Goal: Task Accomplishment & Management: Manage account settings

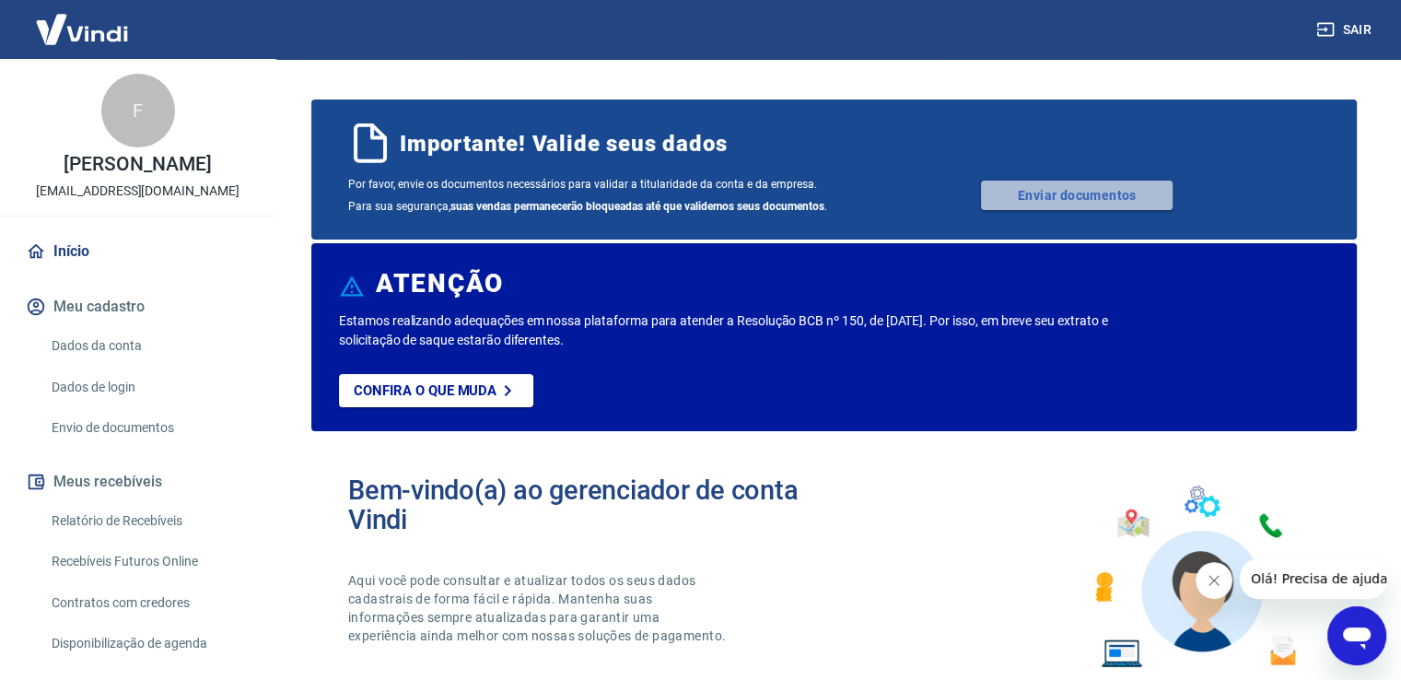
click at [1110, 189] on link "Enviar documentos" at bounding box center [1077, 195] width 192 height 29
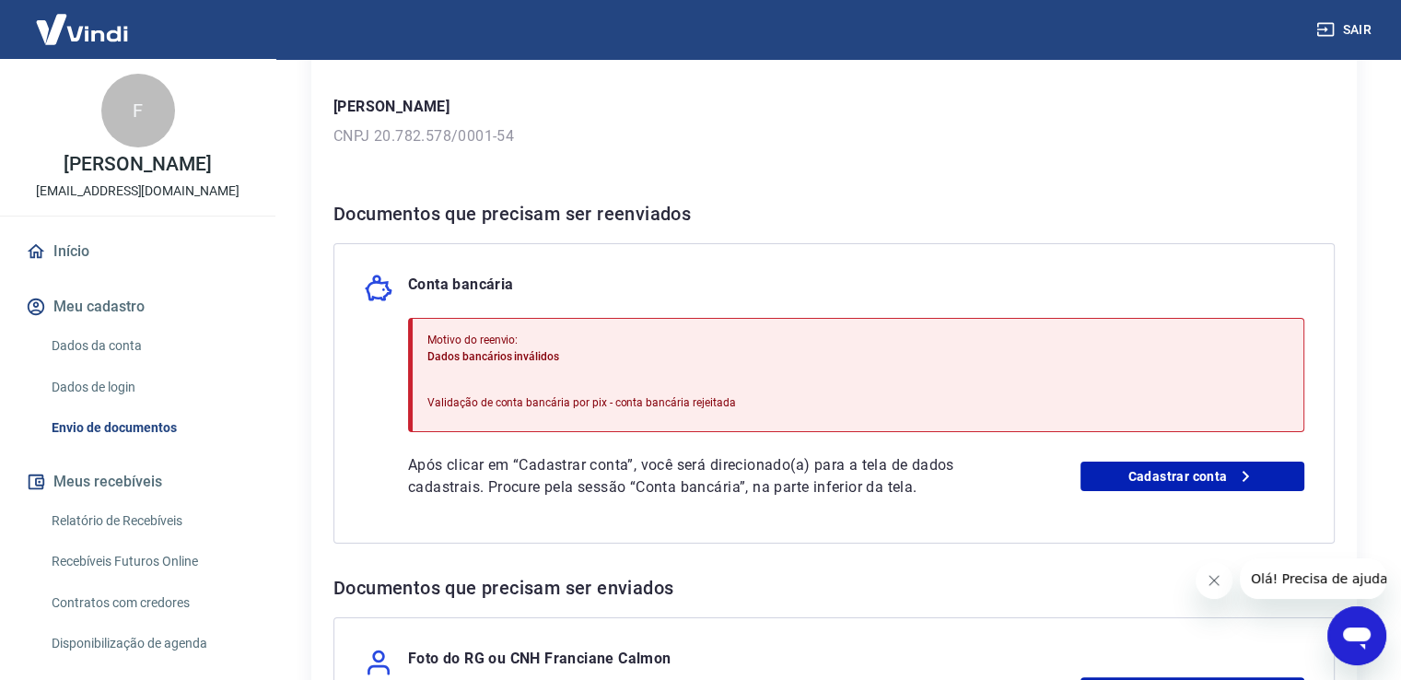
scroll to position [273, 0]
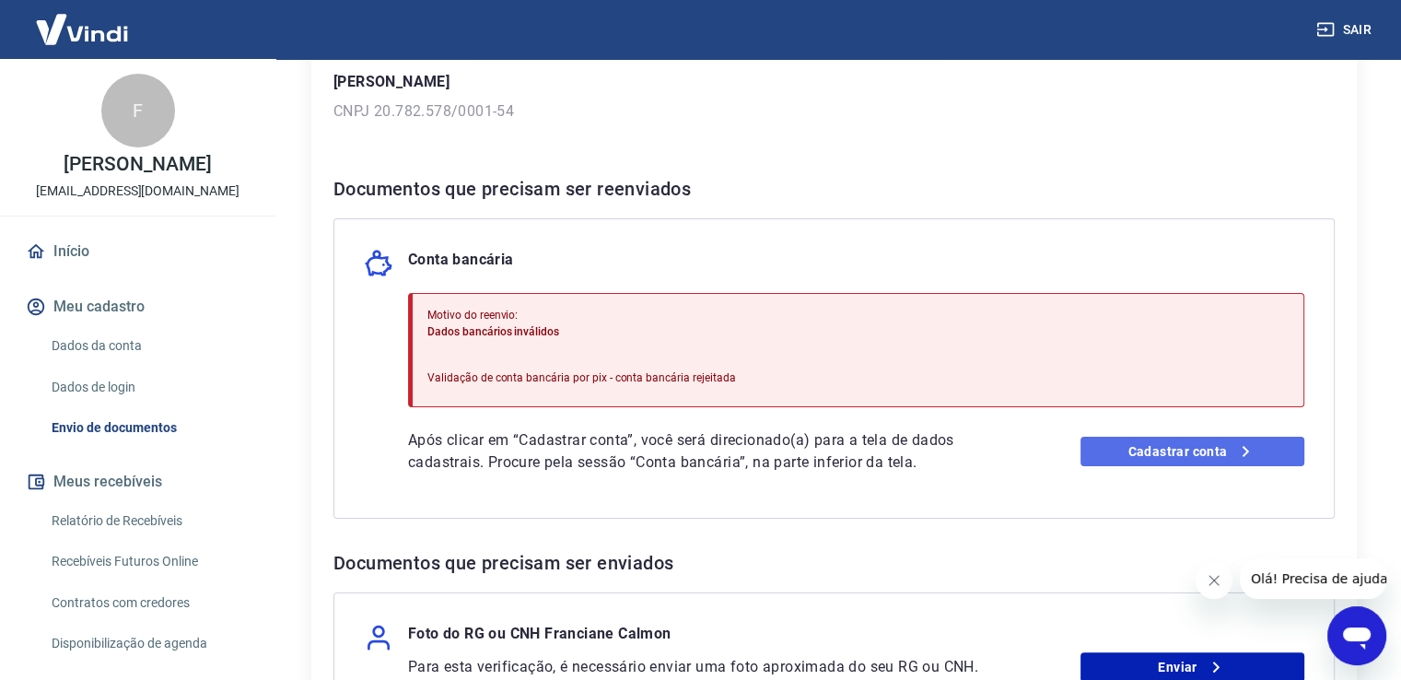
click at [1200, 448] on link "Cadastrar conta" at bounding box center [1193, 451] width 224 height 29
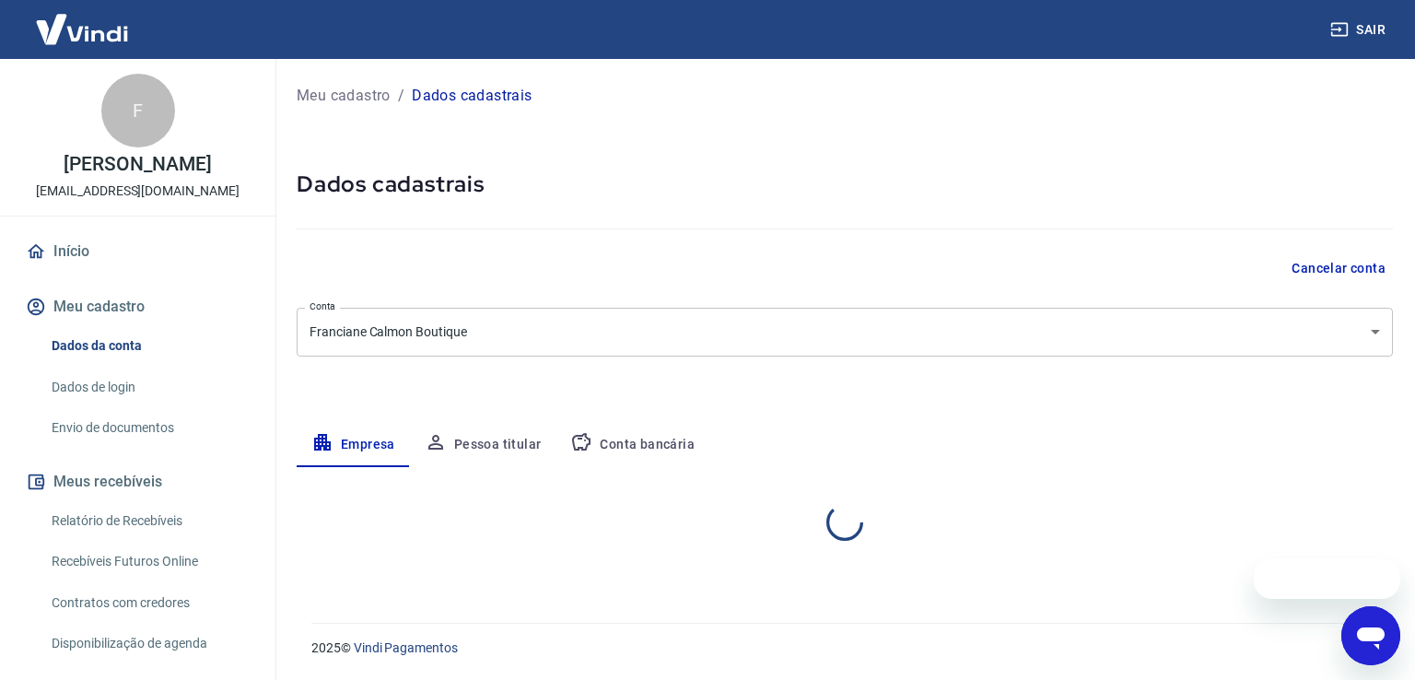
select select "ES"
select select "business"
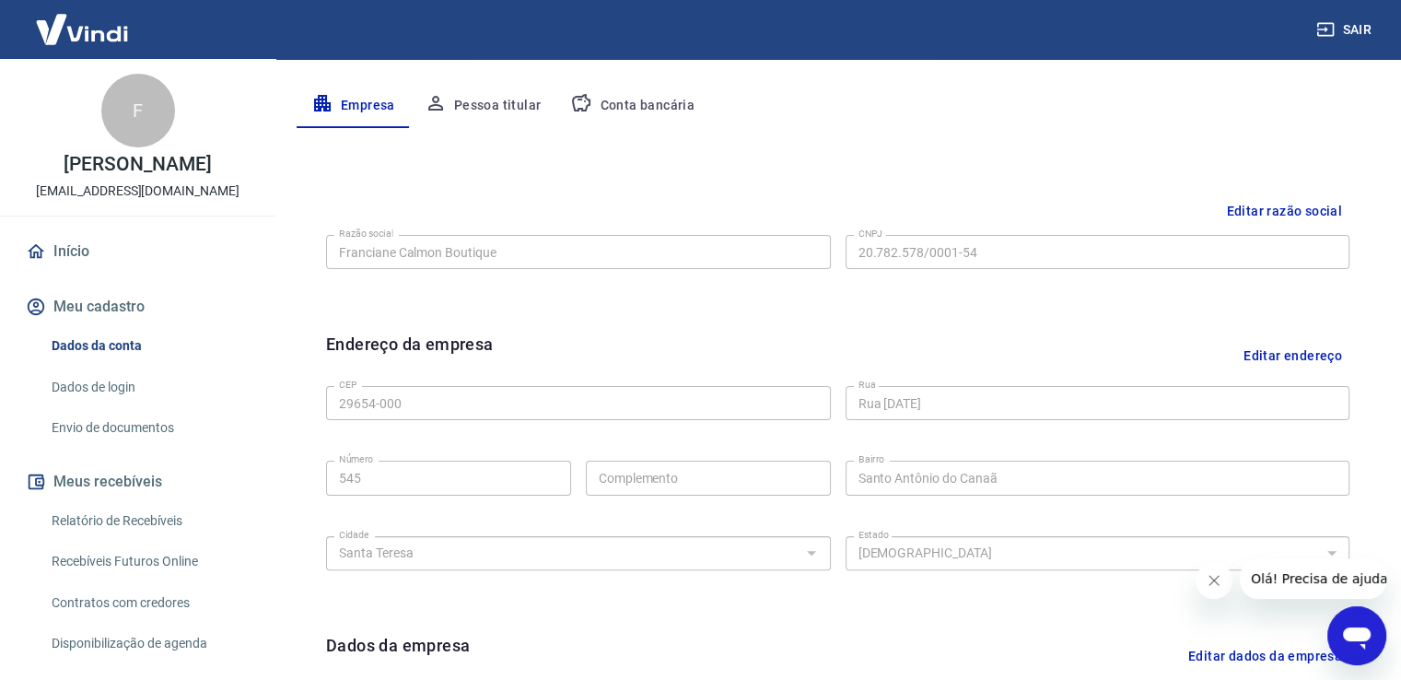
scroll to position [290, 0]
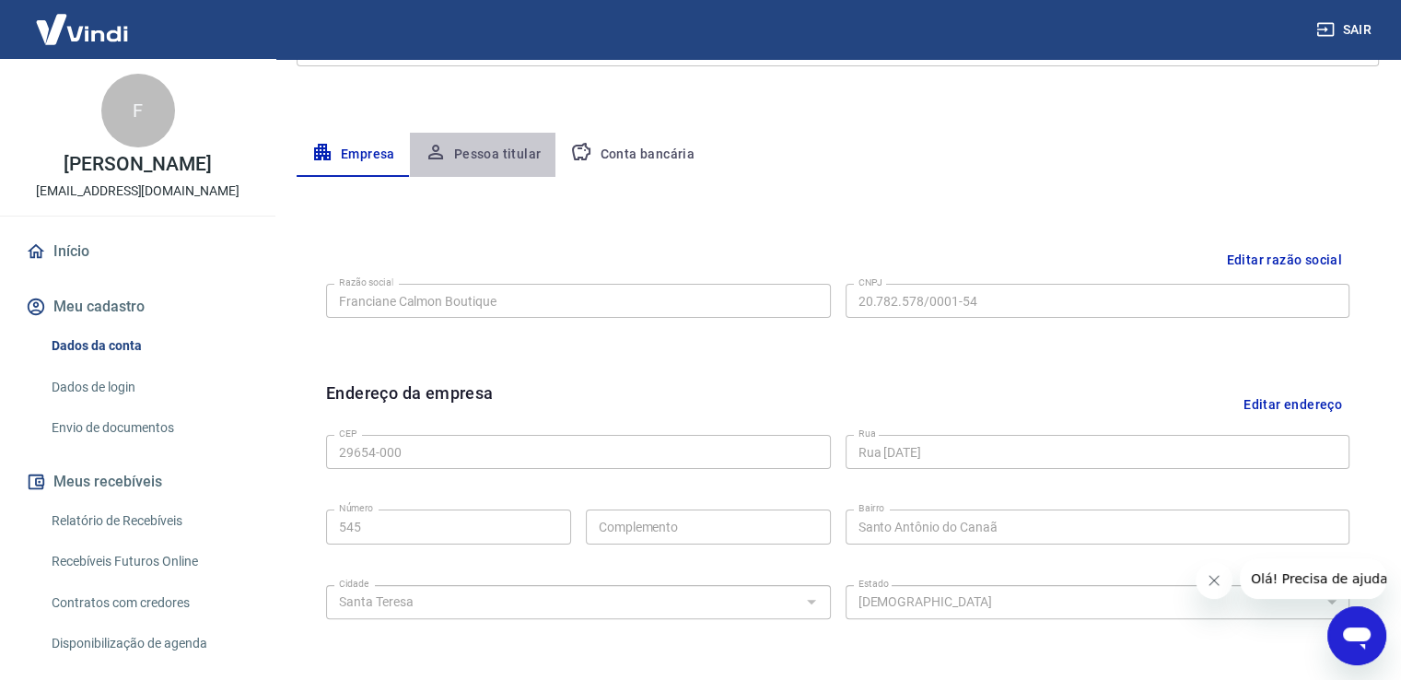
click at [490, 156] on button "Pessoa titular" at bounding box center [483, 155] width 146 height 44
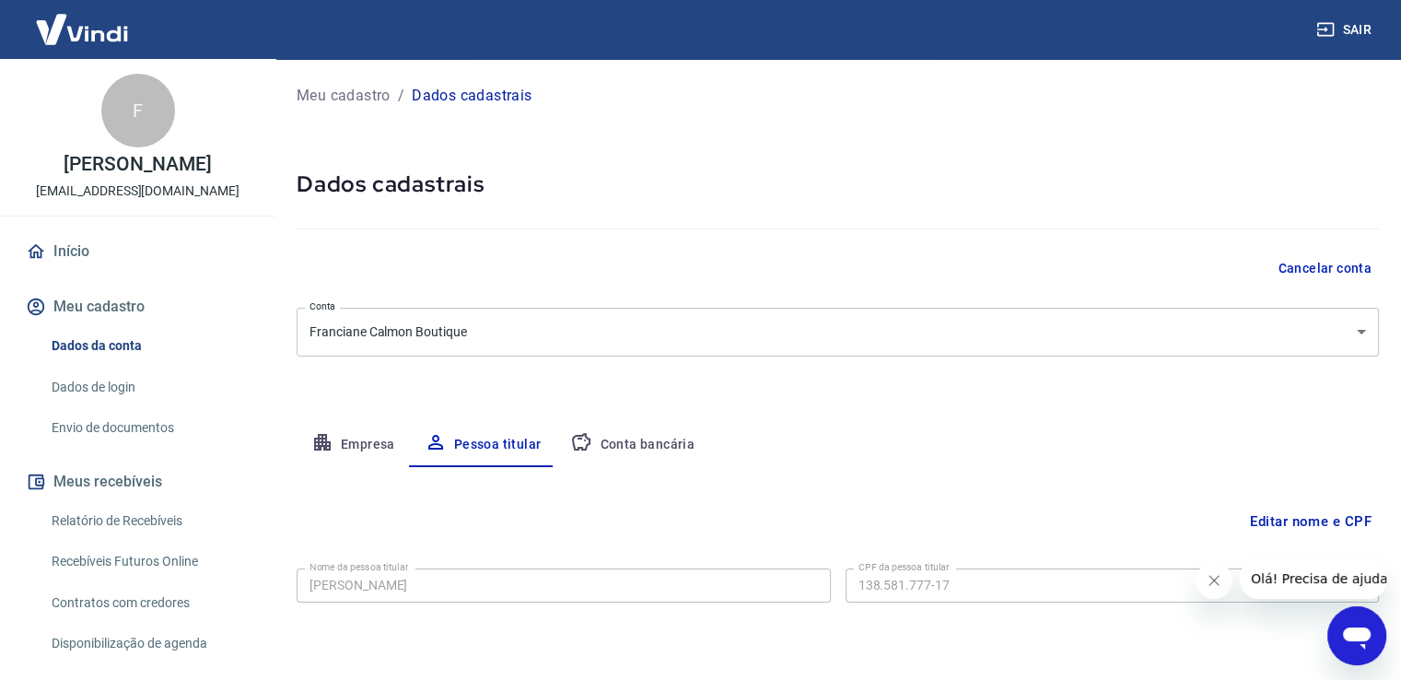
scroll to position [56, 0]
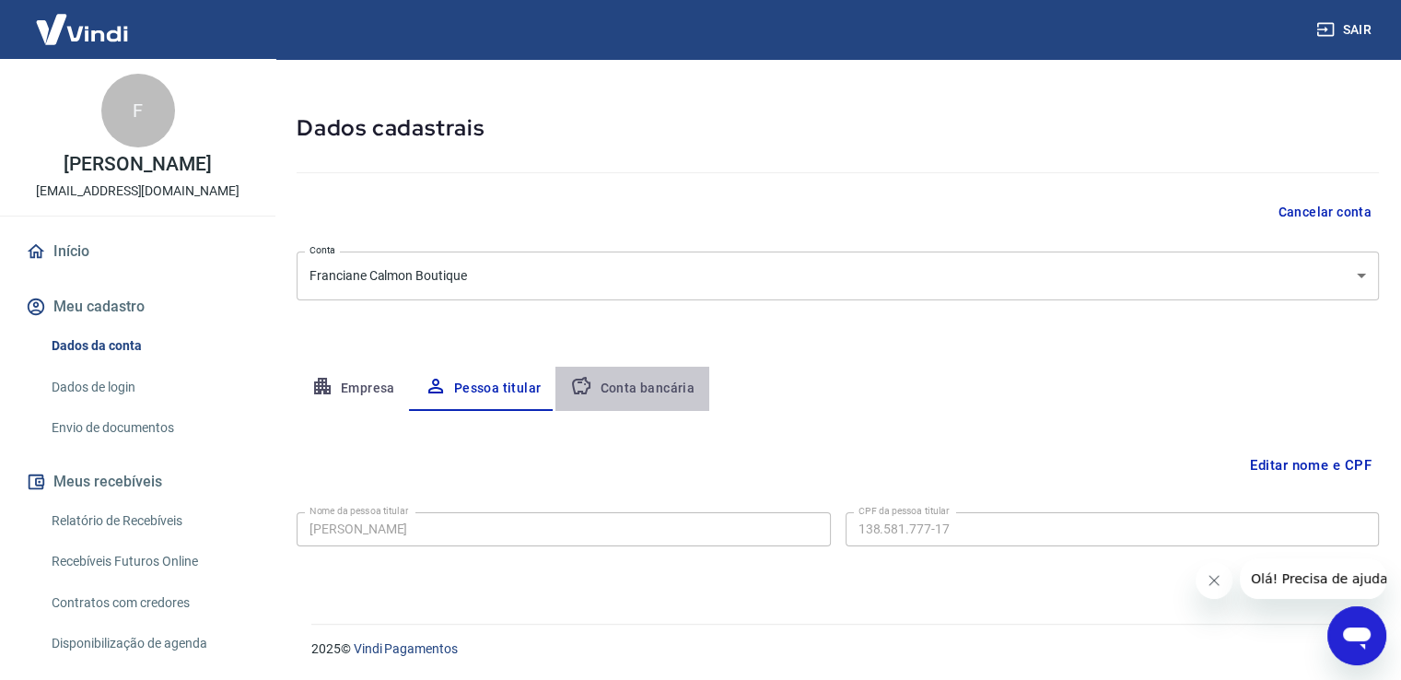
click at [655, 395] on button "Conta bancária" at bounding box center [633, 389] width 154 height 44
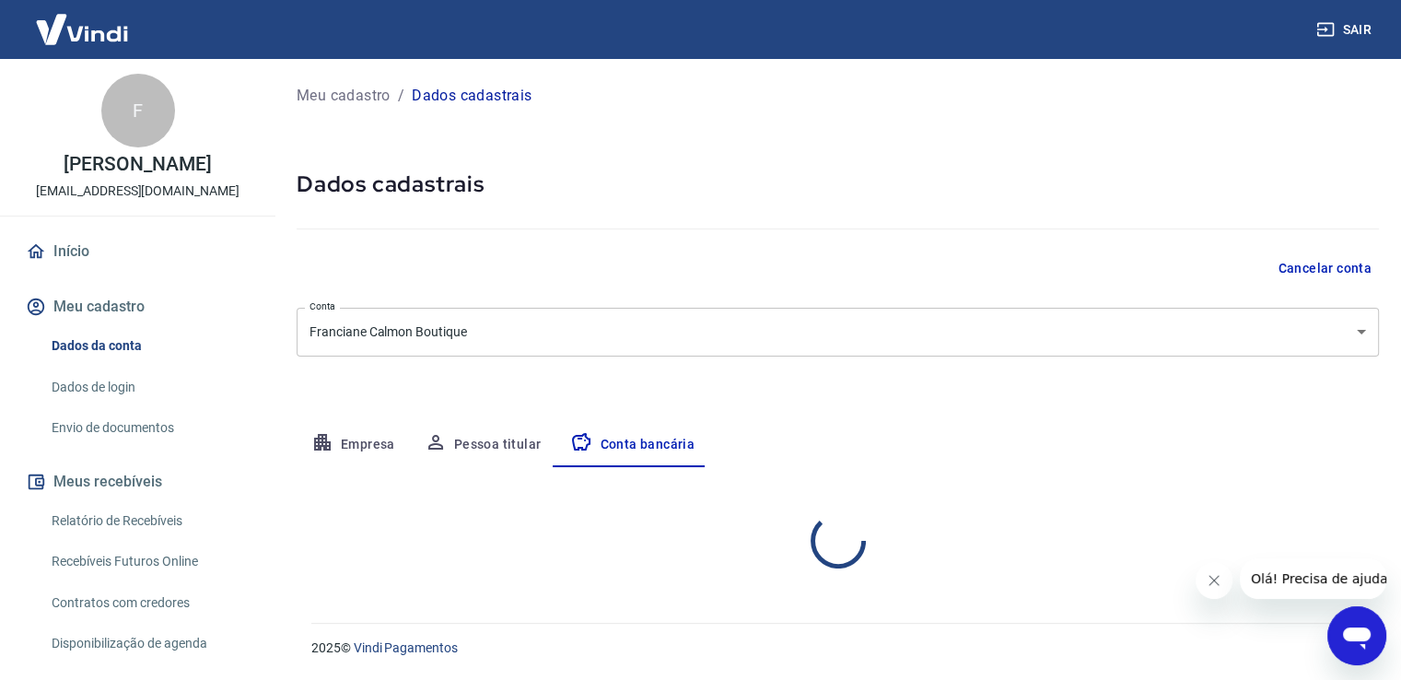
scroll to position [0, 0]
select select "1"
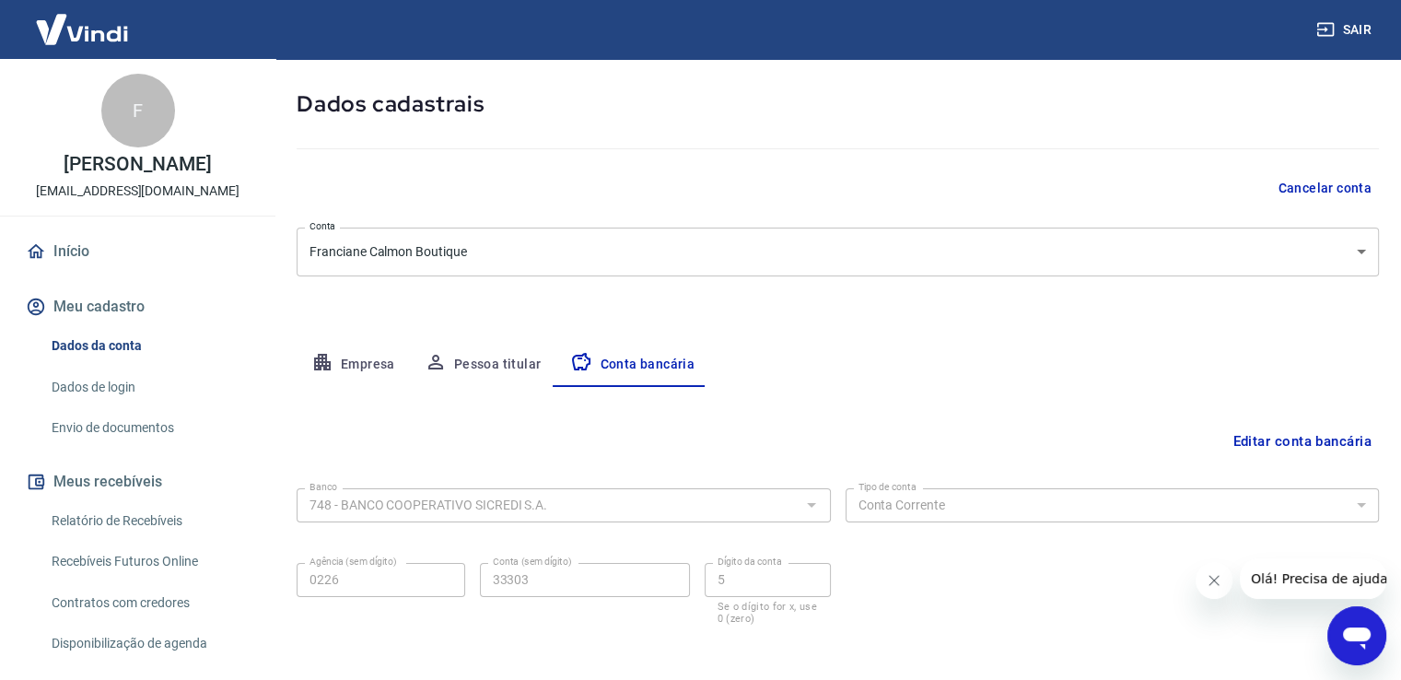
scroll to position [158, 0]
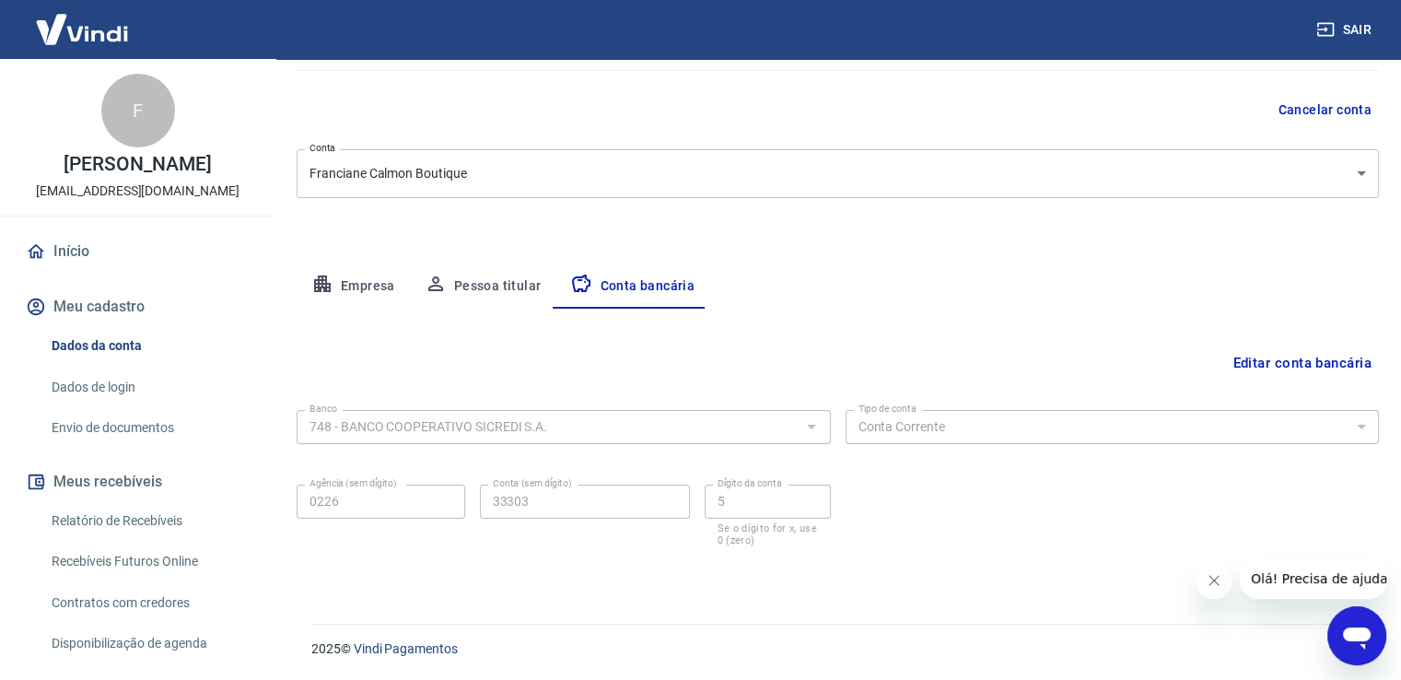
drag, startPoint x: 1397, startPoint y: 513, endPoint x: 1410, endPoint y: 254, distance: 259.2
click at [1401, 254] on html "Sair F Franciane Calmon francianecalmonboutique@gmail.com Início Meu cadastro D…" at bounding box center [700, 182] width 1401 height 680
click at [124, 435] on link "Envio de documentos" at bounding box center [148, 428] width 209 height 38
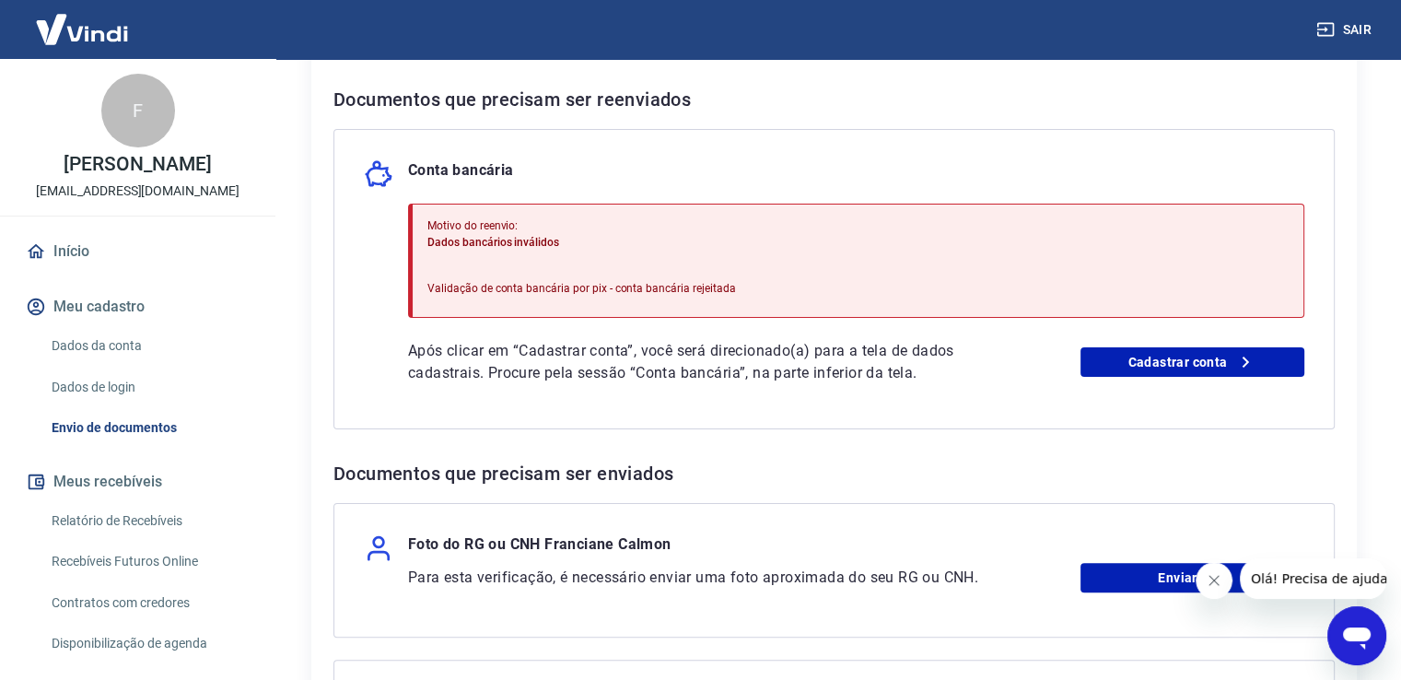
scroll to position [364, 0]
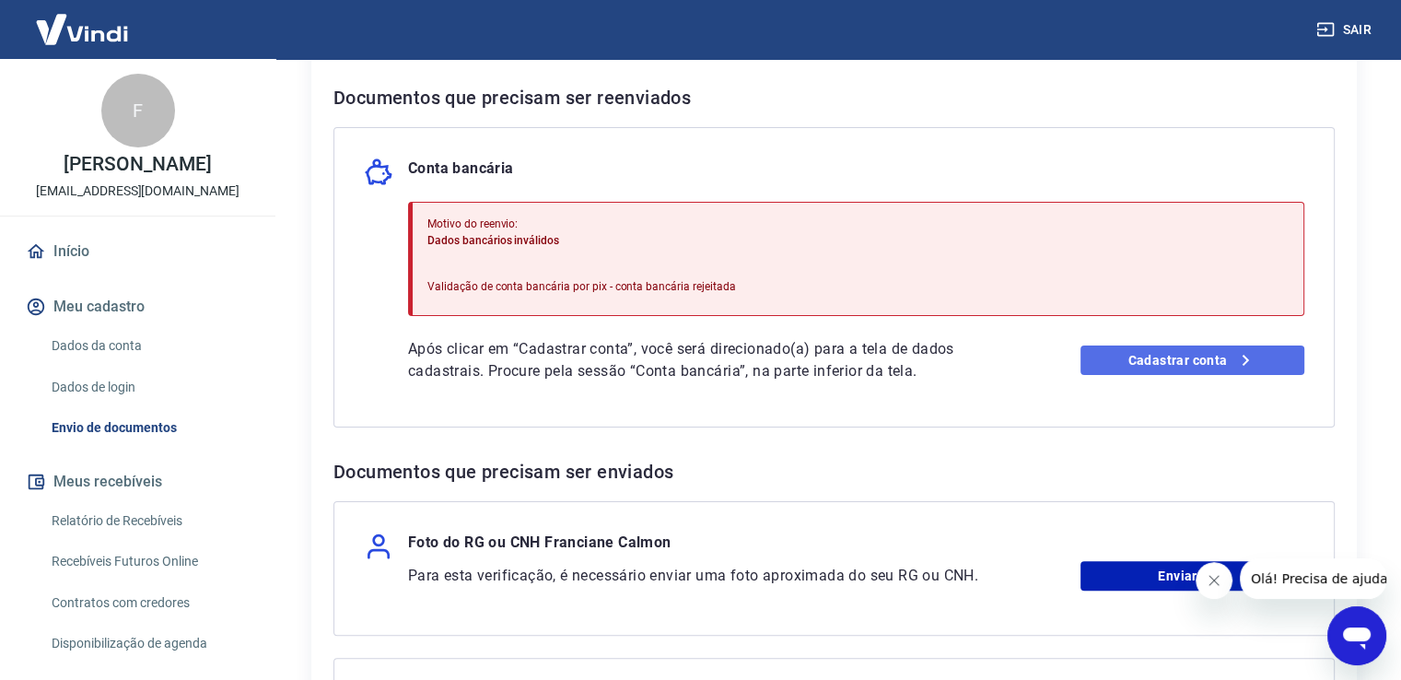
click at [1216, 361] on link "Cadastrar conta" at bounding box center [1193, 359] width 224 height 29
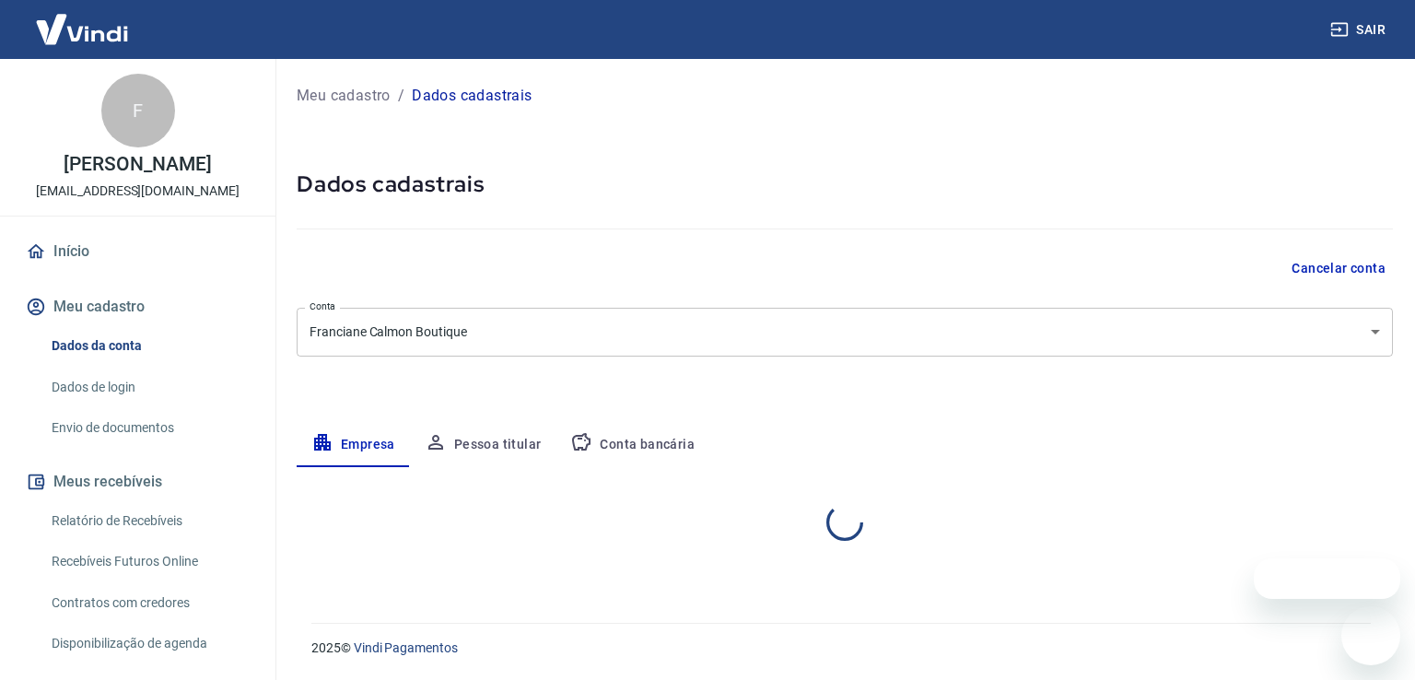
select select "ES"
select select "business"
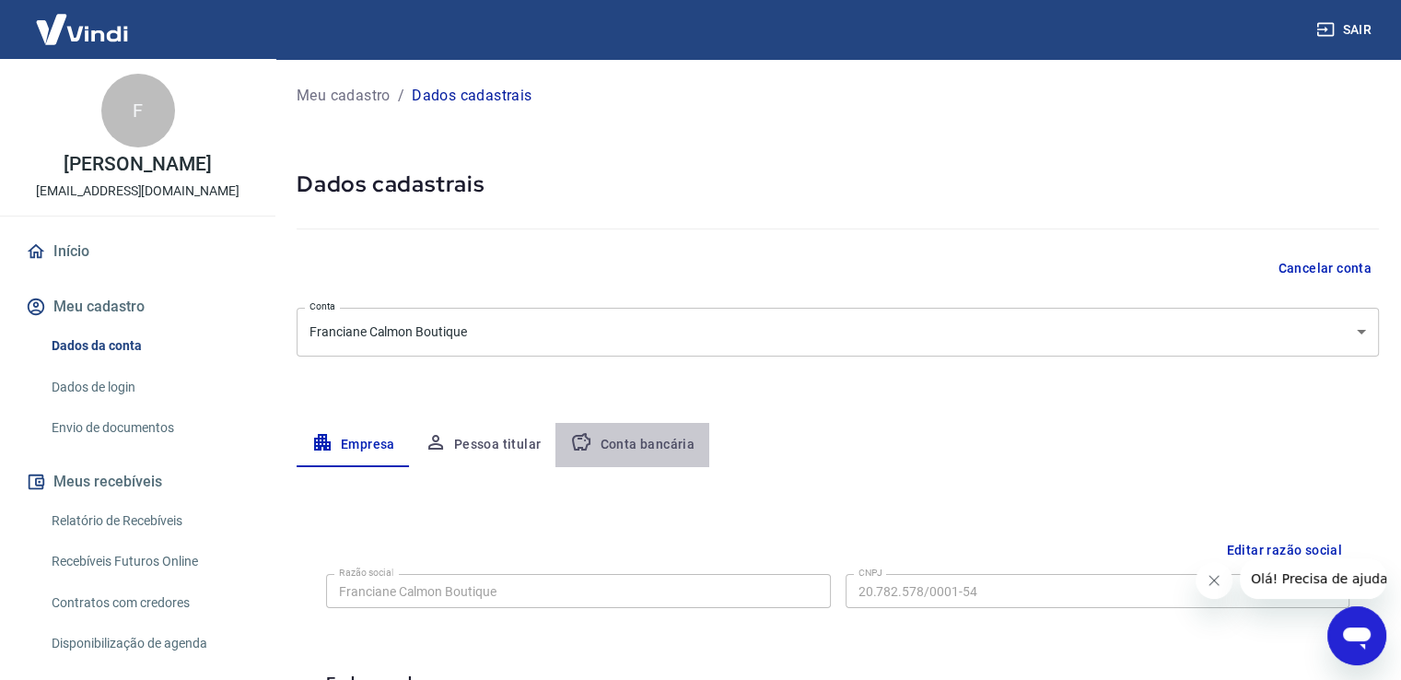
click at [663, 449] on button "Conta bancária" at bounding box center [633, 445] width 154 height 44
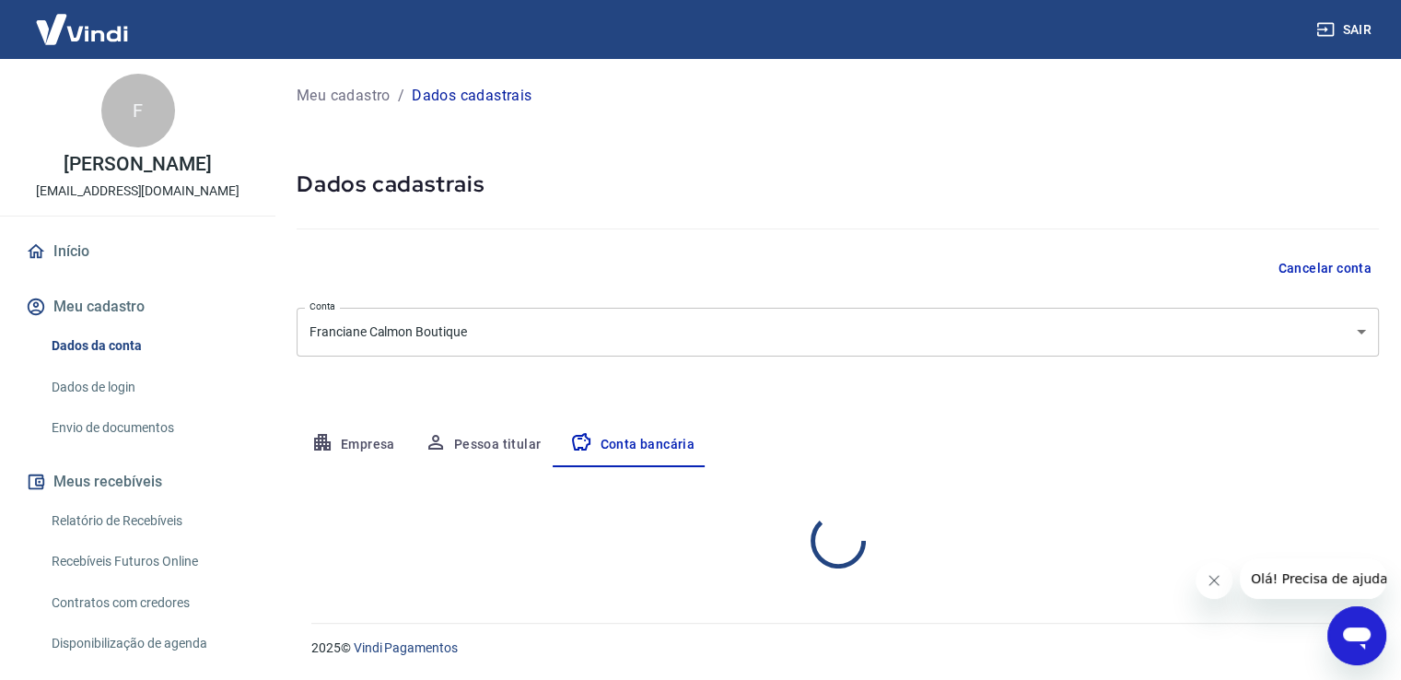
select select "1"
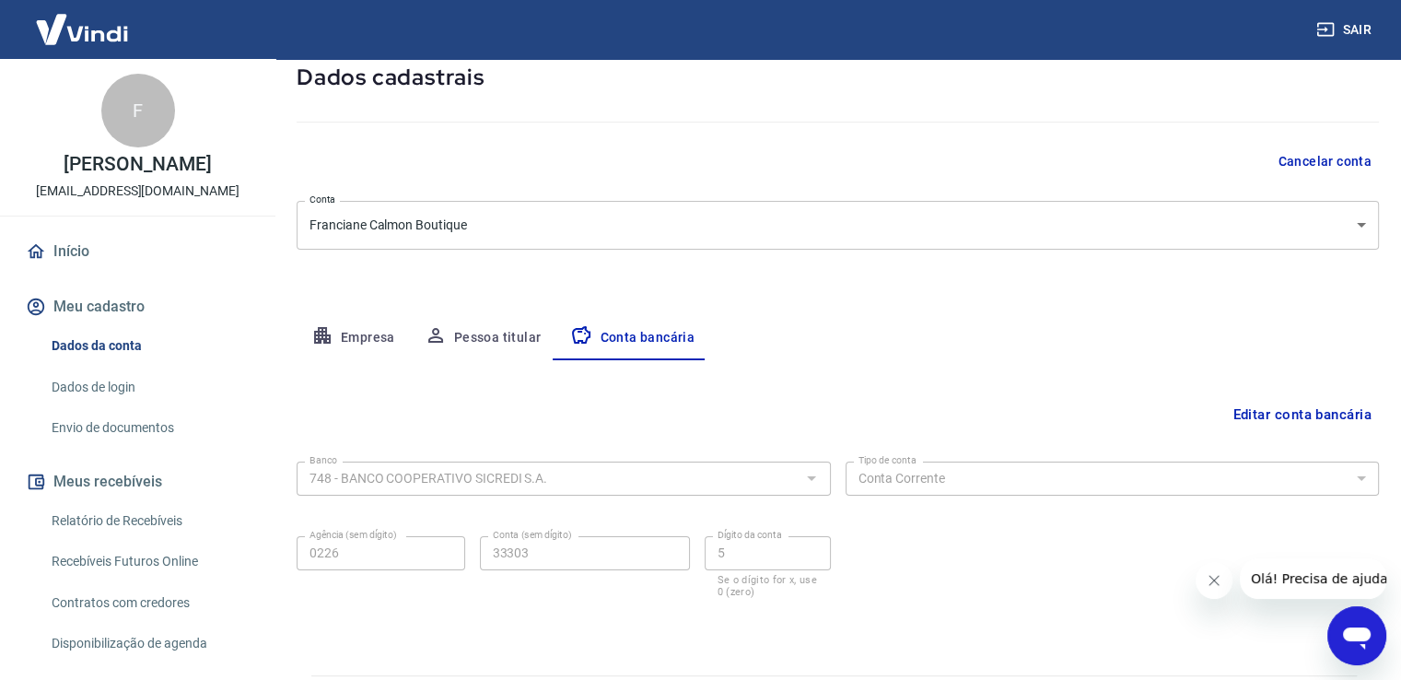
scroll to position [158, 0]
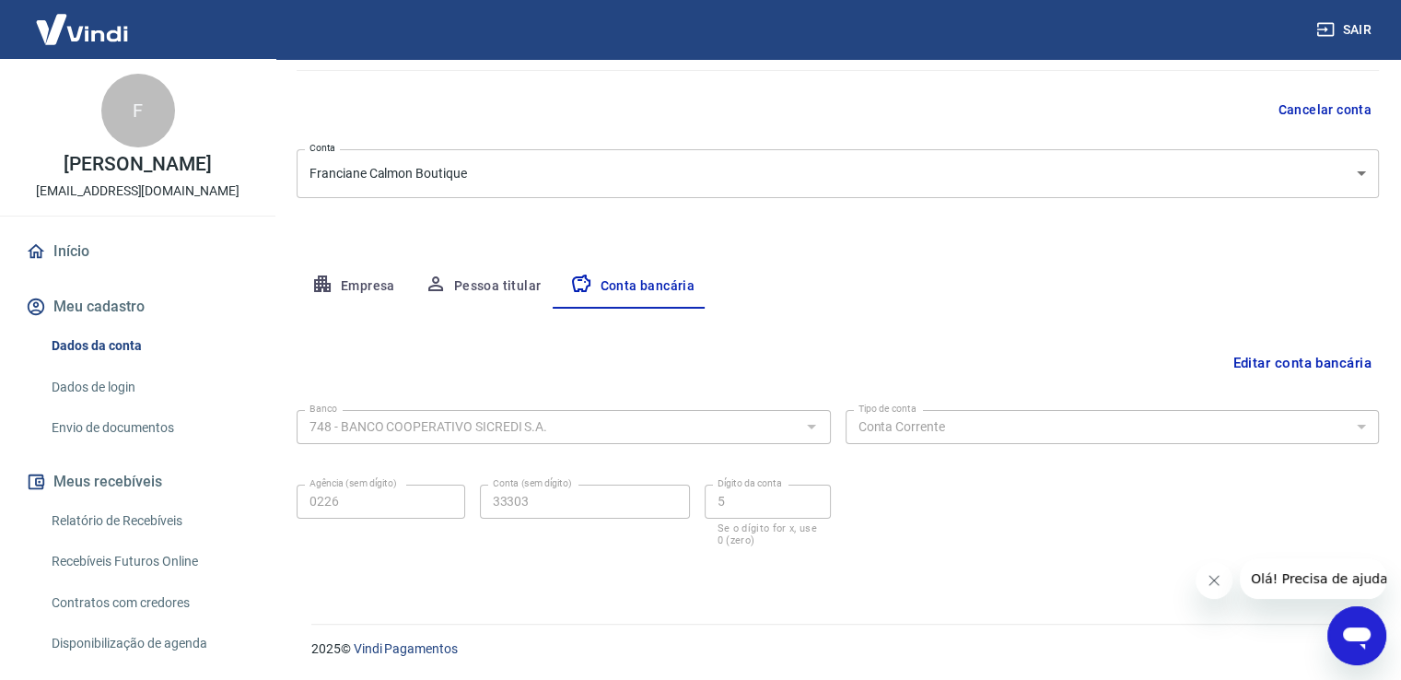
click at [1212, 579] on icon "Fechar mensagem da empresa" at bounding box center [1214, 580] width 9 height 9
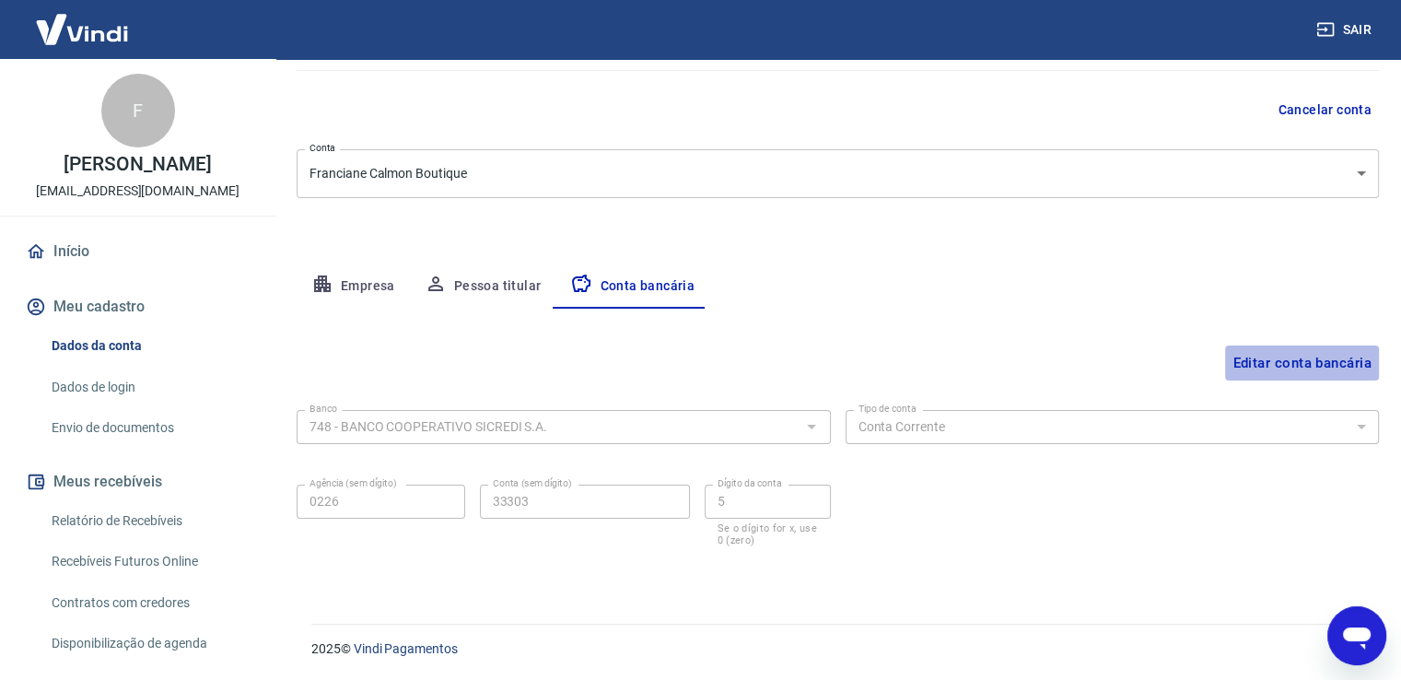
click at [1334, 367] on button "Editar conta bancária" at bounding box center [1302, 362] width 154 height 35
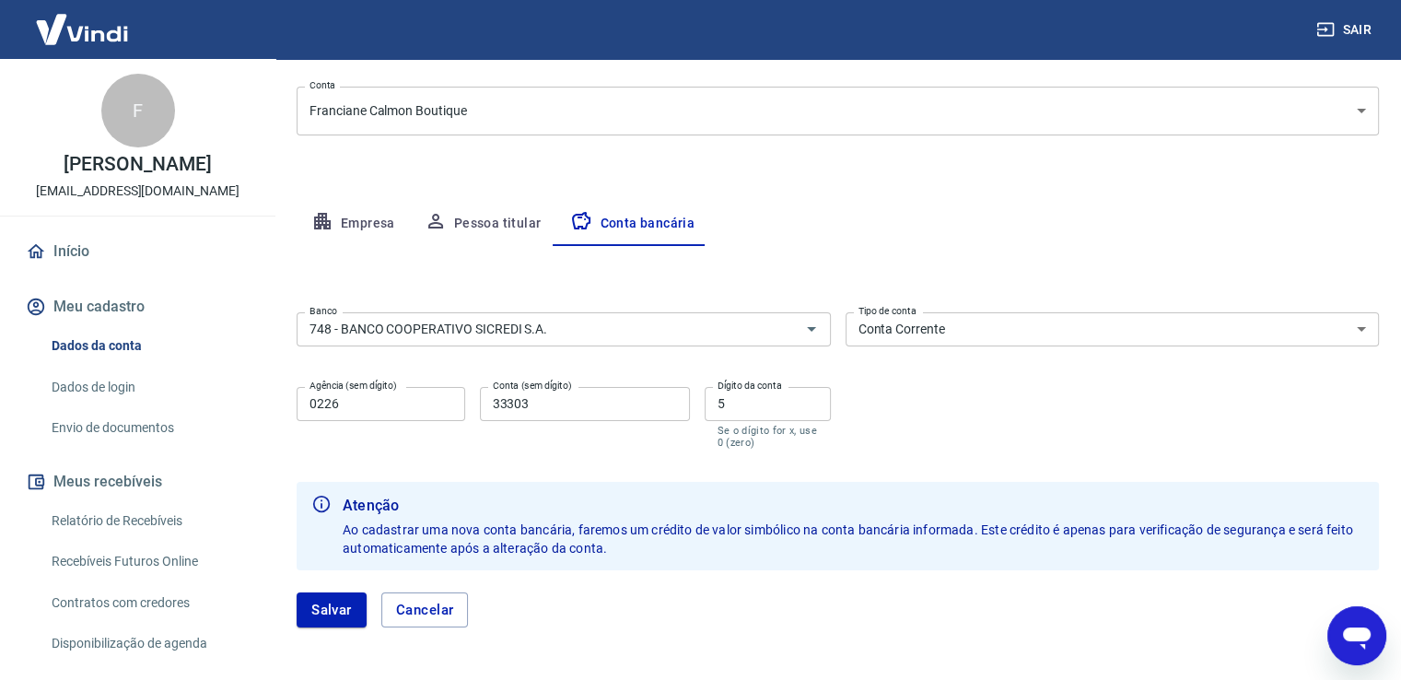
scroll to position [206, 0]
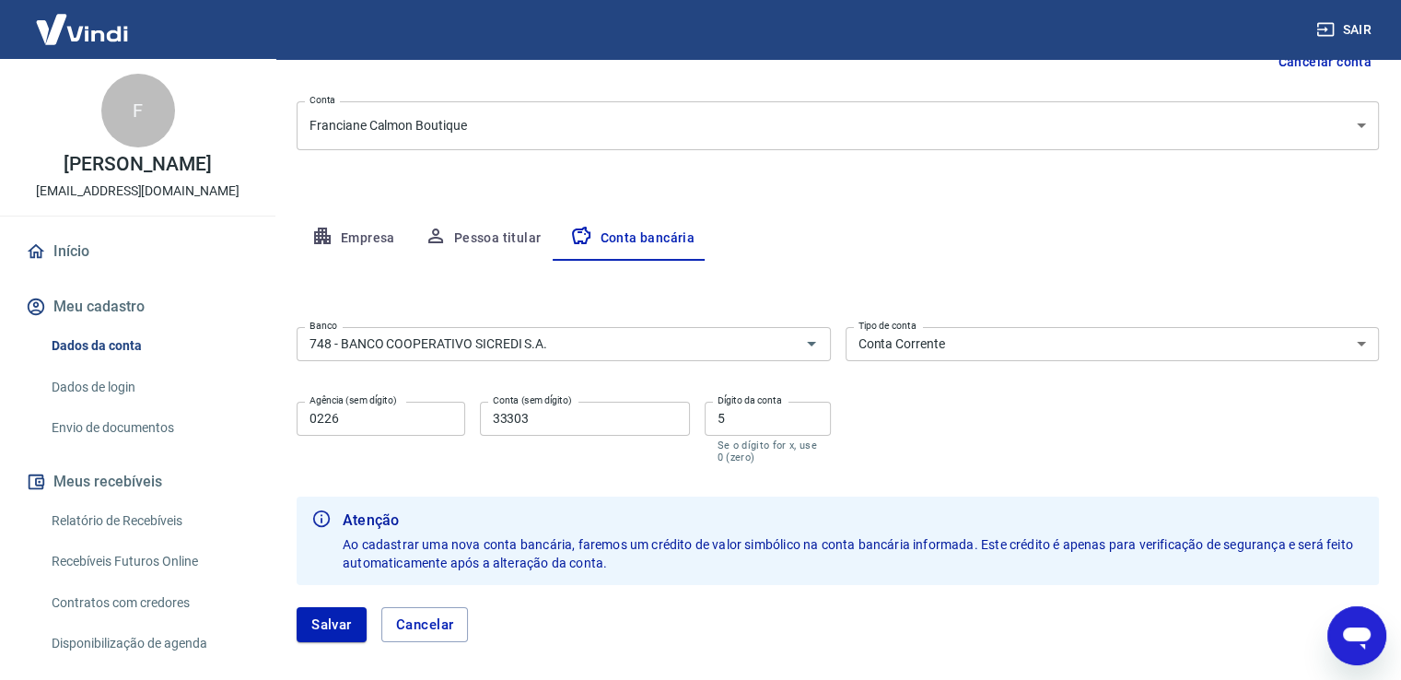
click at [1245, 362] on div "Banco 748 - BANCO COOPERATIVO SICREDI S.A. Banco Tipo de conta Conta Corrente C…" at bounding box center [838, 393] width 1082 height 147
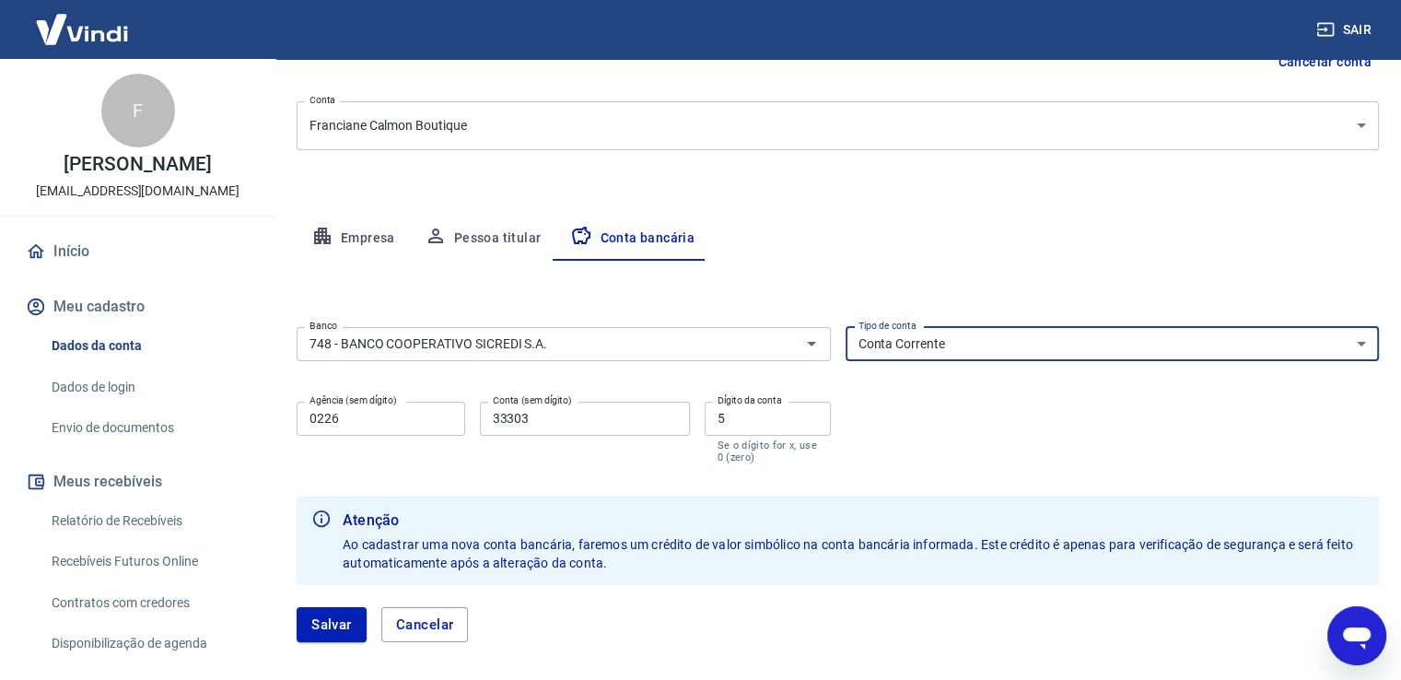
click at [1242, 352] on select "Conta Corrente Conta Poupança" at bounding box center [1113, 344] width 534 height 34
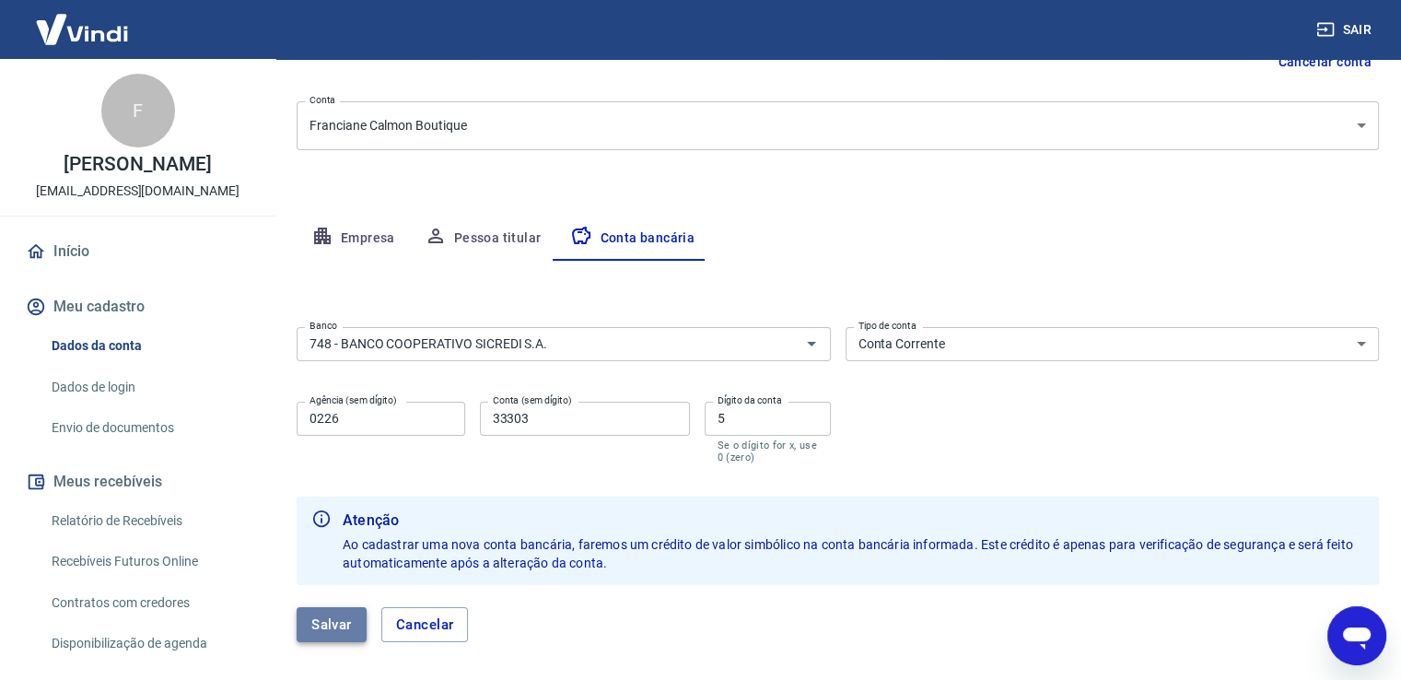
click at [324, 622] on button "Salvar" at bounding box center [332, 624] width 70 height 35
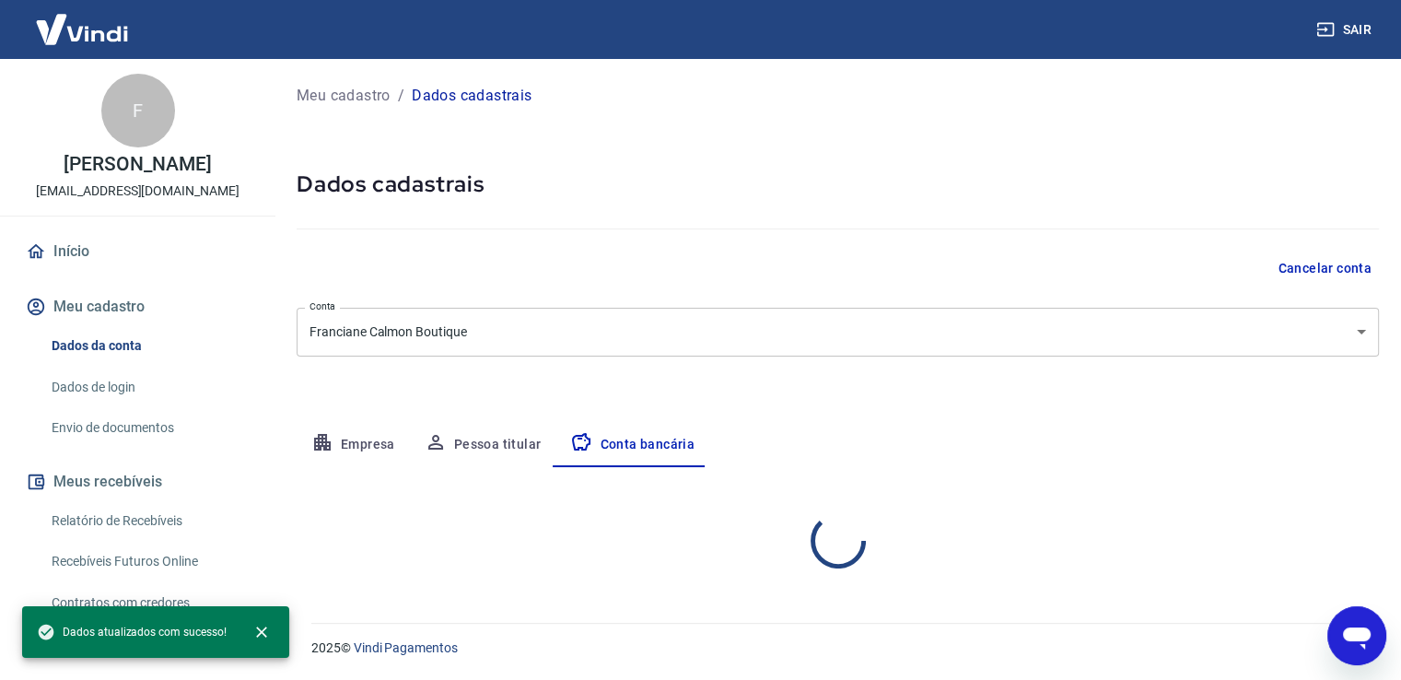
select select "1"
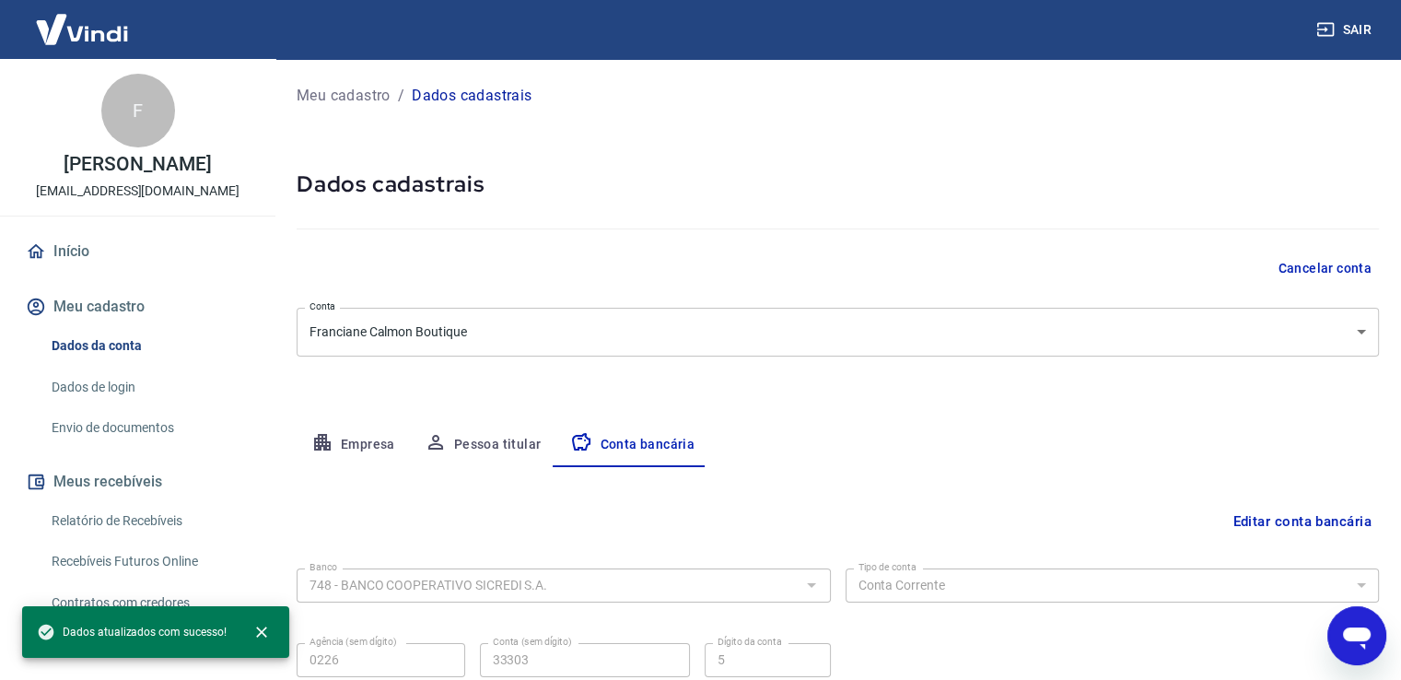
scroll to position [158, 0]
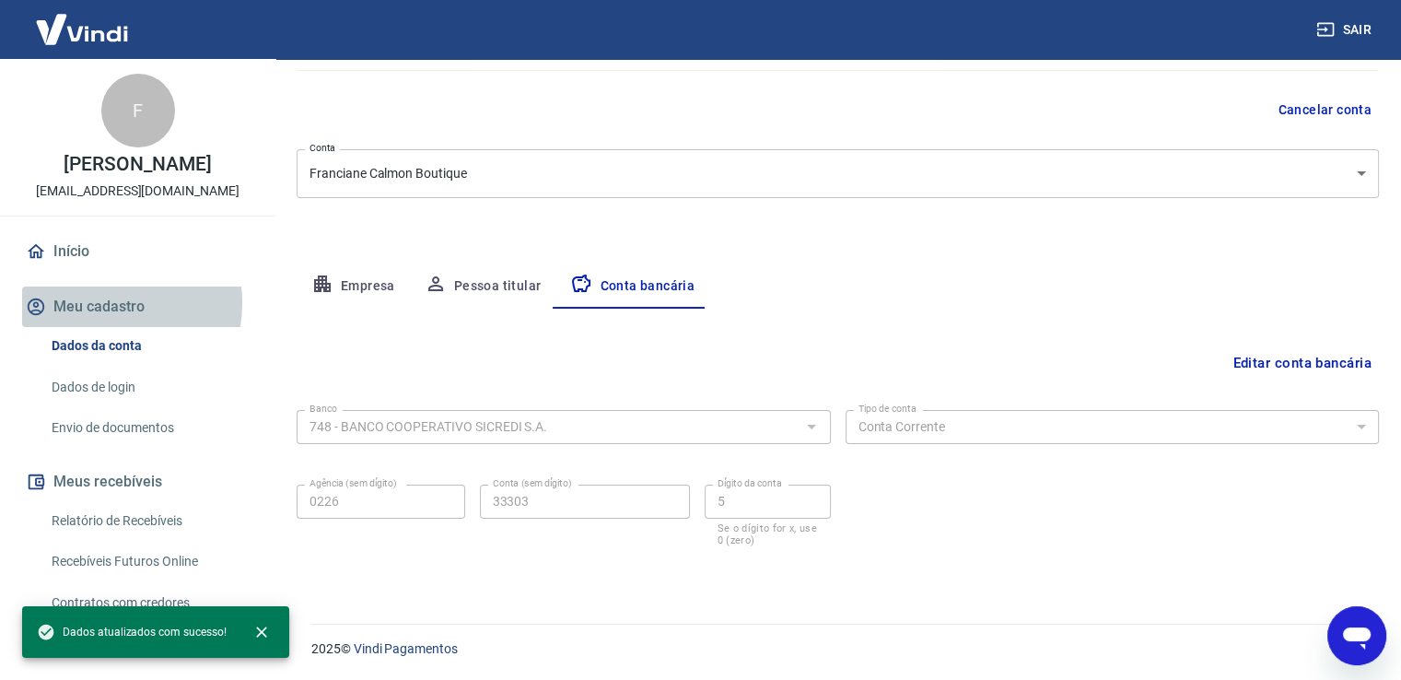
click at [92, 303] on button "Meu cadastro" at bounding box center [137, 307] width 231 height 41
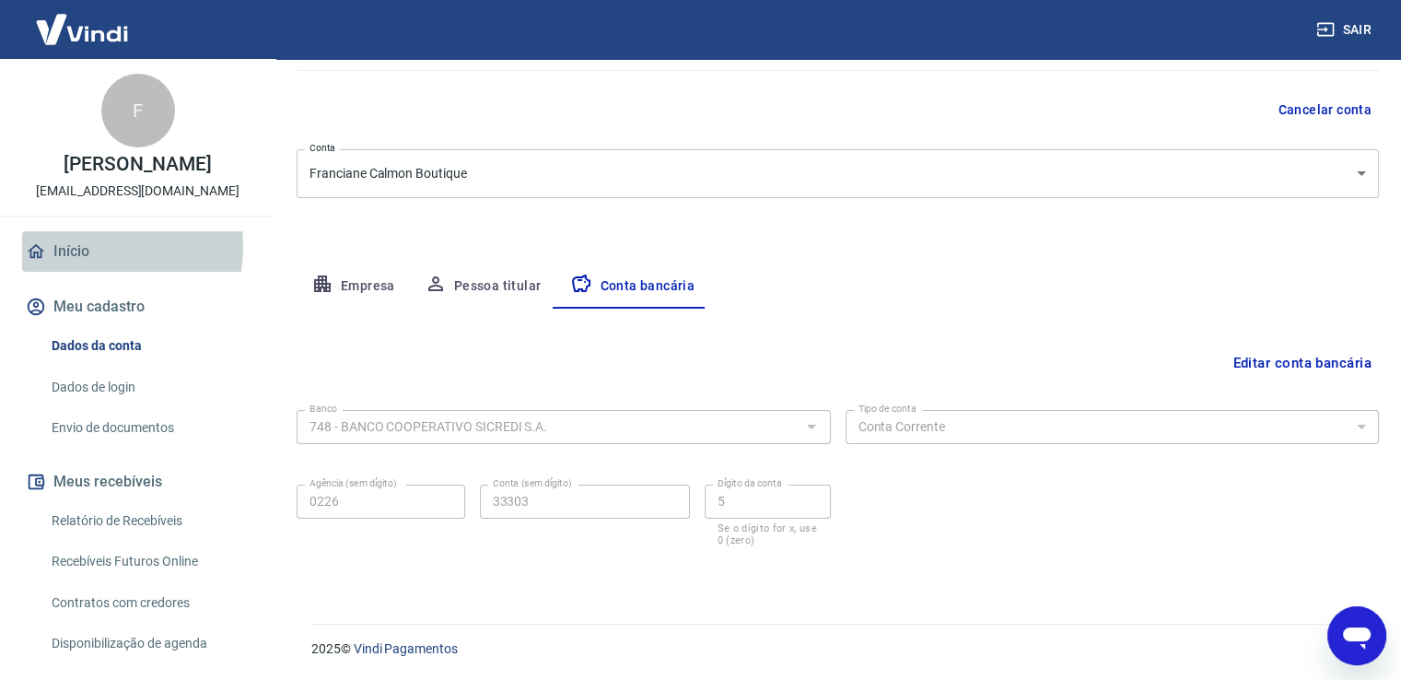
click at [88, 246] on link "Início" at bounding box center [137, 251] width 231 height 41
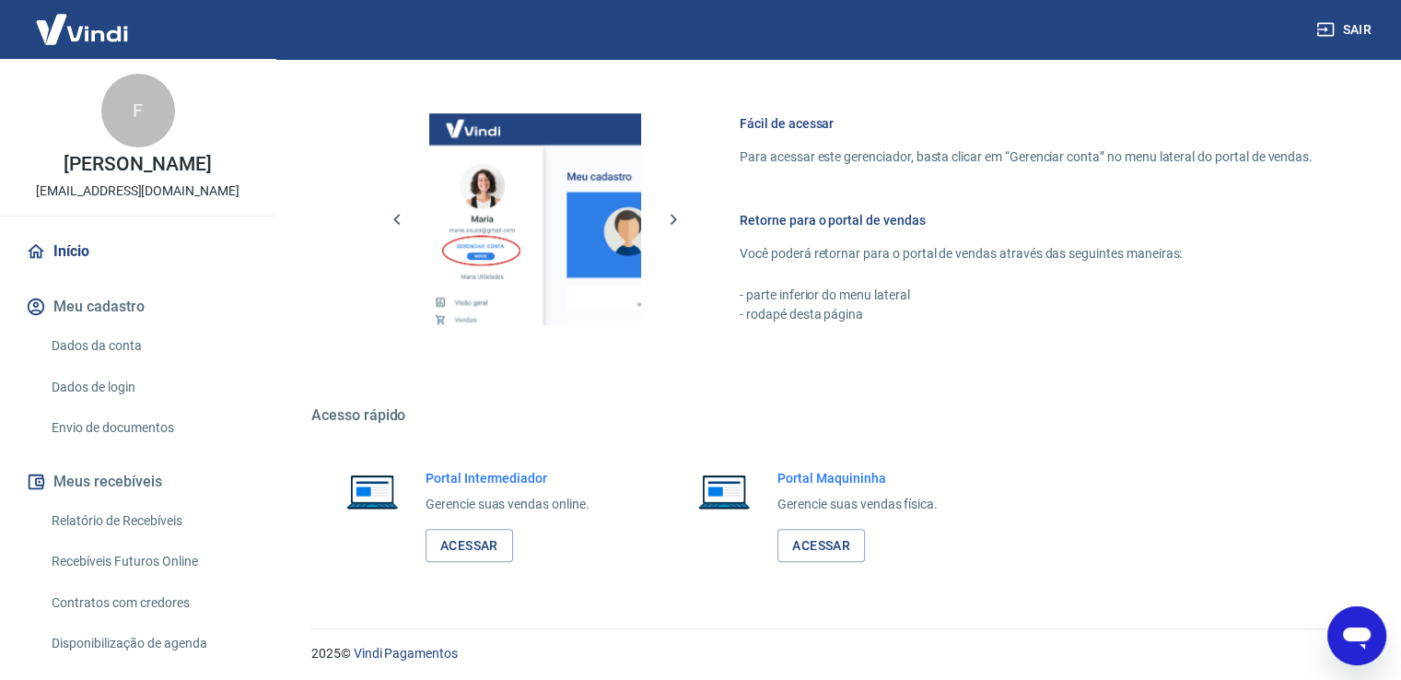
scroll to position [1109, 0]
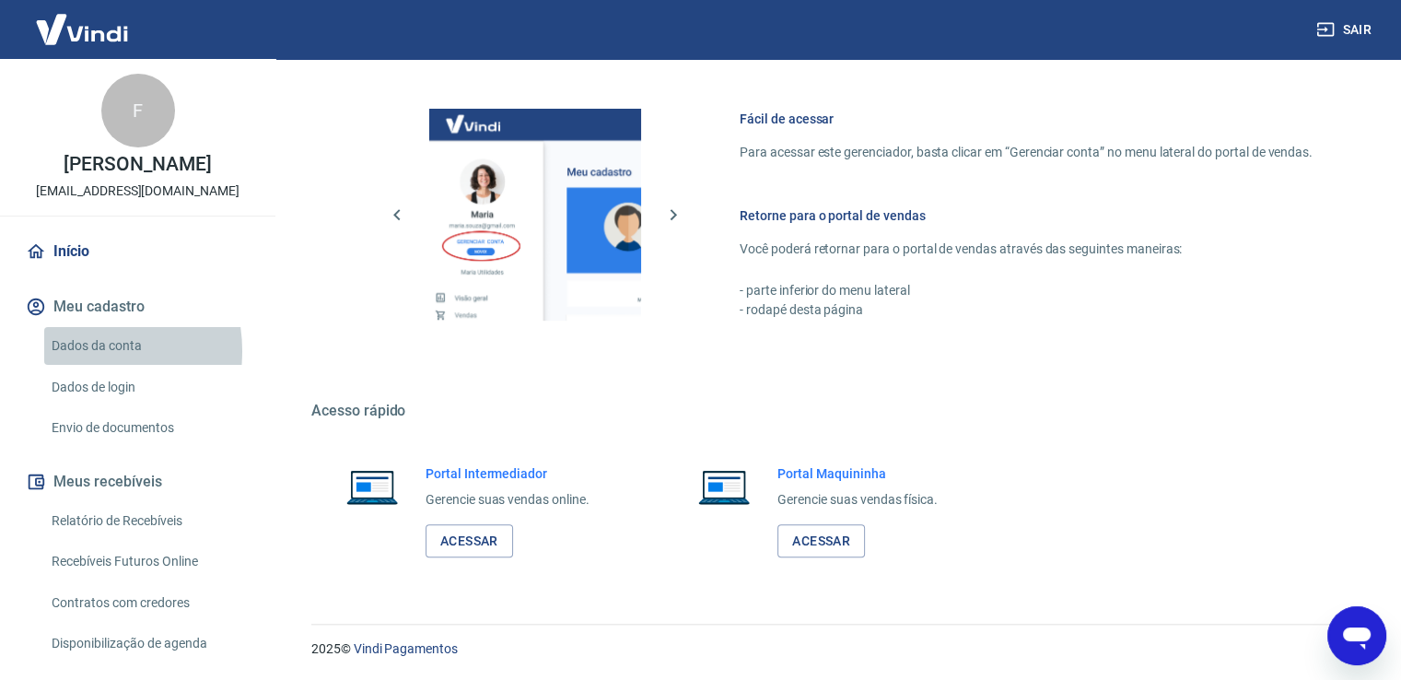
click at [73, 351] on link "Dados da conta" at bounding box center [148, 346] width 209 height 38
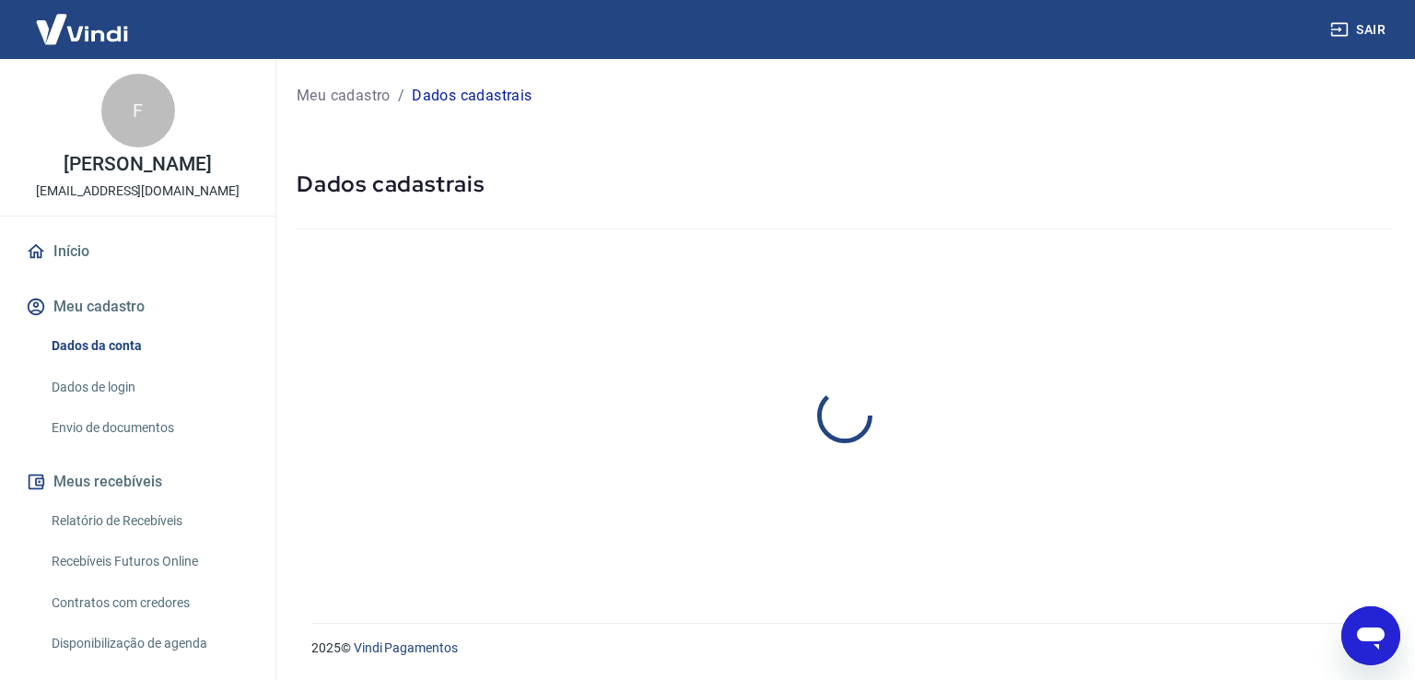
select select "ES"
select select "business"
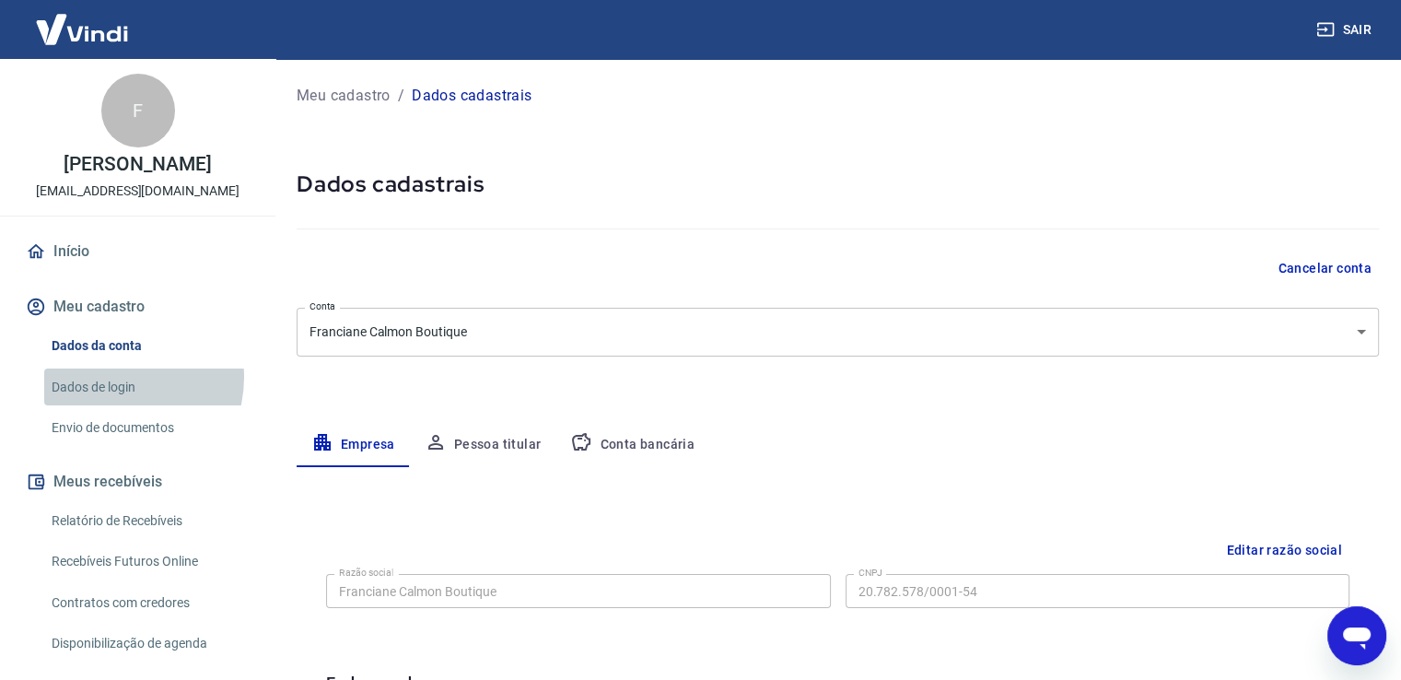
click at [114, 377] on link "Dados de login" at bounding box center [148, 388] width 209 height 38
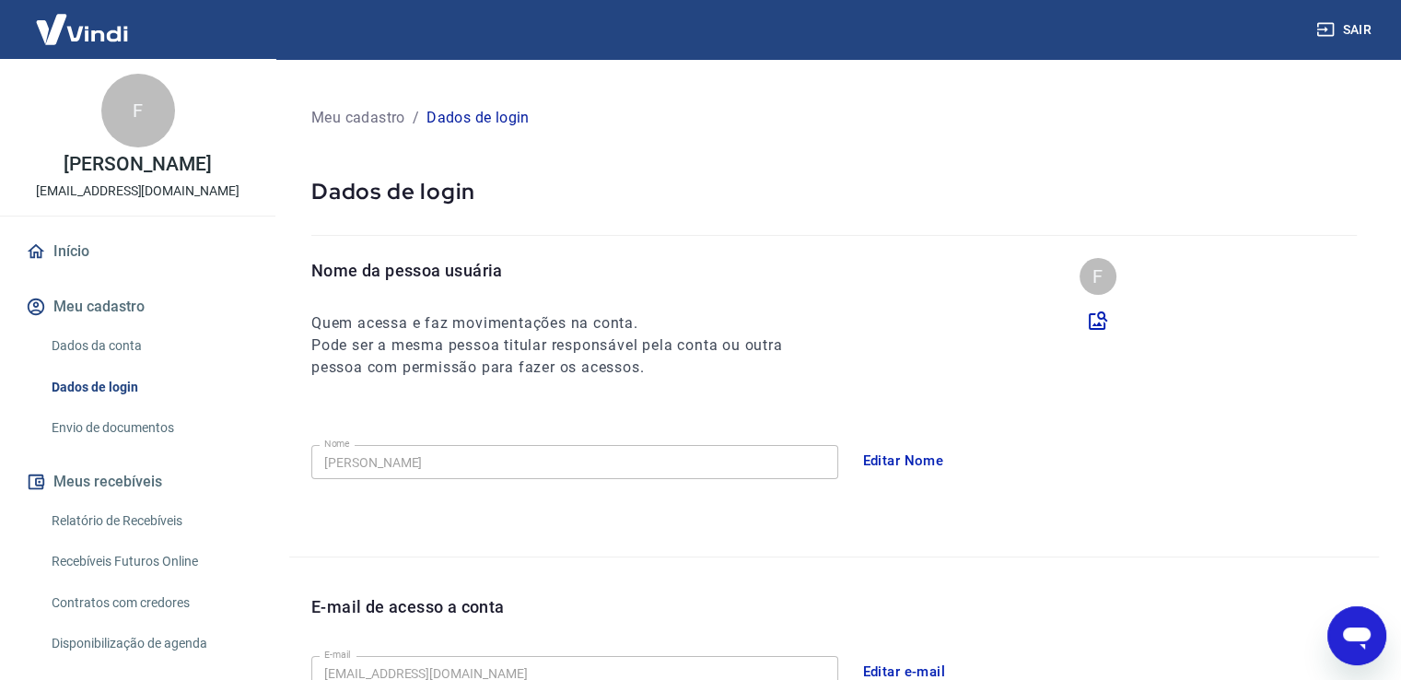
click at [133, 425] on link "Envio de documentos" at bounding box center [148, 428] width 209 height 38
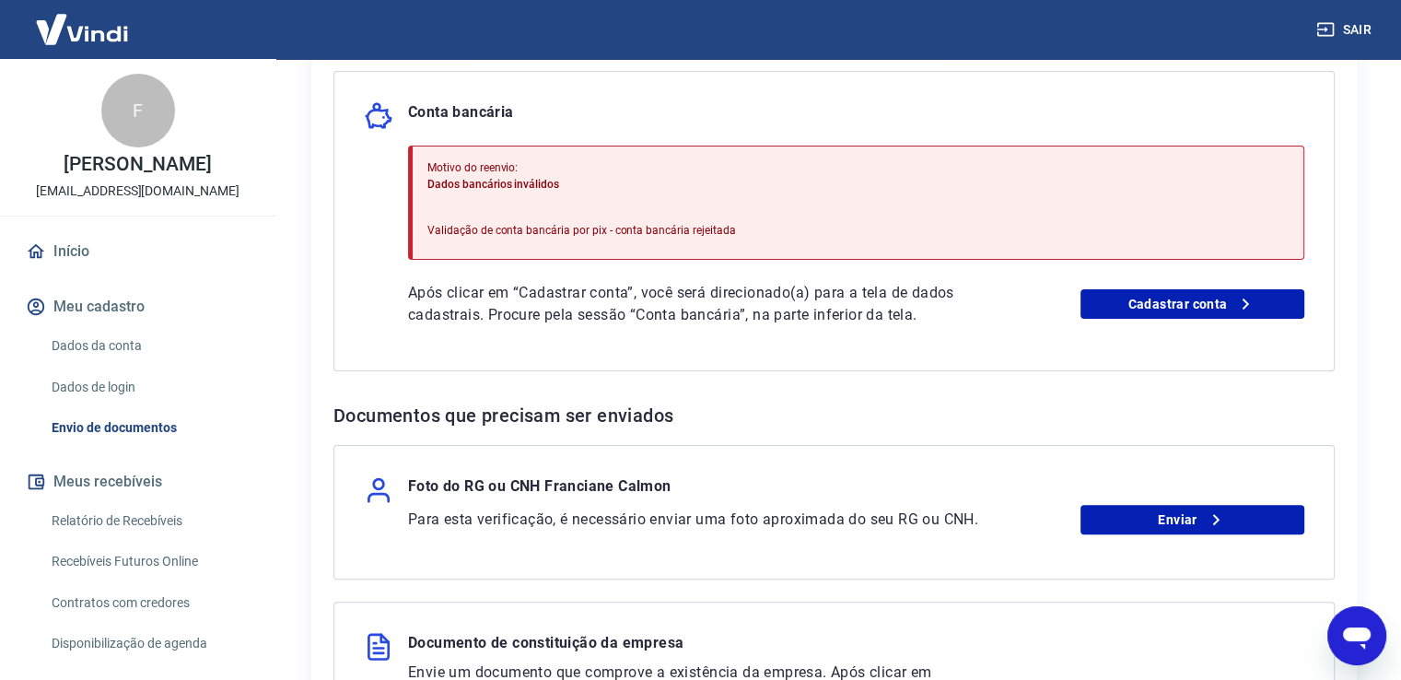
scroll to position [357, 0]
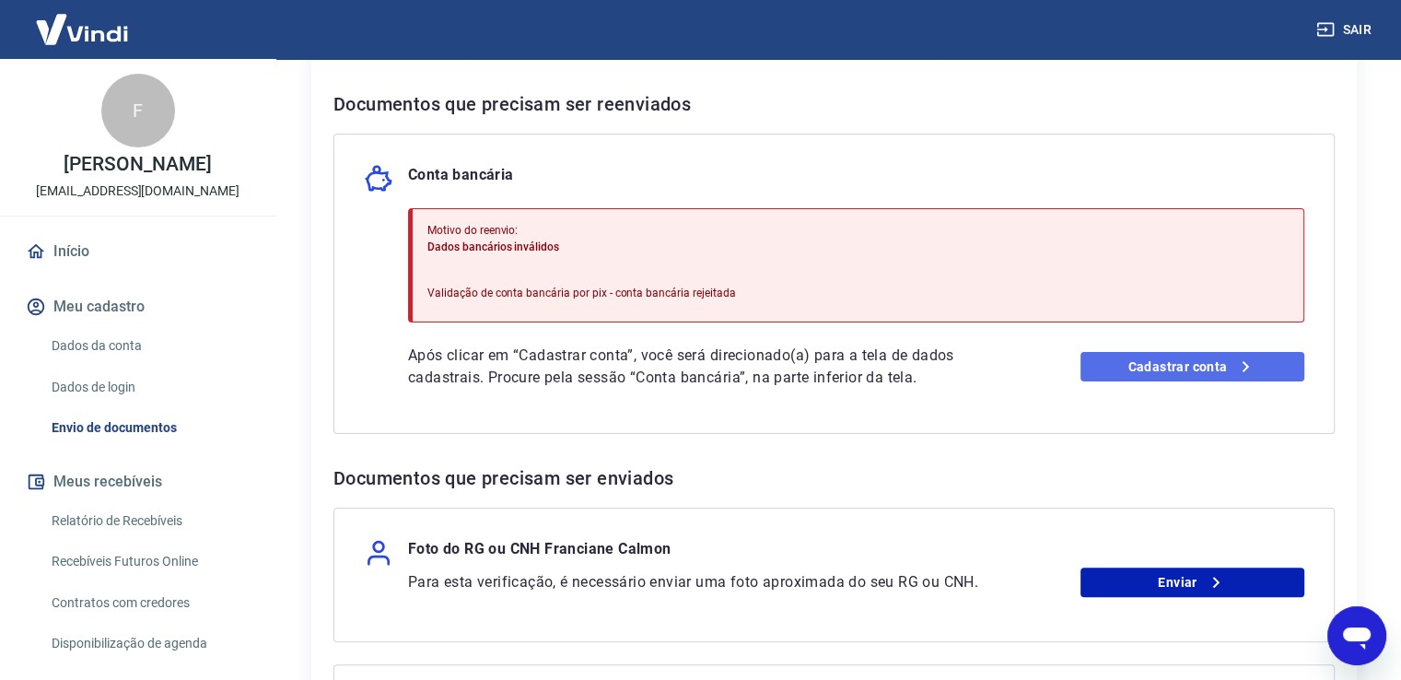
click at [1218, 362] on link "Cadastrar conta" at bounding box center [1193, 366] width 224 height 29
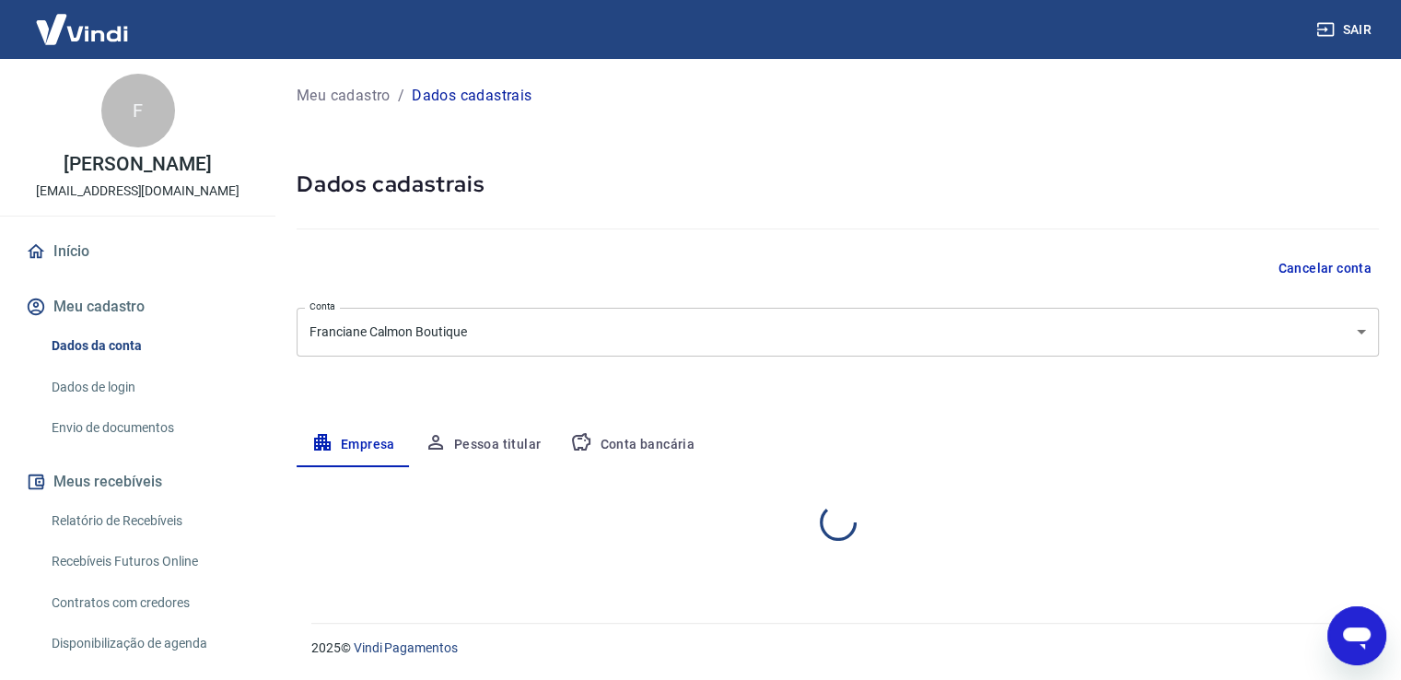
select select "ES"
select select "business"
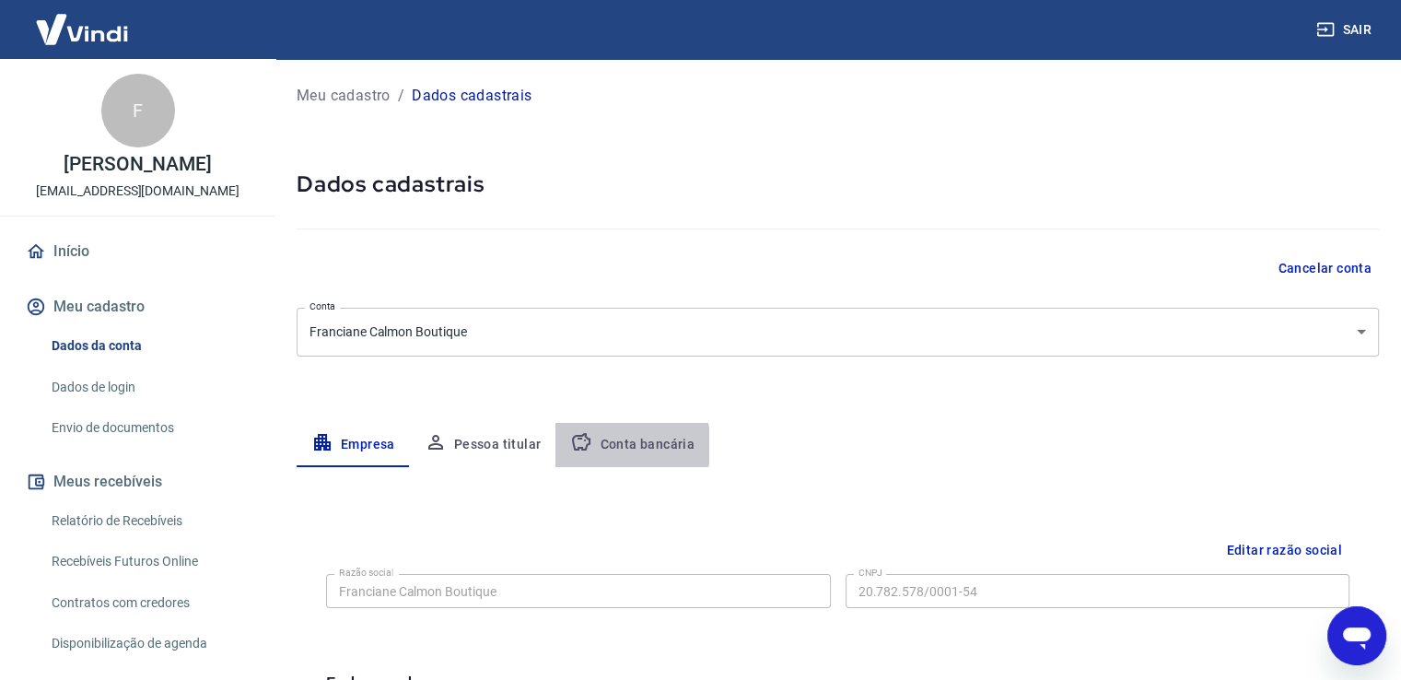
click at [619, 445] on button "Conta bancária" at bounding box center [633, 445] width 154 height 44
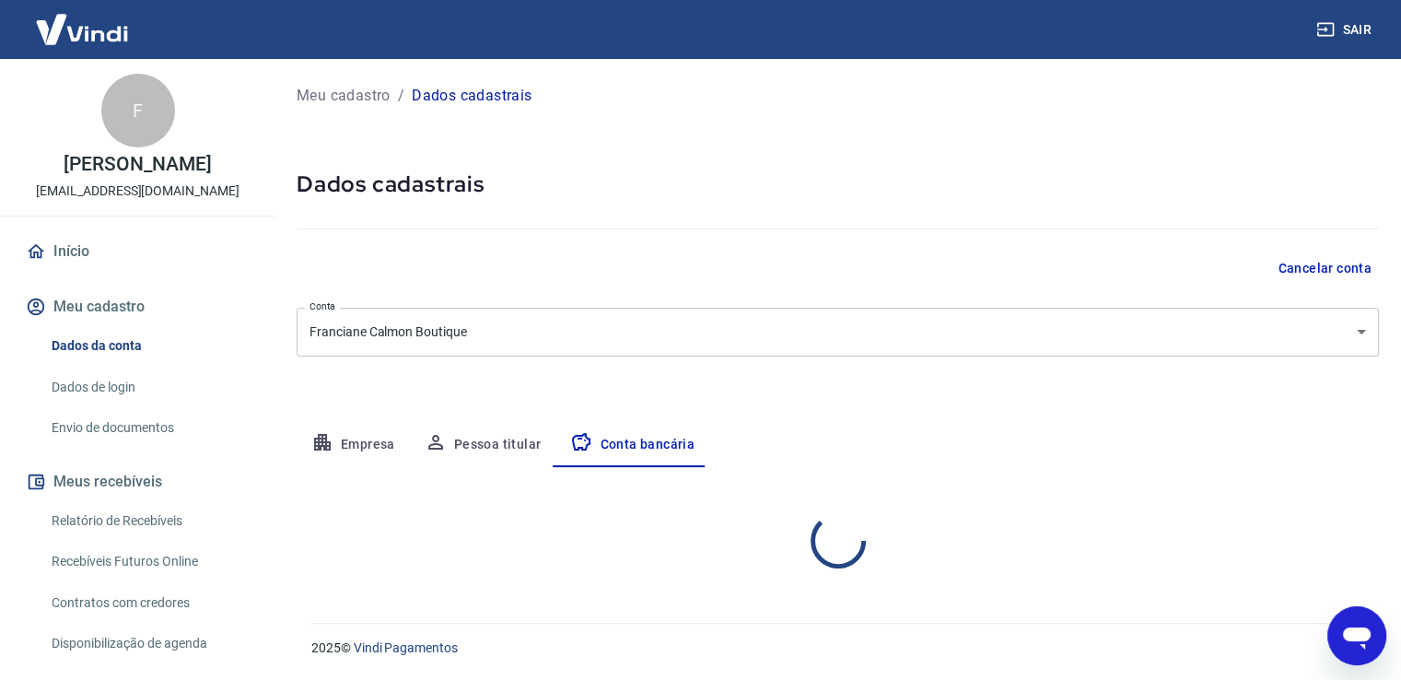
select select "1"
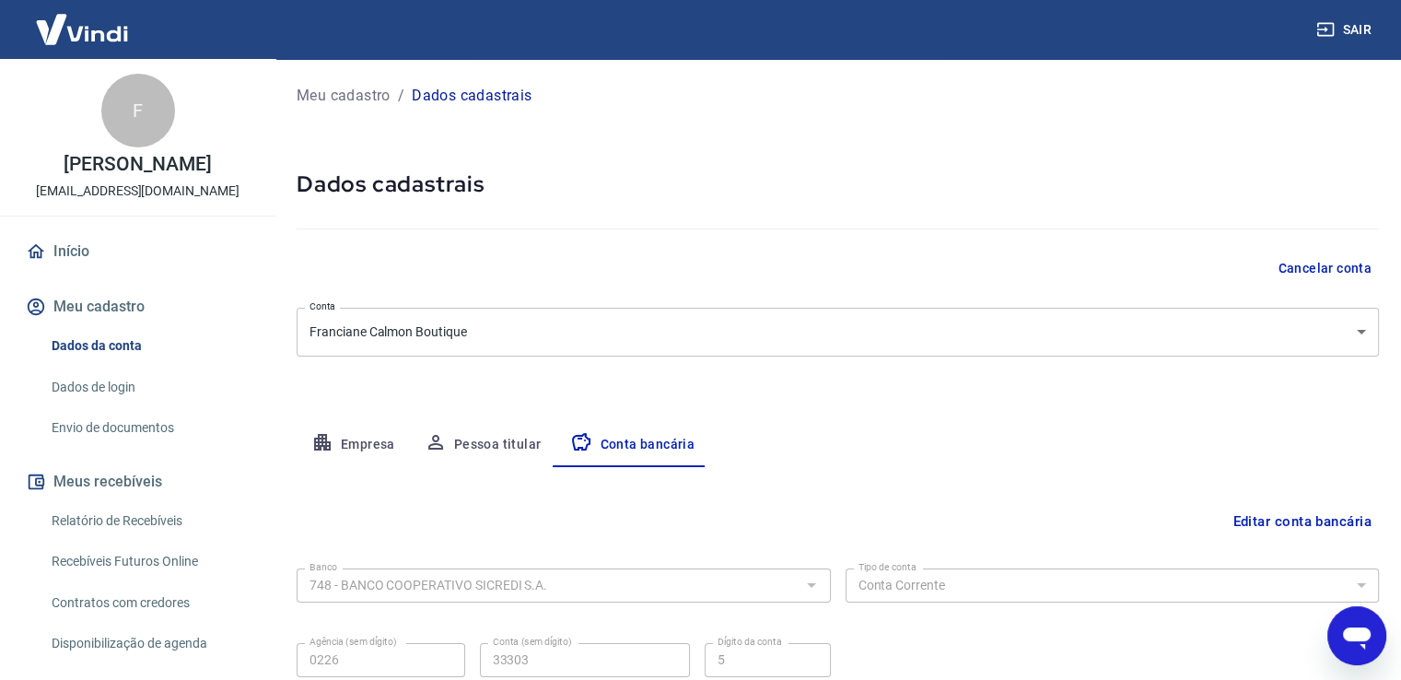
scroll to position [158, 0]
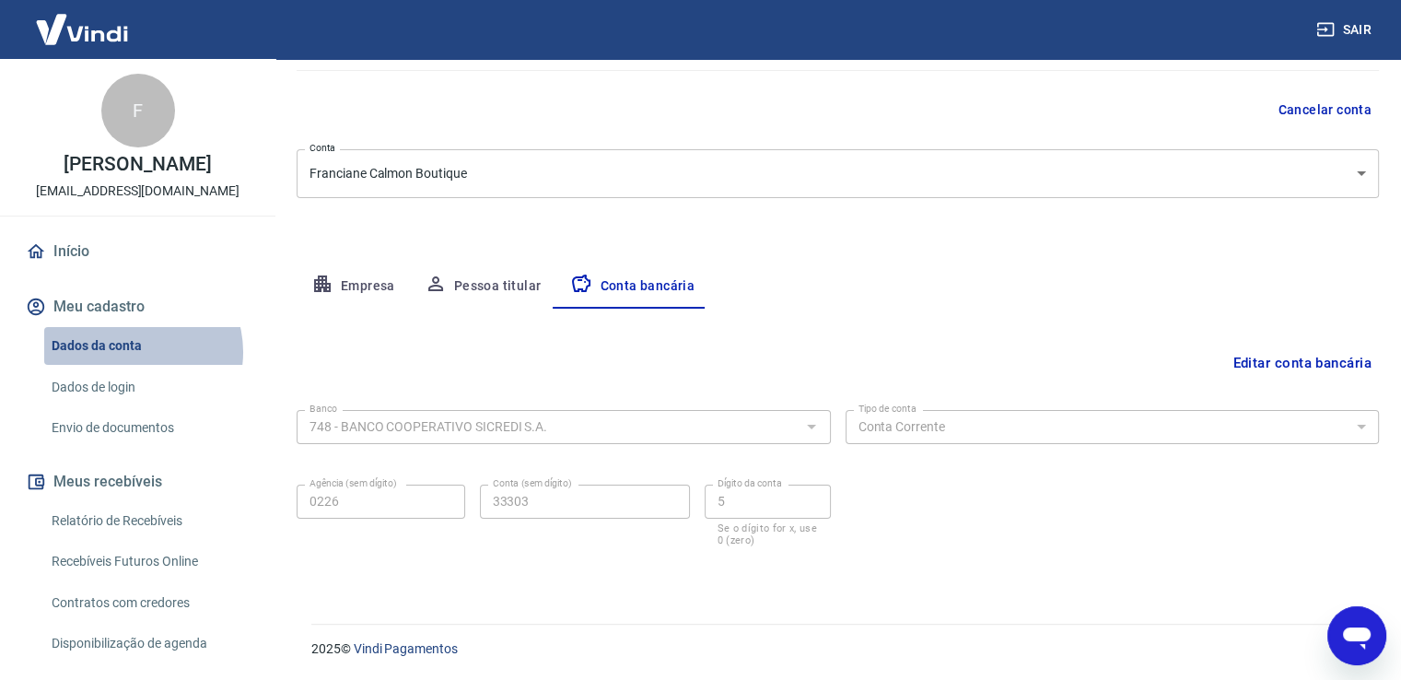
click at [134, 352] on link "Dados da conta" at bounding box center [148, 346] width 209 height 38
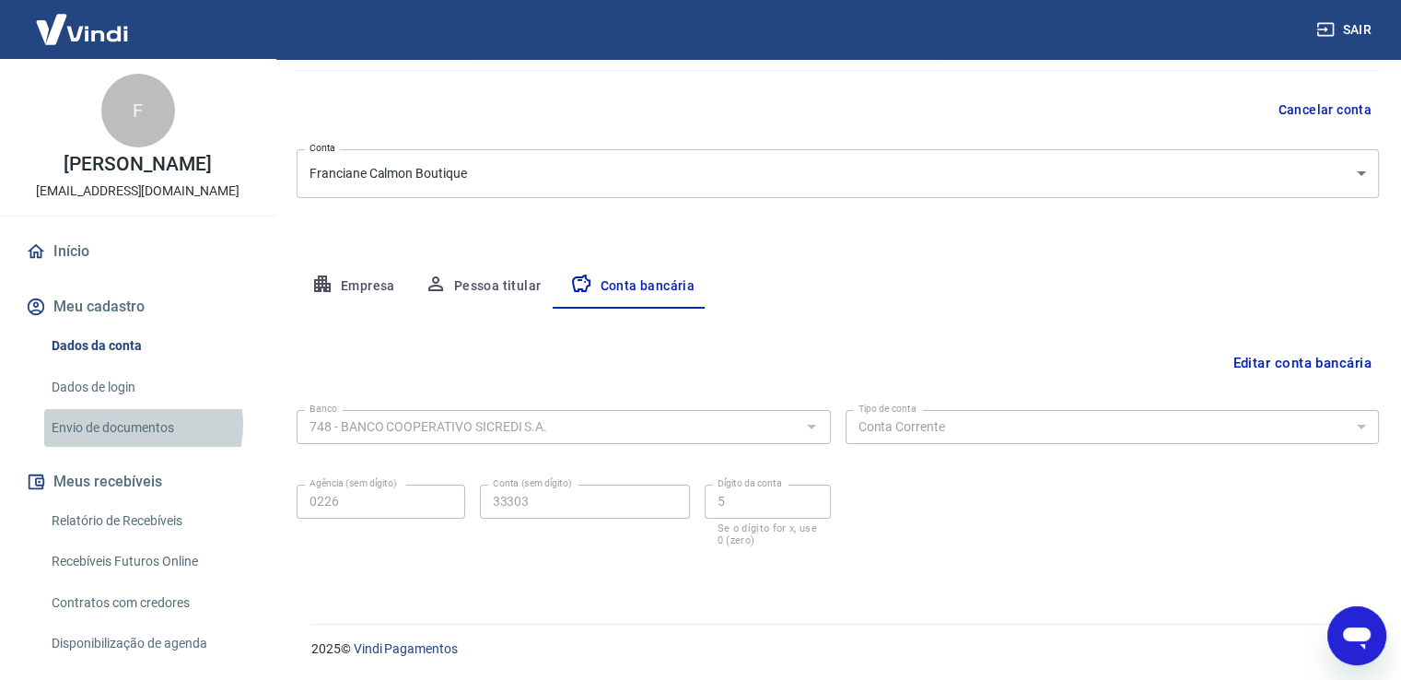
click at [135, 425] on link "Envio de documentos" at bounding box center [148, 428] width 209 height 38
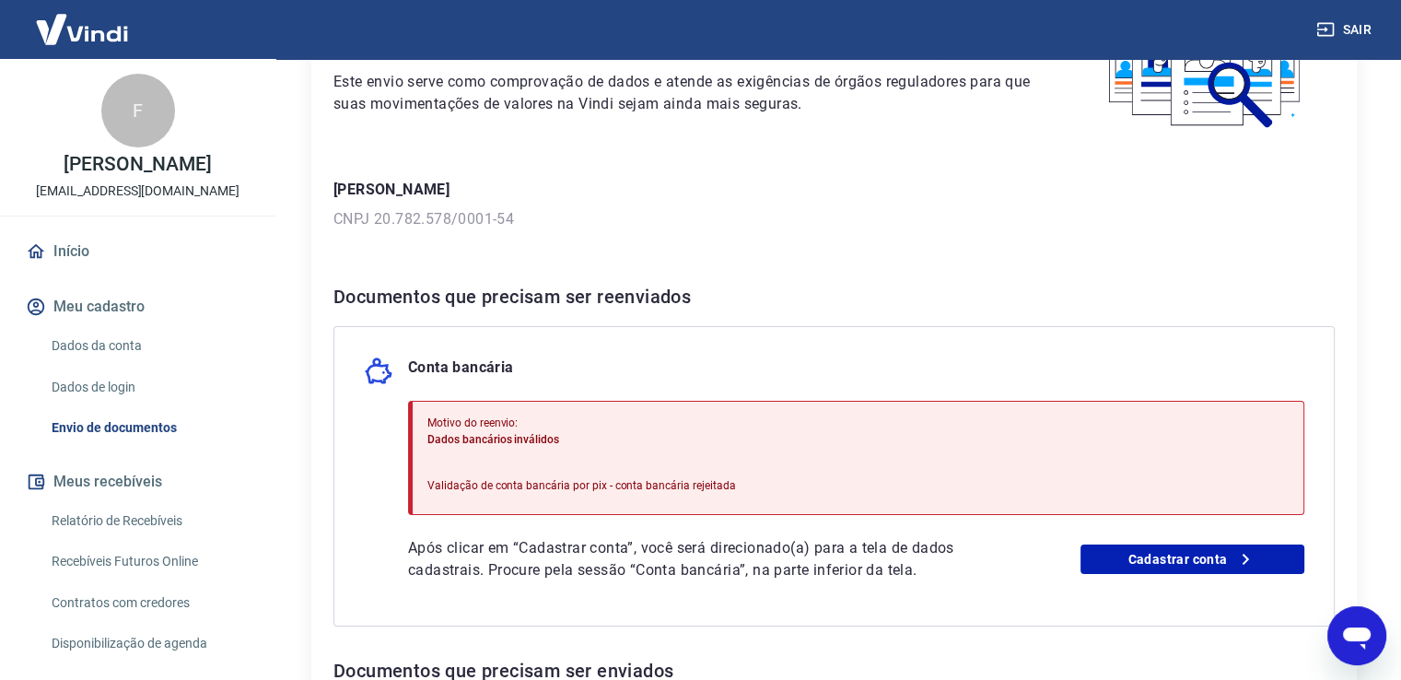
scroll to position [176, 0]
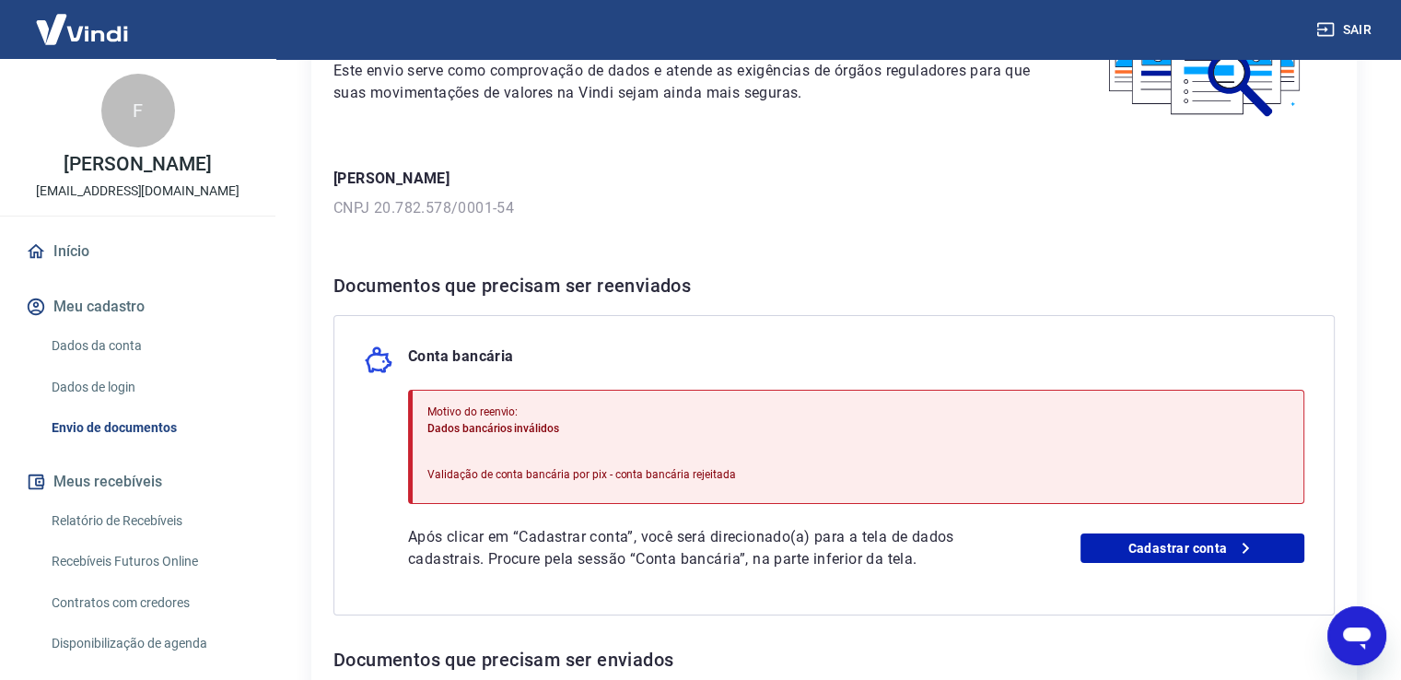
click at [1270, 223] on div "Para utilizar alguns recursos da sua conta Vindi, é necessário enviar alguns do…" at bounding box center [834, 531] width 1046 height 1149
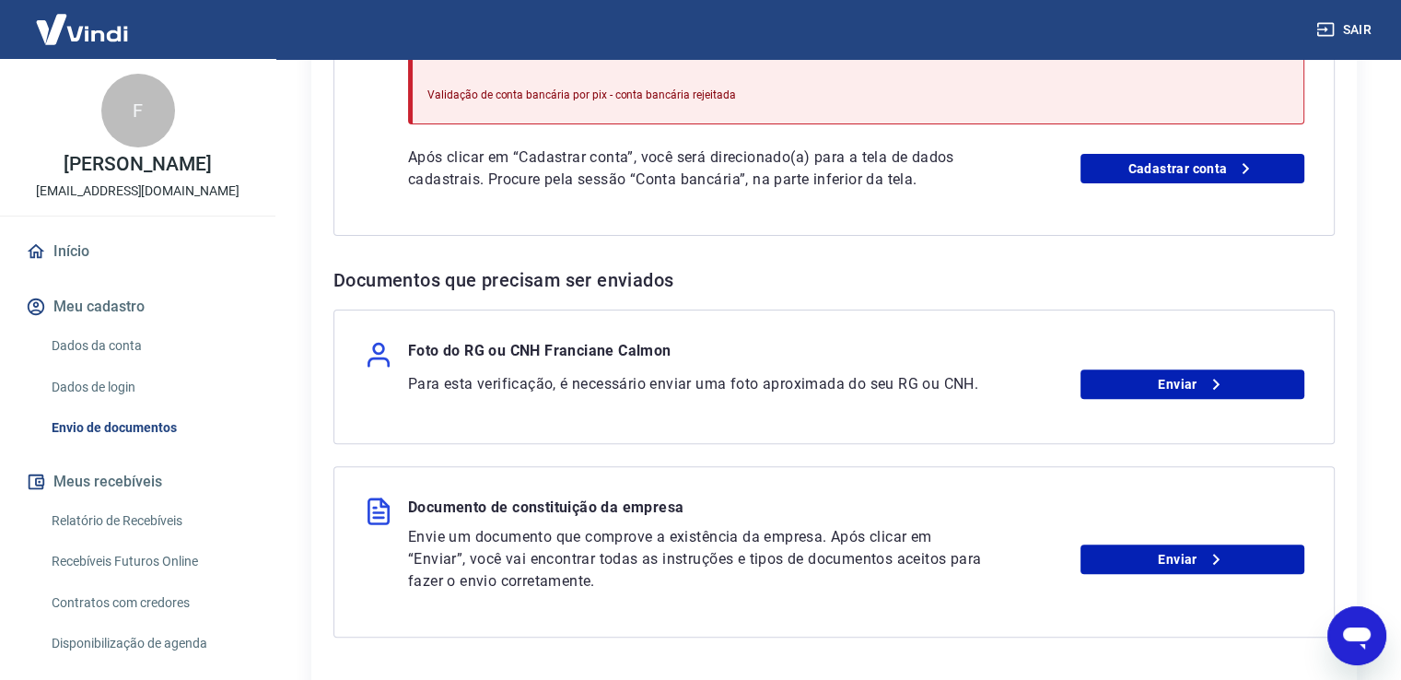
scroll to position [558, 0]
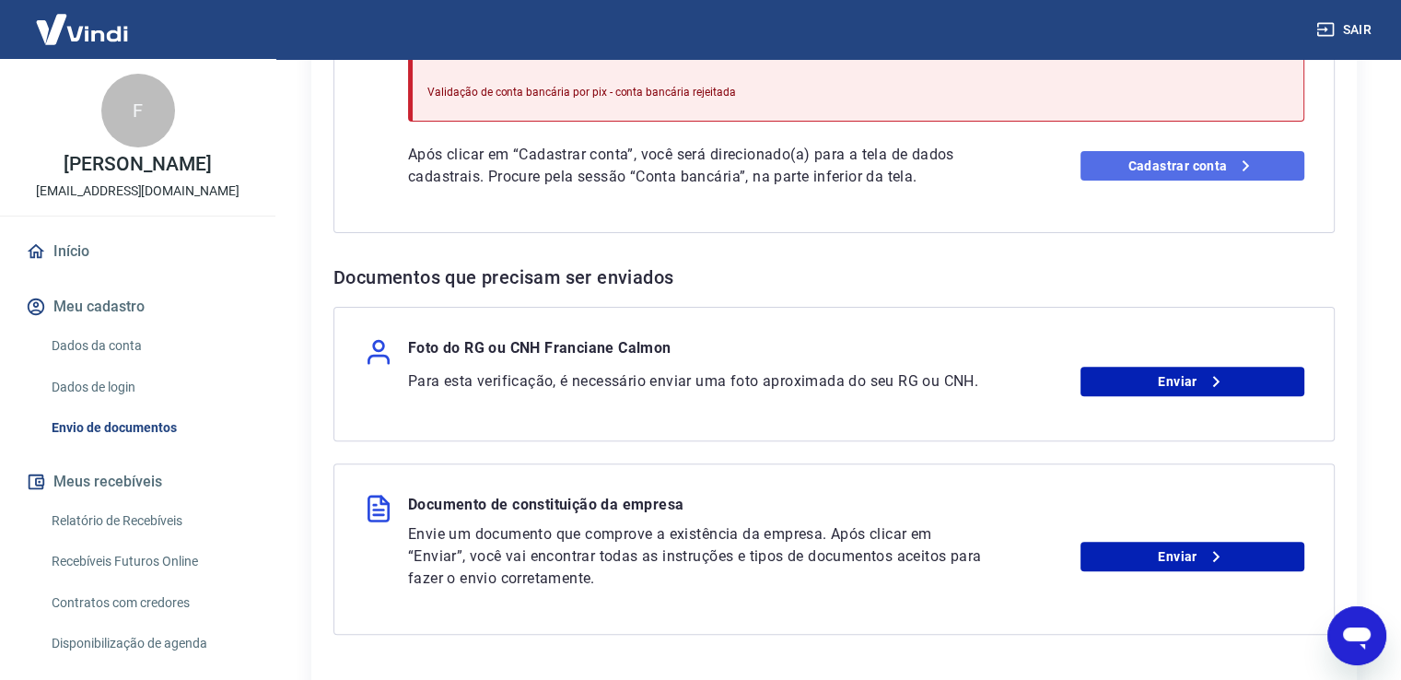
click at [1226, 159] on link "Cadastrar conta" at bounding box center [1193, 165] width 224 height 29
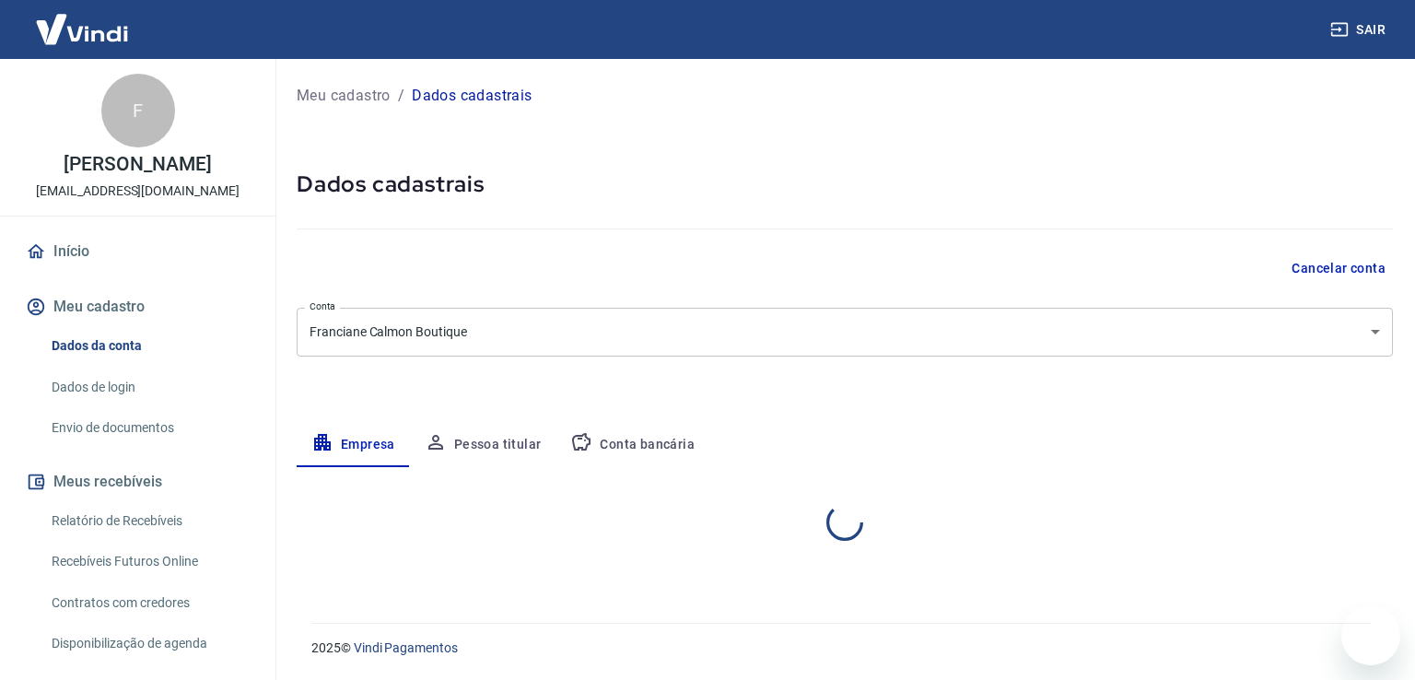
select select "ES"
select select "business"
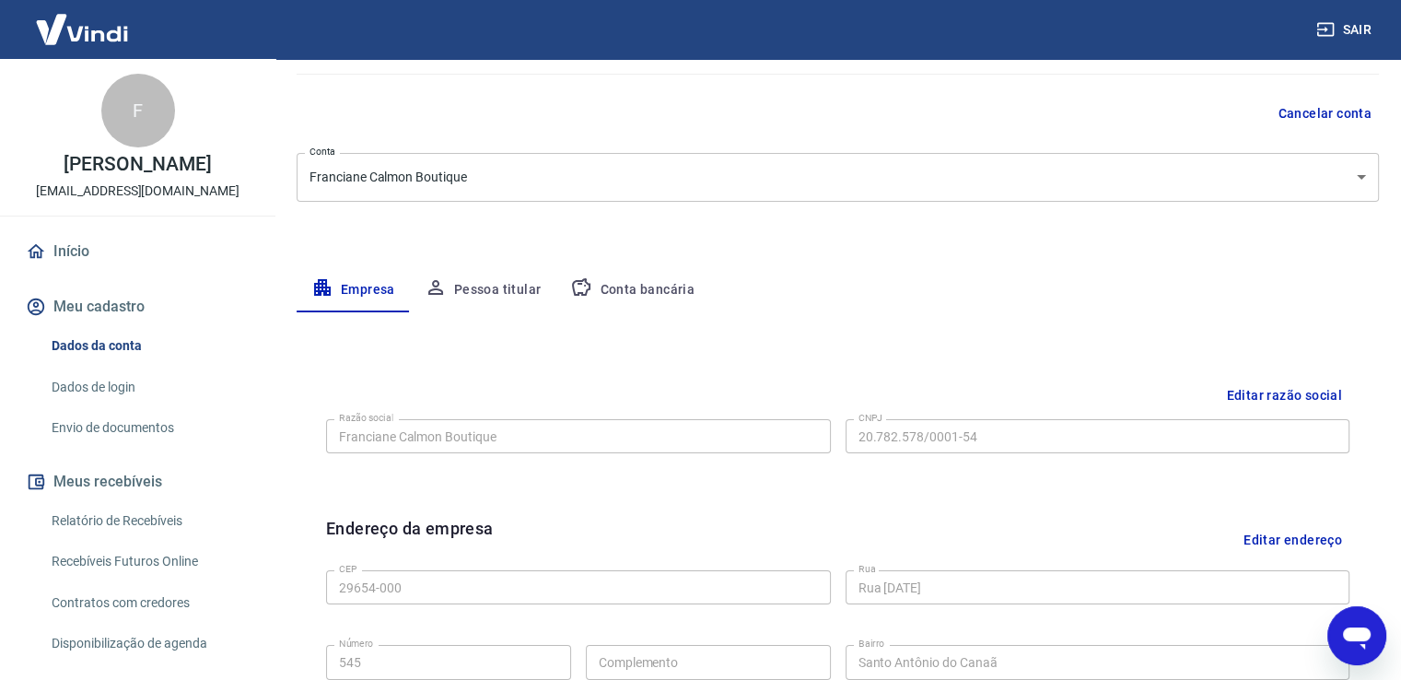
scroll to position [154, 0]
click at [142, 425] on link "Envio de documentos" at bounding box center [148, 428] width 209 height 38
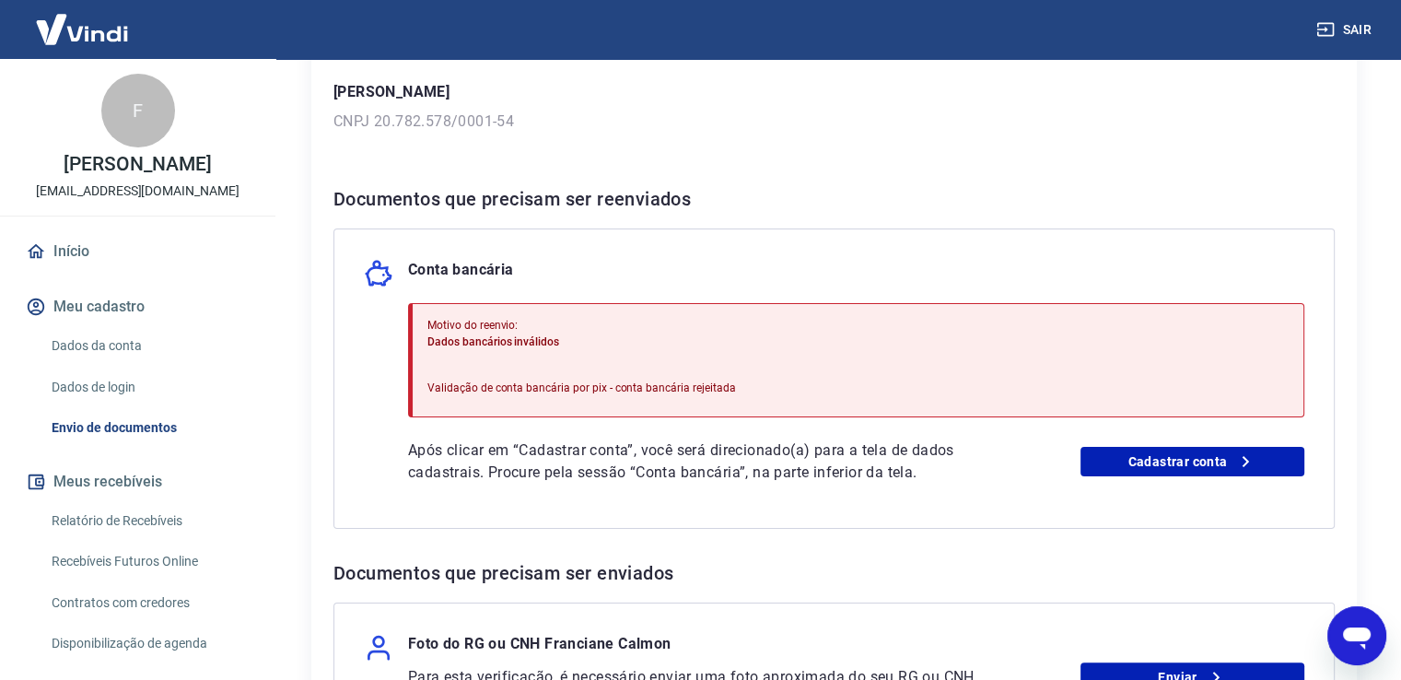
scroll to position [298, 0]
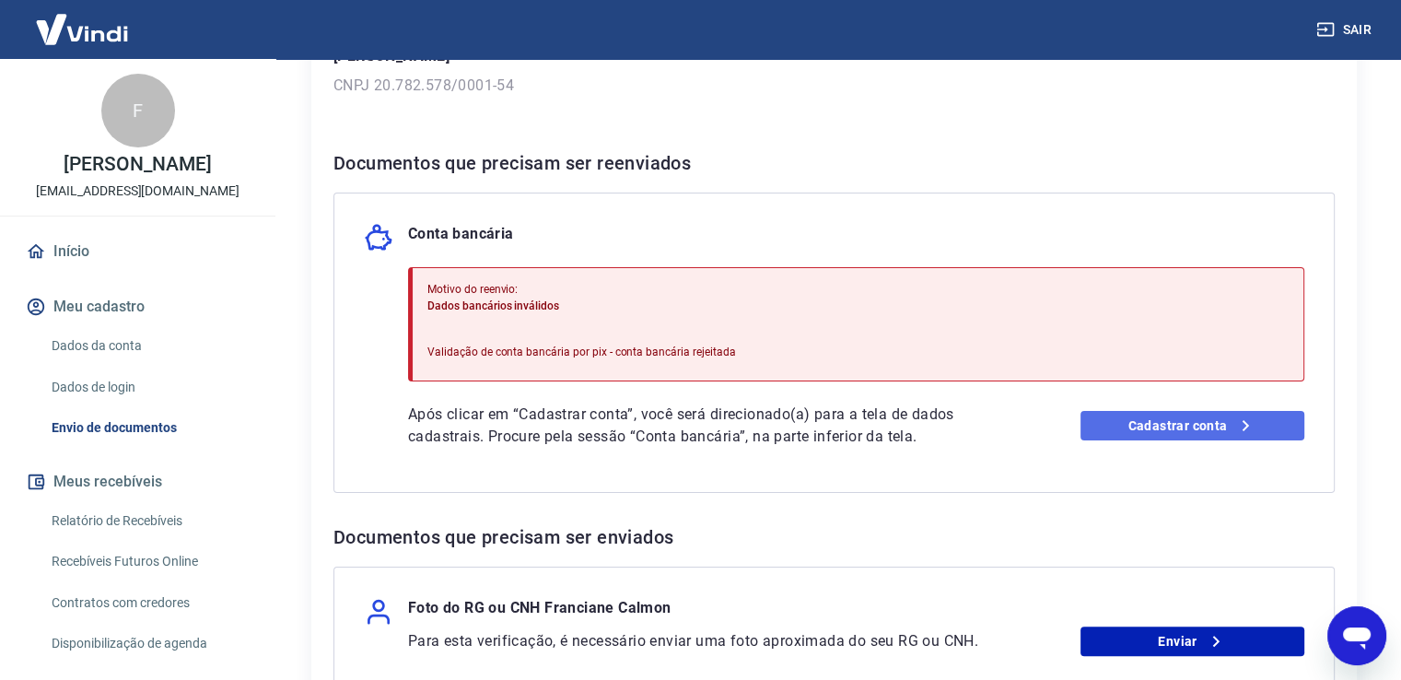
click at [1199, 420] on link "Cadastrar conta" at bounding box center [1193, 425] width 224 height 29
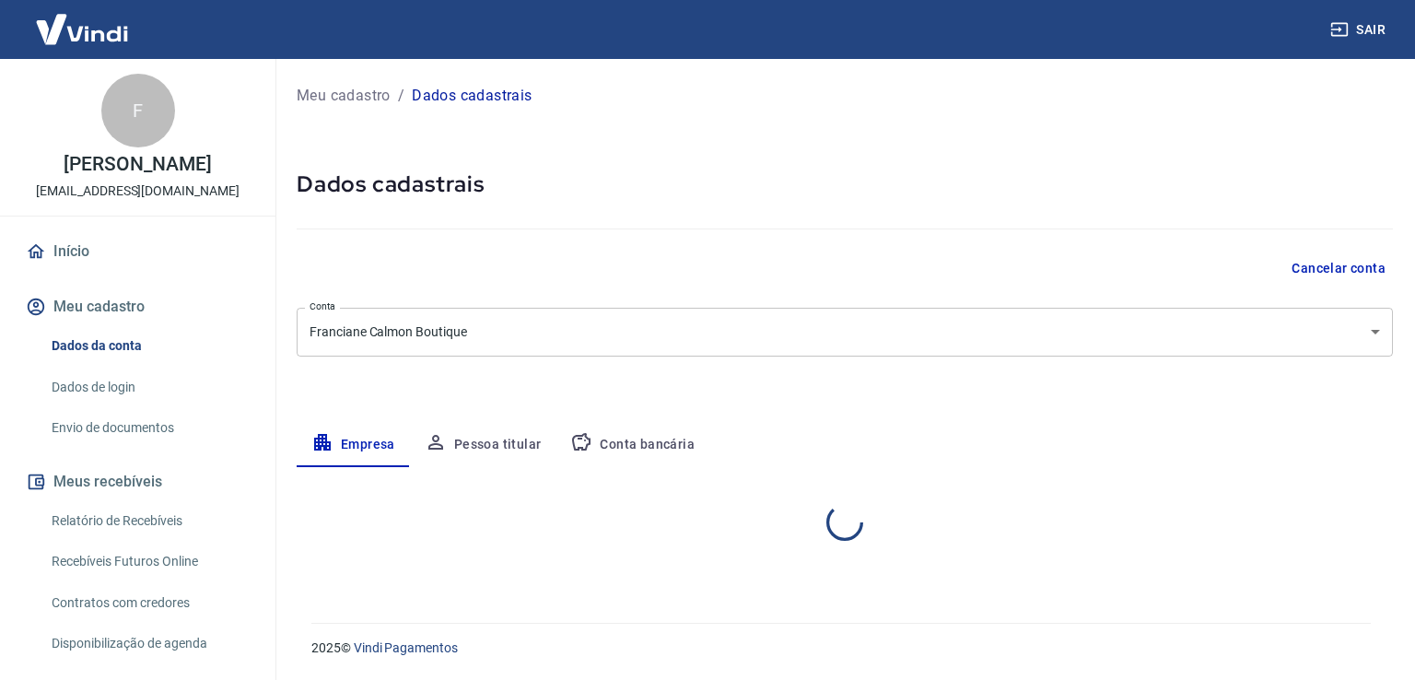
select select "ES"
select select "business"
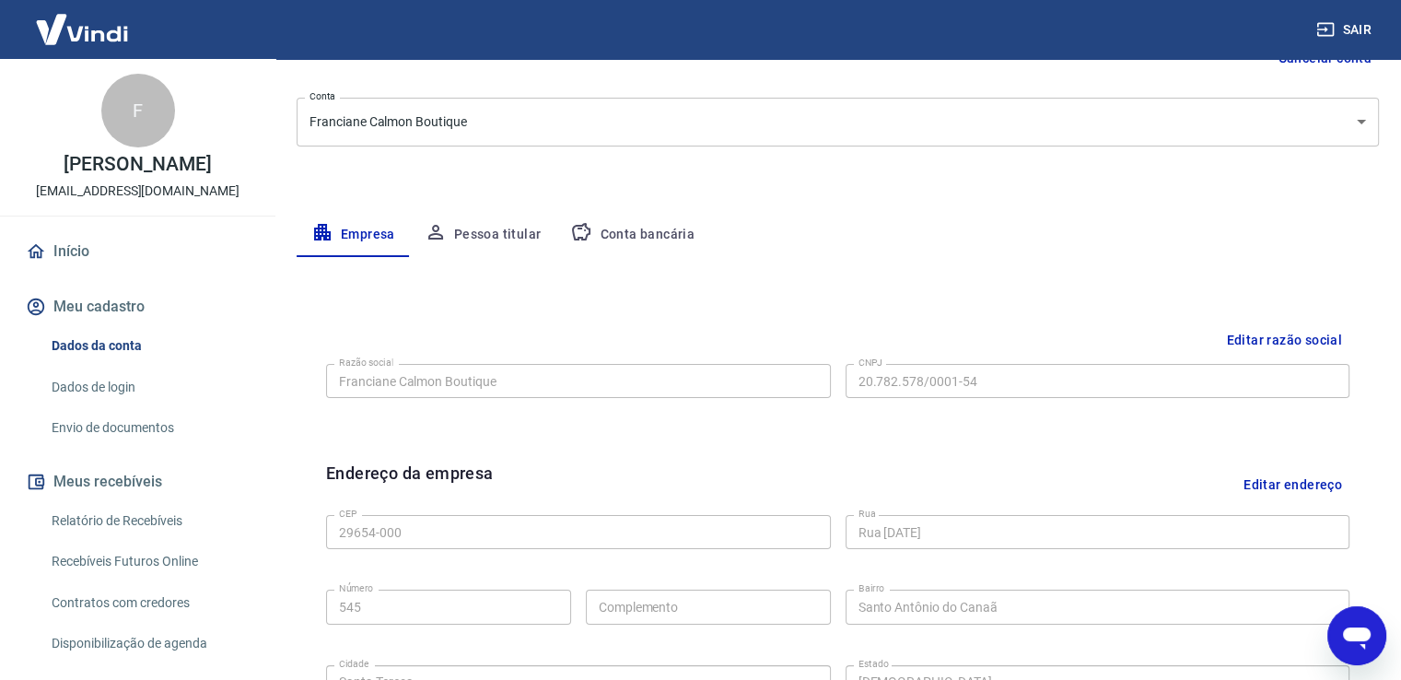
scroll to position [222, 0]
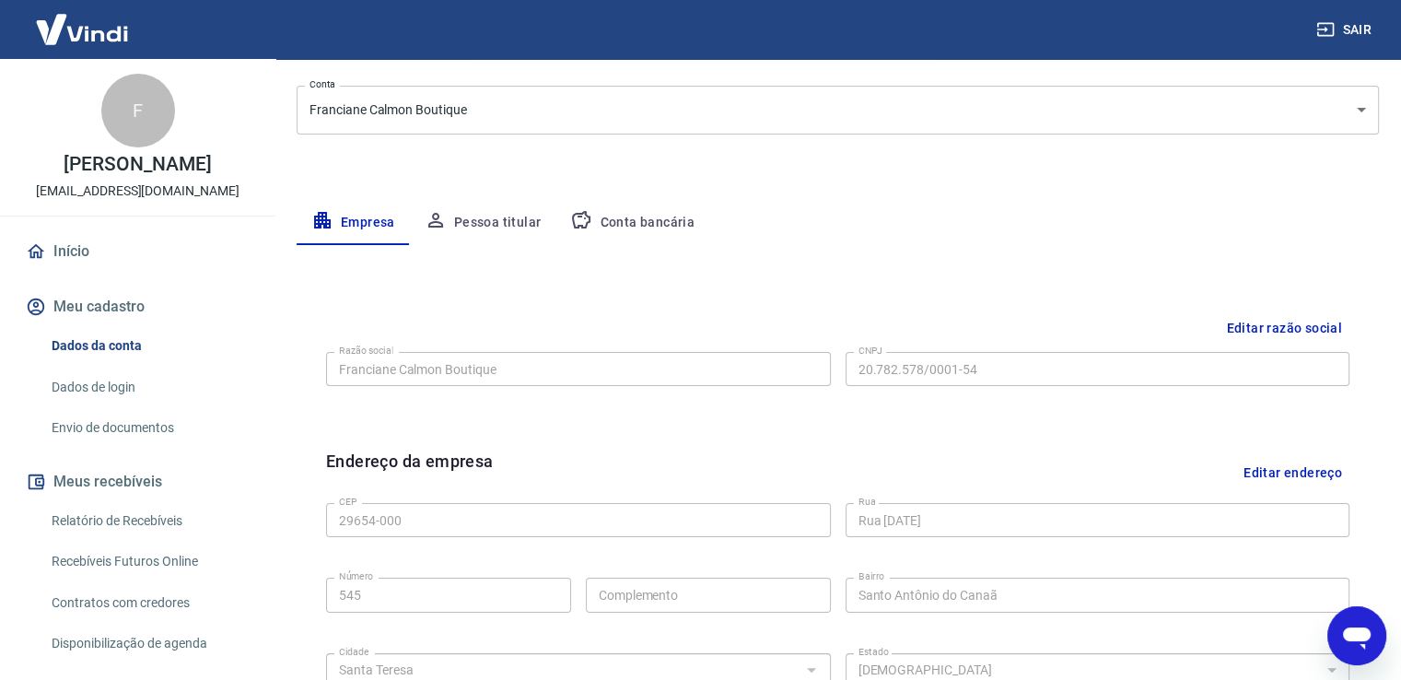
click at [651, 220] on button "Conta bancária" at bounding box center [633, 223] width 154 height 44
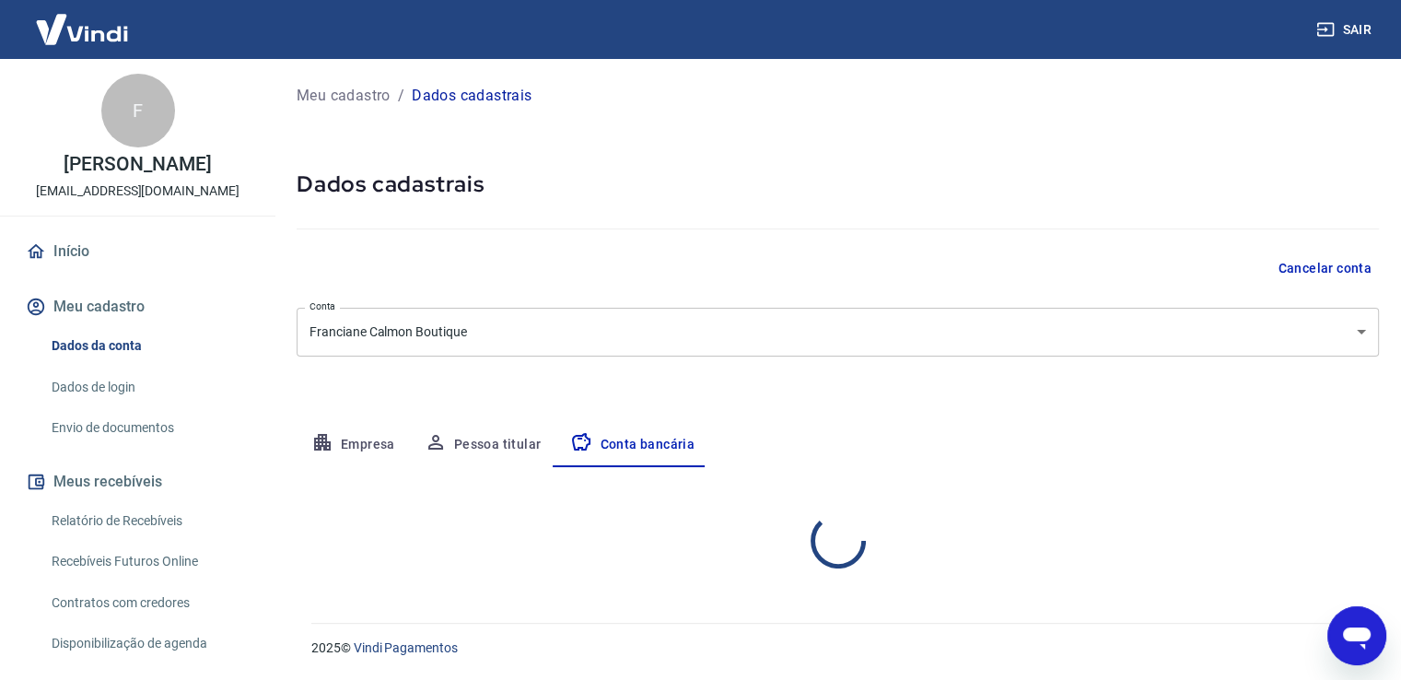
scroll to position [0, 0]
select select "1"
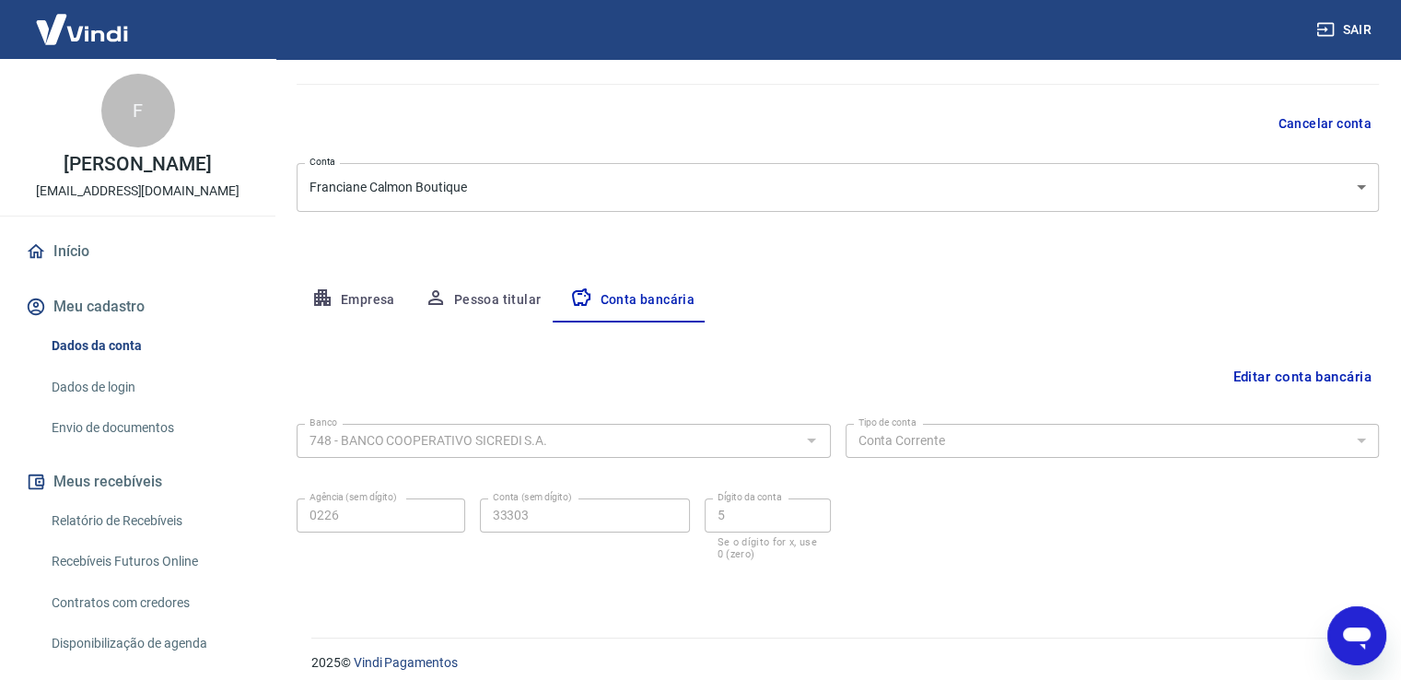
scroll to position [158, 0]
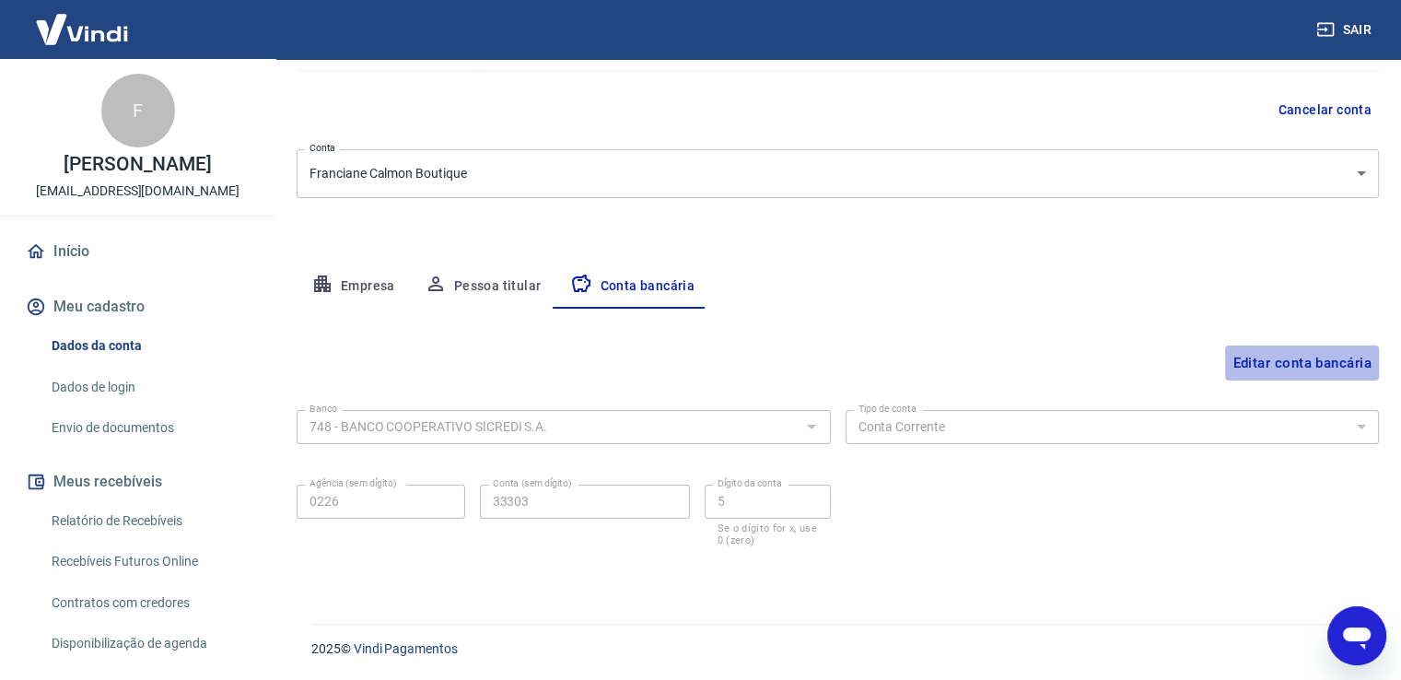
click at [1297, 360] on button "Editar conta bancária" at bounding box center [1302, 362] width 154 height 35
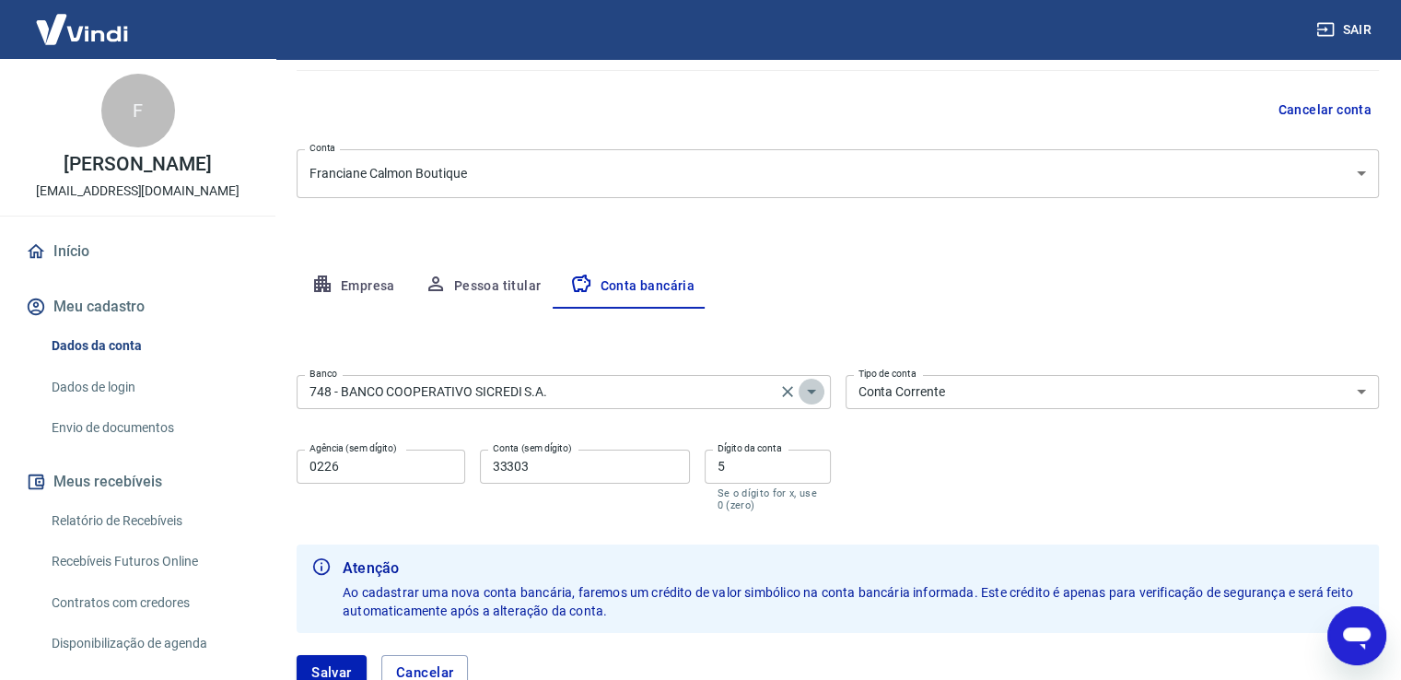
click at [803, 394] on icon "Abrir" at bounding box center [812, 391] width 22 height 22
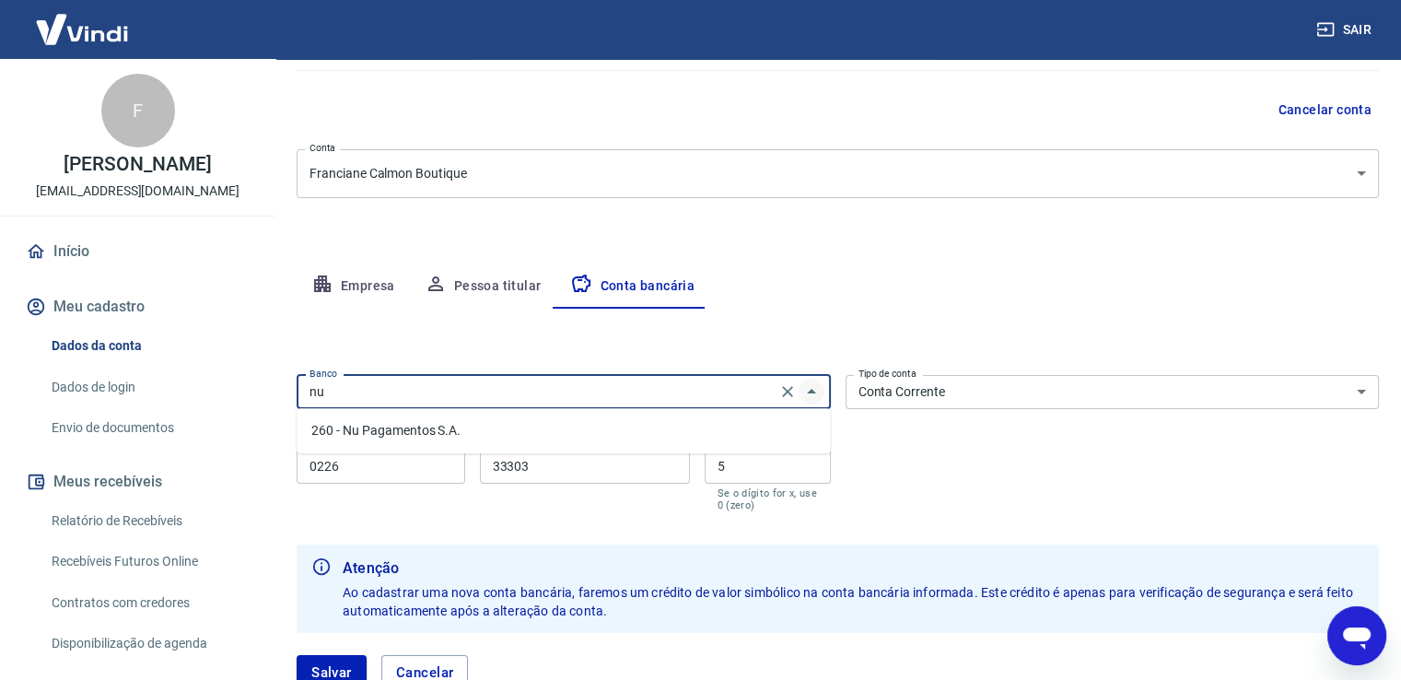
scroll to position [0, 0]
type input "nuba"
click at [787, 384] on icon "Clear" at bounding box center [787, 391] width 18 height 18
click at [491, 437] on li "260 - Nu Pagamentos S.A." at bounding box center [563, 430] width 533 height 30
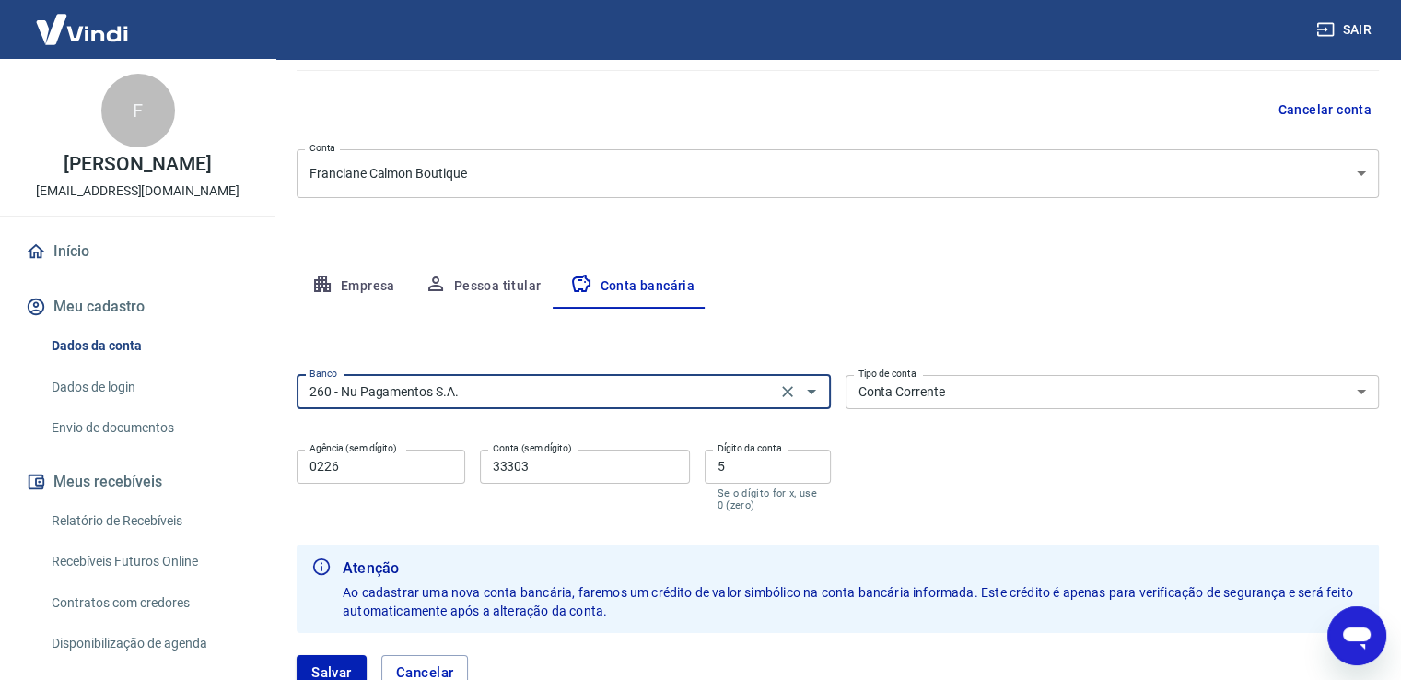
type input "260 - Nu Pagamentos S.A."
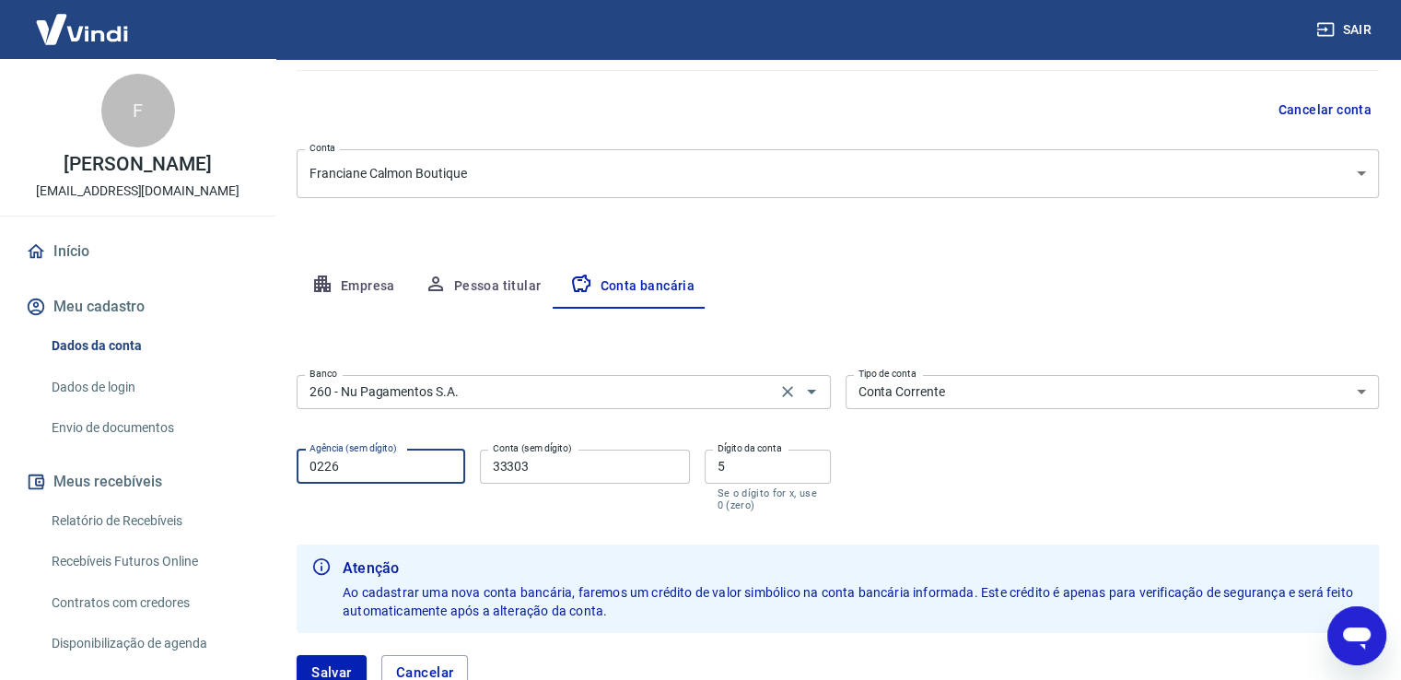
click at [372, 471] on input "0226" at bounding box center [381, 467] width 169 height 34
type input "0001"
click at [595, 462] on input "33303" at bounding box center [585, 467] width 210 height 34
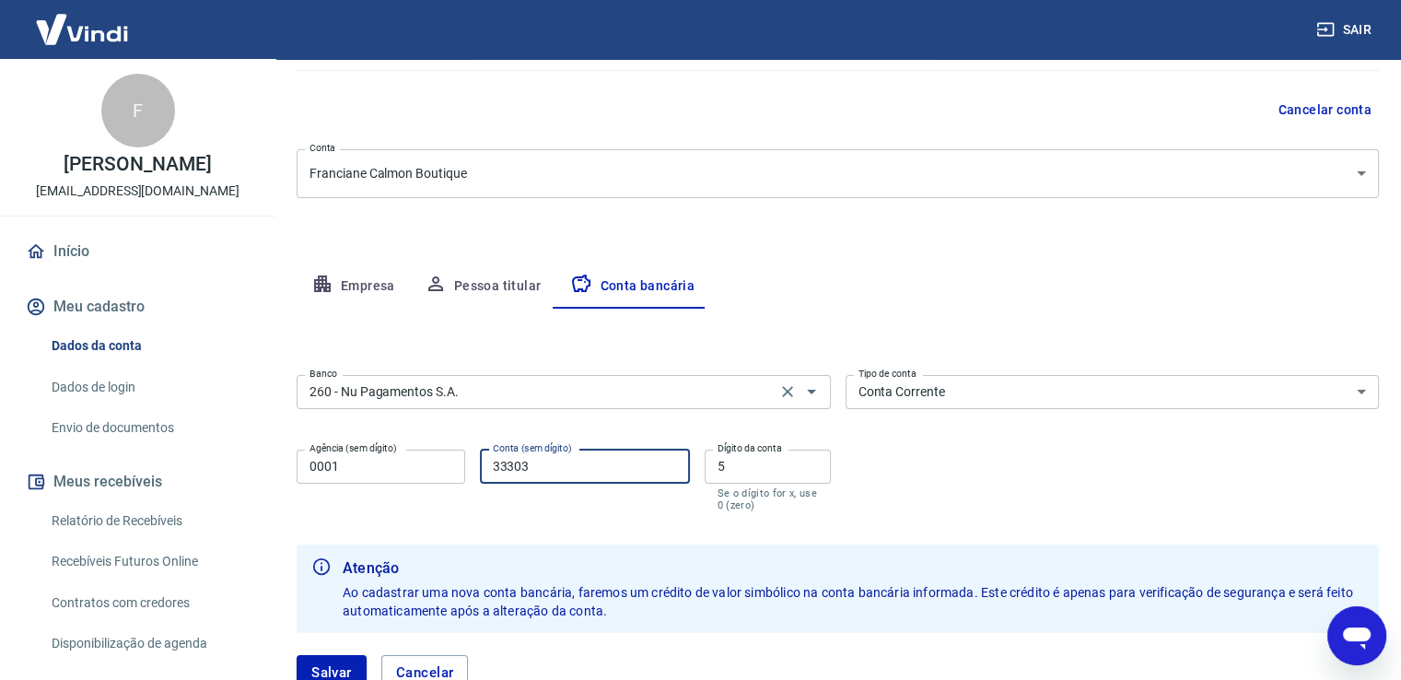
click at [595, 462] on input "33303" at bounding box center [585, 467] width 210 height 34
type input "17007402"
click at [759, 467] on input "5" at bounding box center [768, 467] width 126 height 34
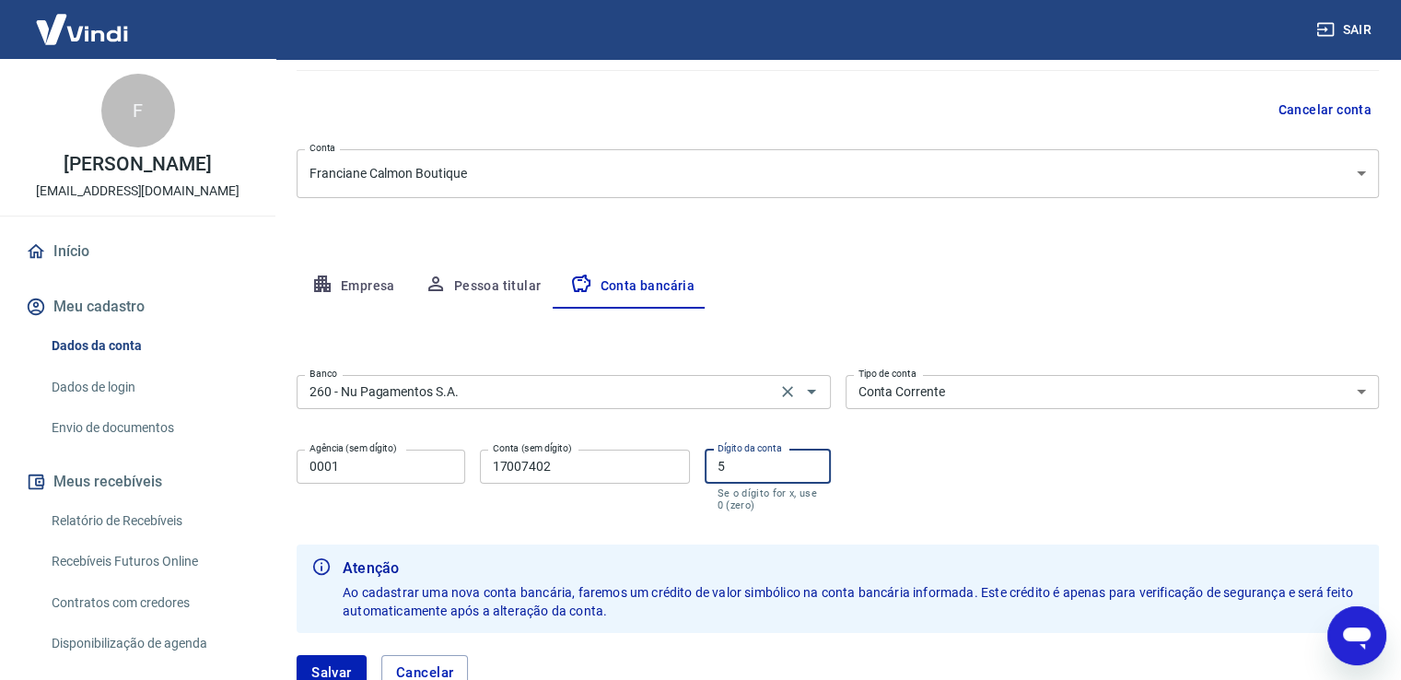
click at [759, 467] on input "5" at bounding box center [768, 467] width 126 height 34
type input "6"
click at [1002, 492] on div "Banco 260 - Nu Pagamentos S.A. Banco Tipo de conta Conta Corrente Conta Poupanç…" at bounding box center [838, 441] width 1082 height 147
click at [339, 670] on button "Salvar" at bounding box center [332, 672] width 70 height 35
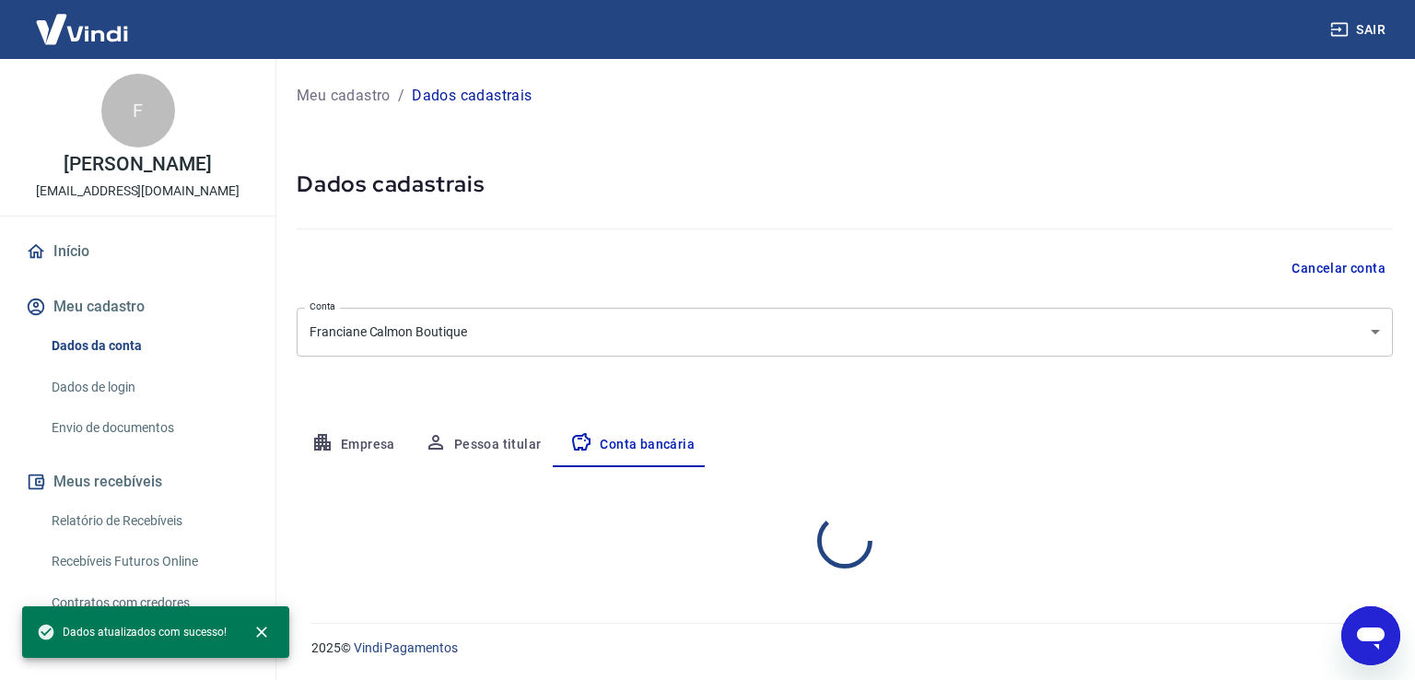
select select "1"
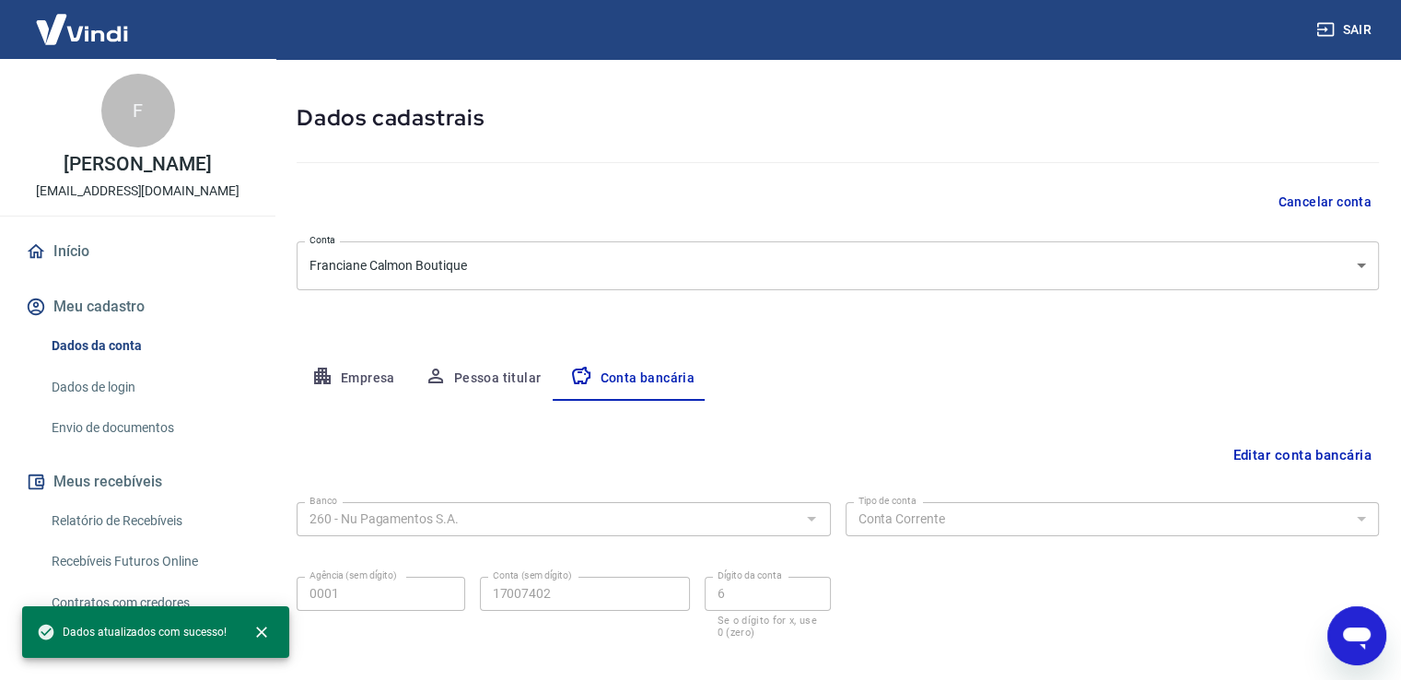
scroll to position [158, 0]
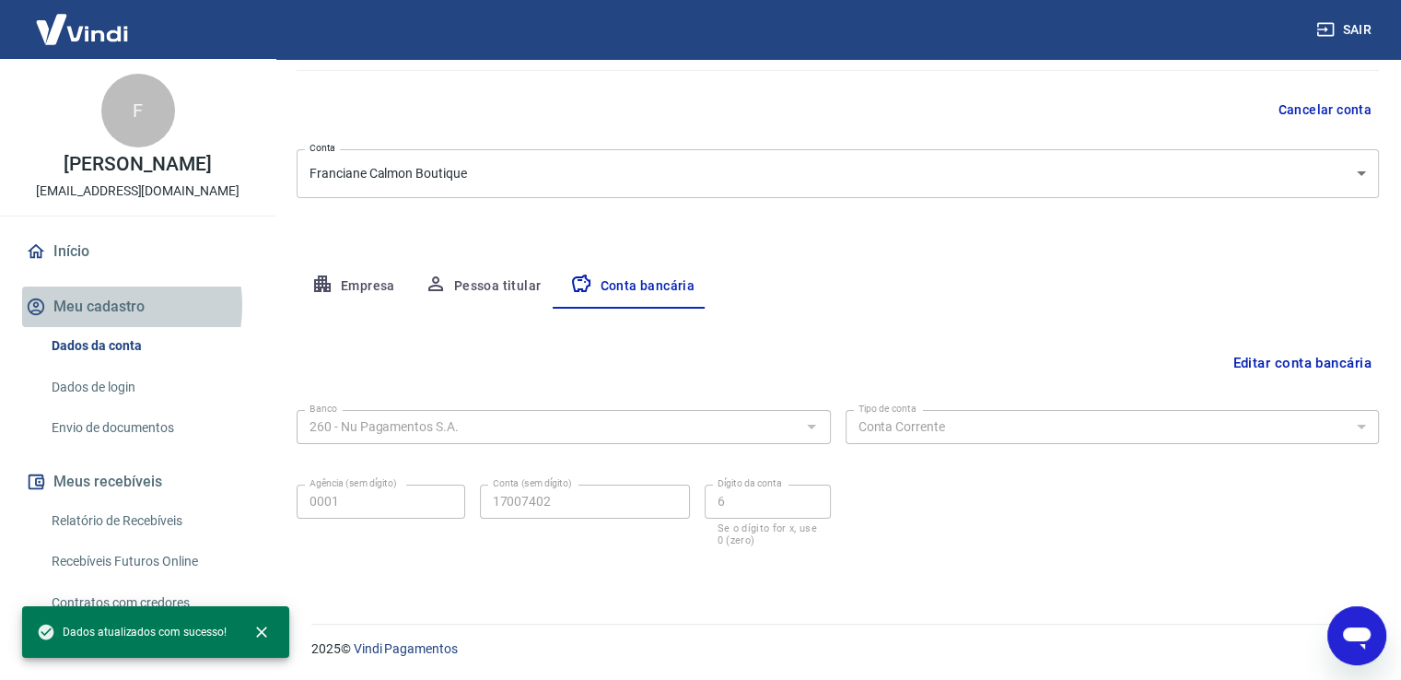
click at [95, 306] on button "Meu cadastro" at bounding box center [137, 307] width 231 height 41
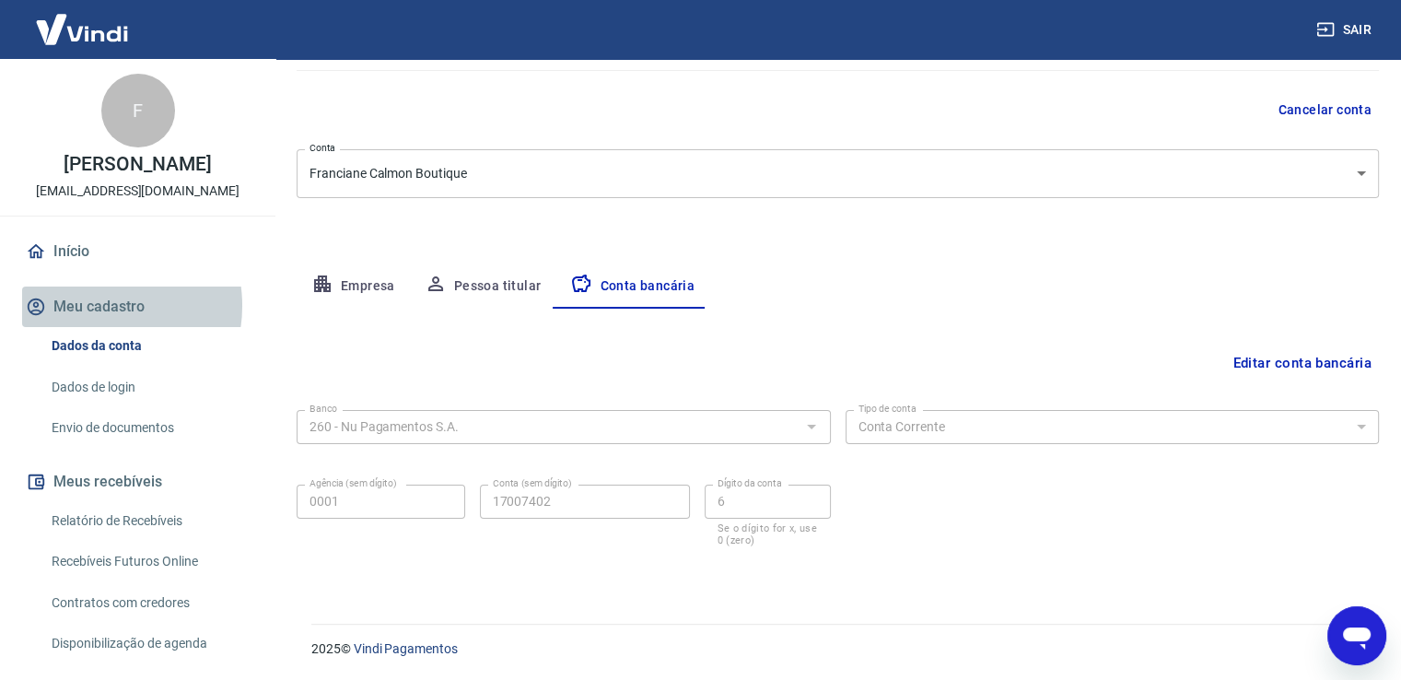
click at [95, 306] on button "Meu cadastro" at bounding box center [137, 307] width 231 height 41
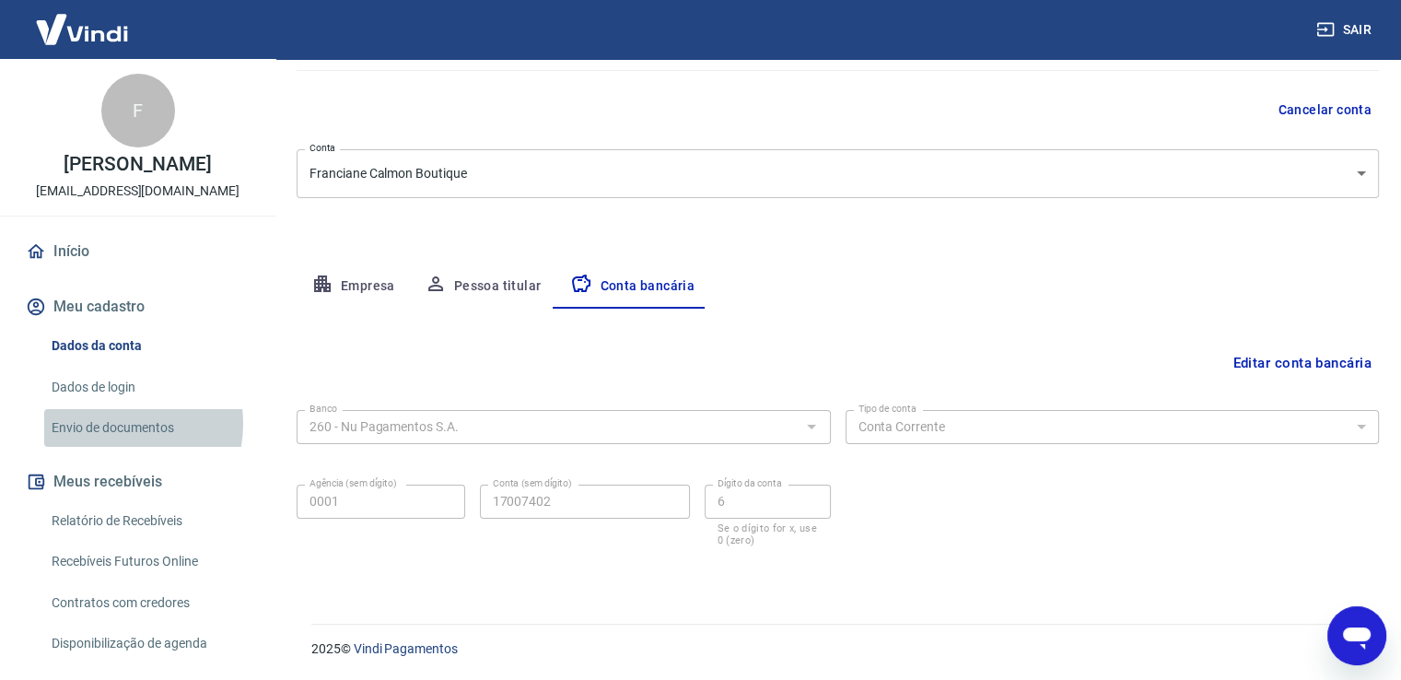
click at [119, 424] on link "Envio de documentos" at bounding box center [148, 428] width 209 height 38
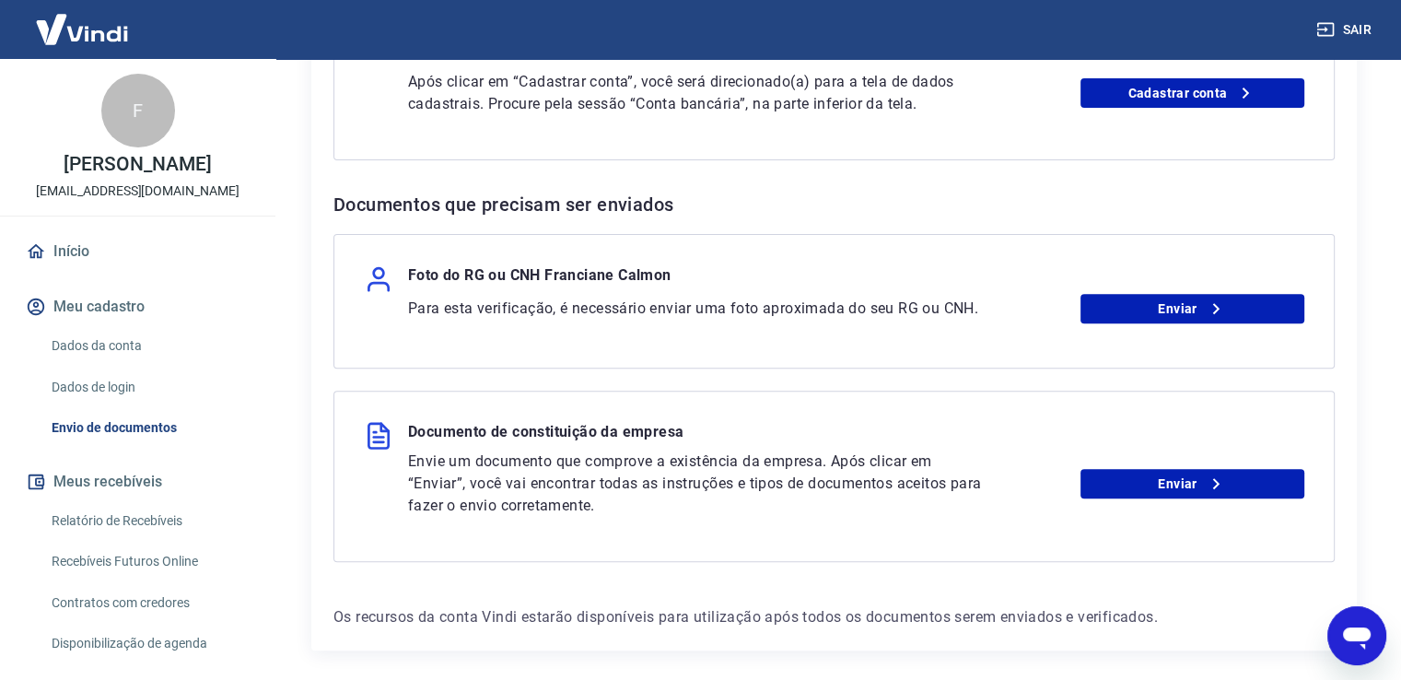
scroll to position [686, 0]
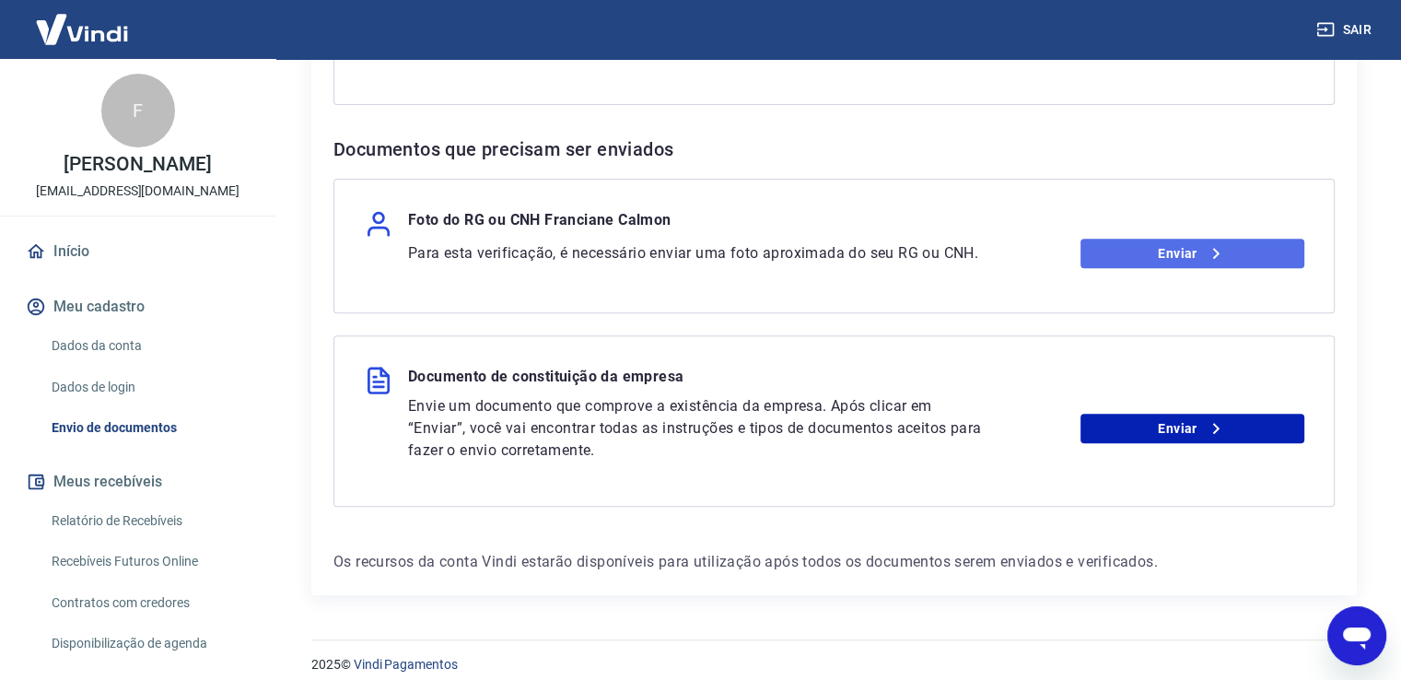
click at [1227, 250] on link "Enviar" at bounding box center [1193, 253] width 224 height 29
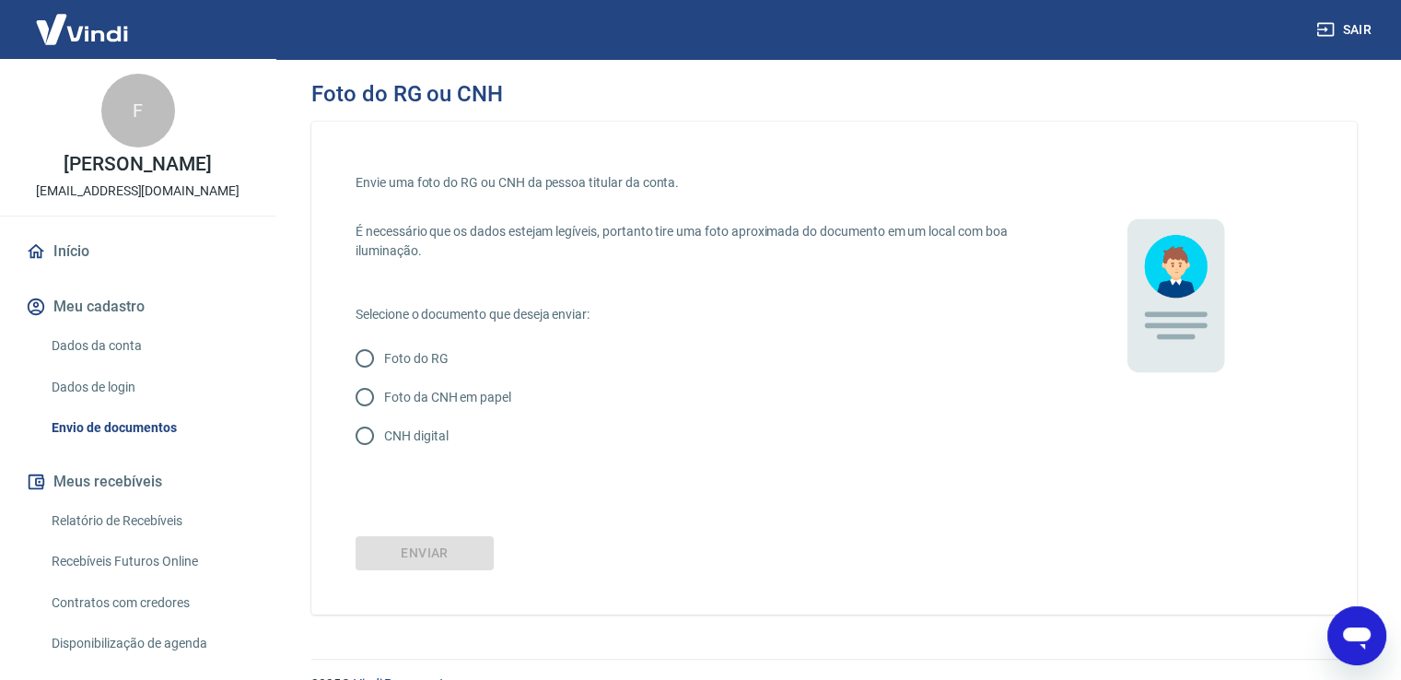
click at [425, 432] on p "CNH digital" at bounding box center [416, 436] width 64 height 19
click at [384, 432] on input "CNH digital" at bounding box center [364, 435] width 39 height 39
radio input "true"
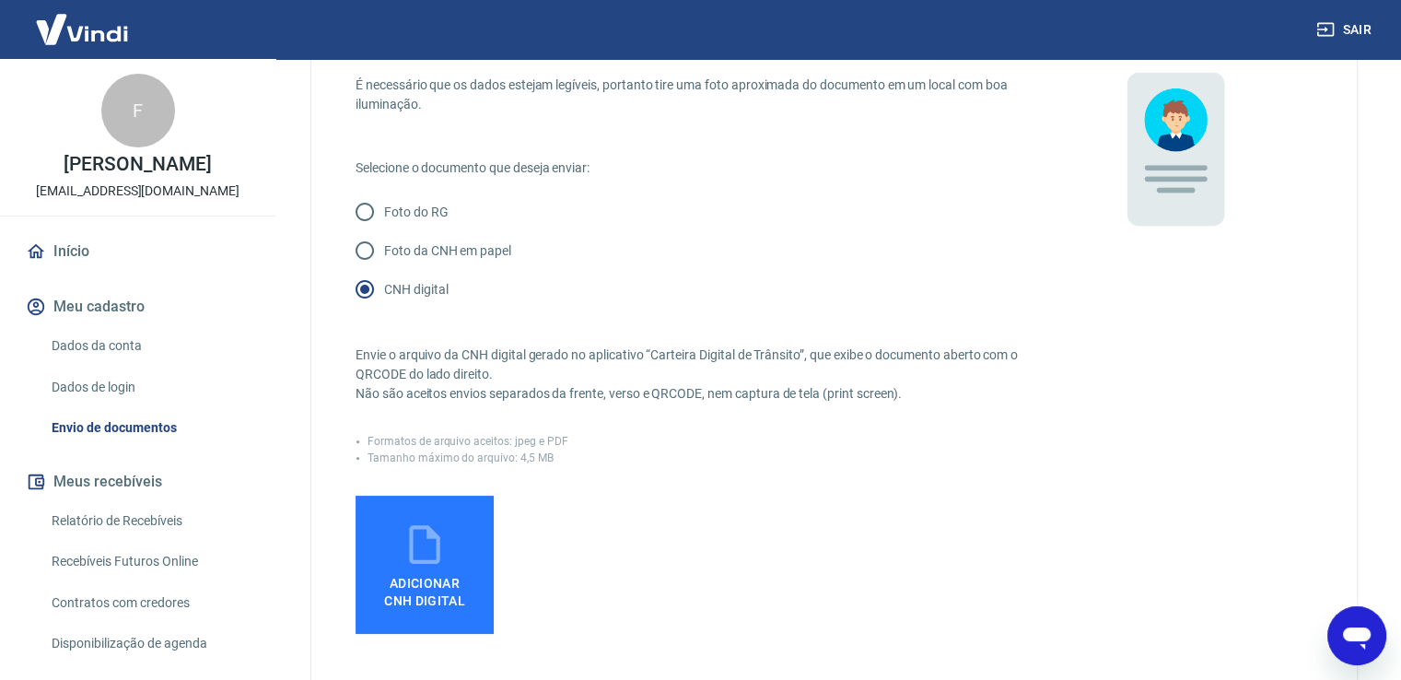
scroll to position [147, 0]
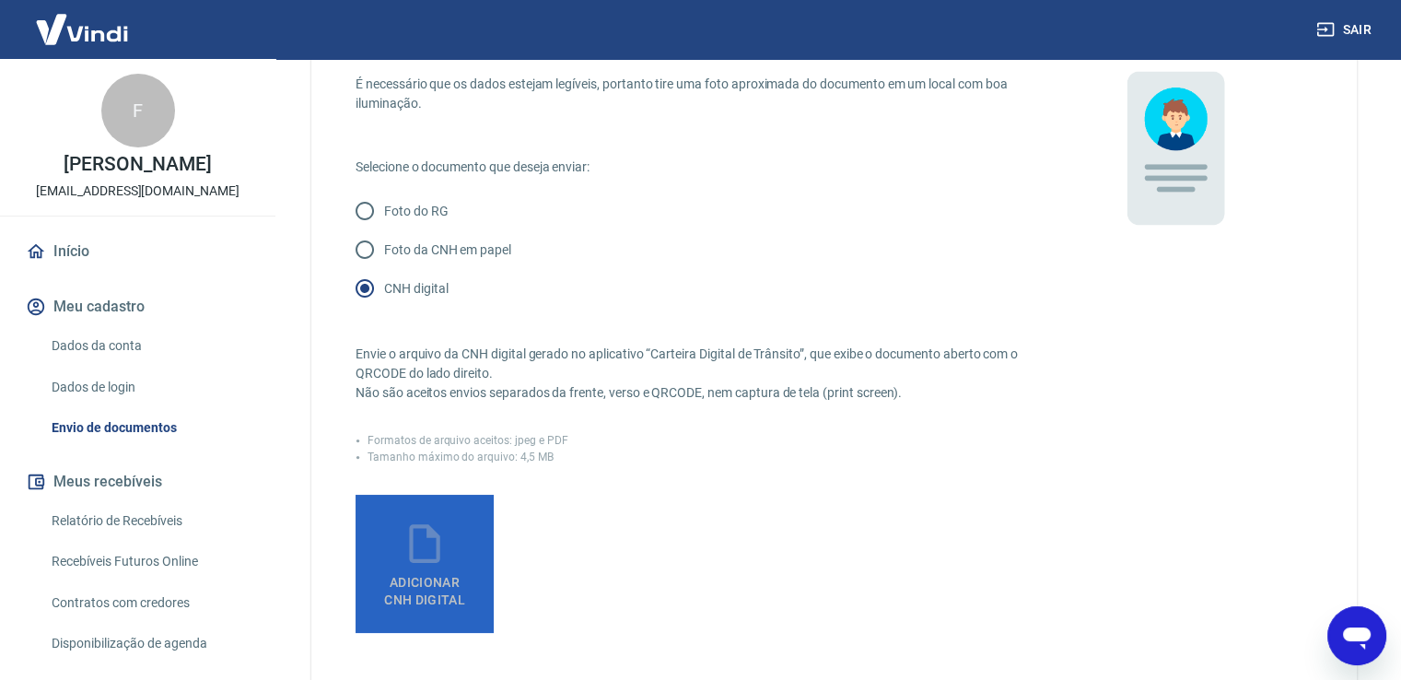
click at [456, 556] on label "Adicionar CNH Digital" at bounding box center [425, 564] width 138 height 138
click at [0, 0] on input "Adicionar CNH Digital" at bounding box center [0, 0] width 0 height 0
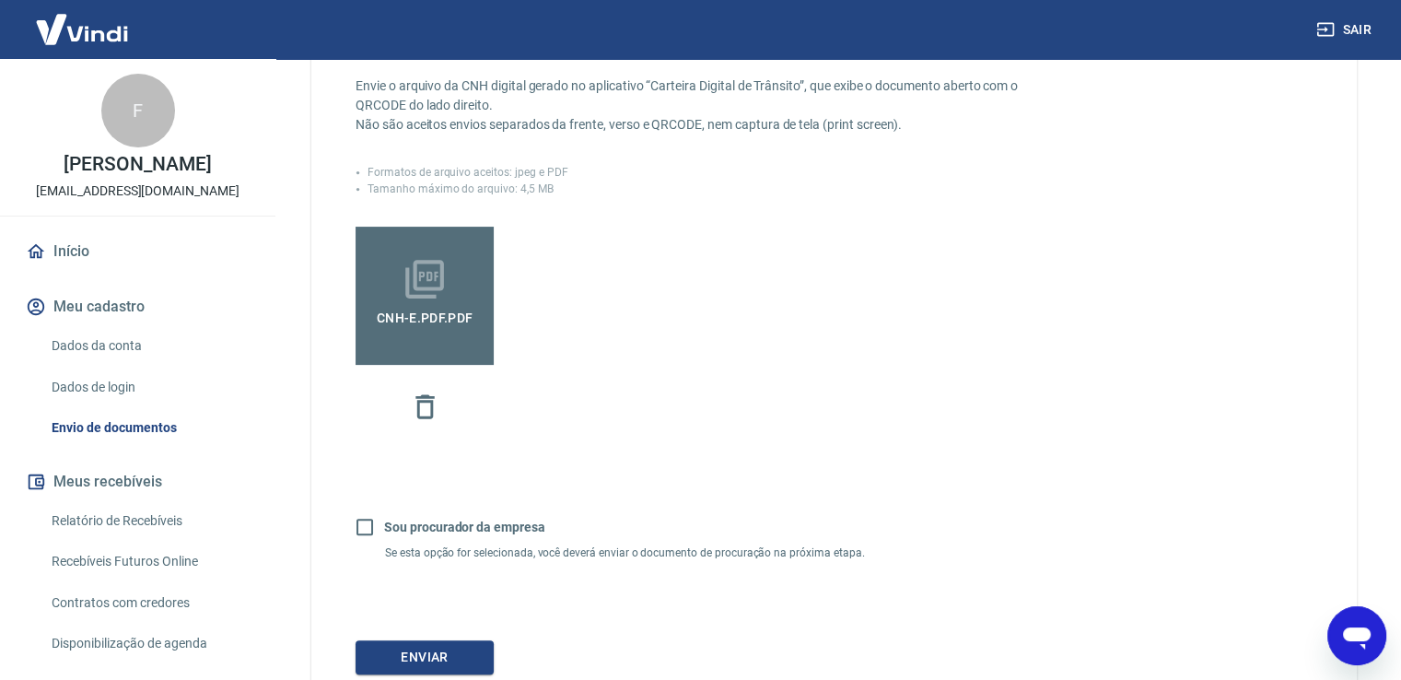
scroll to position [432, 0]
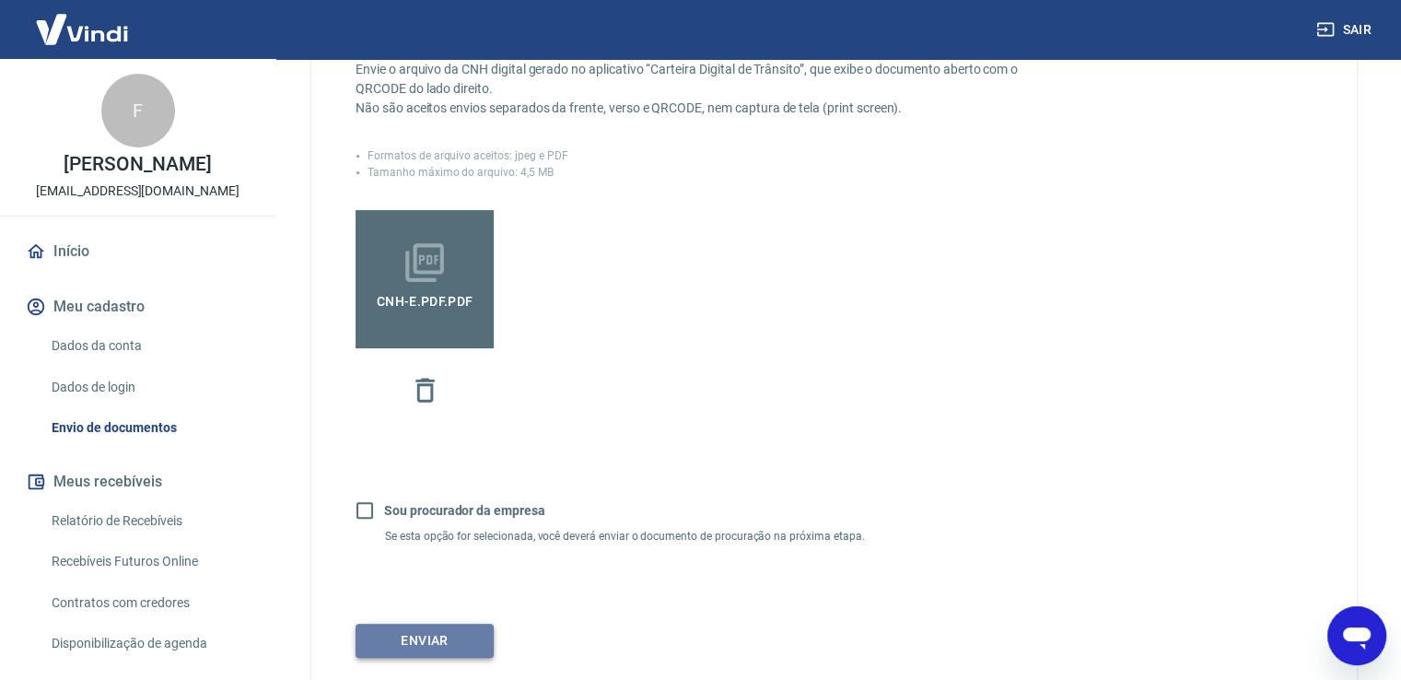
click at [421, 648] on button "Enviar" at bounding box center [425, 641] width 138 height 34
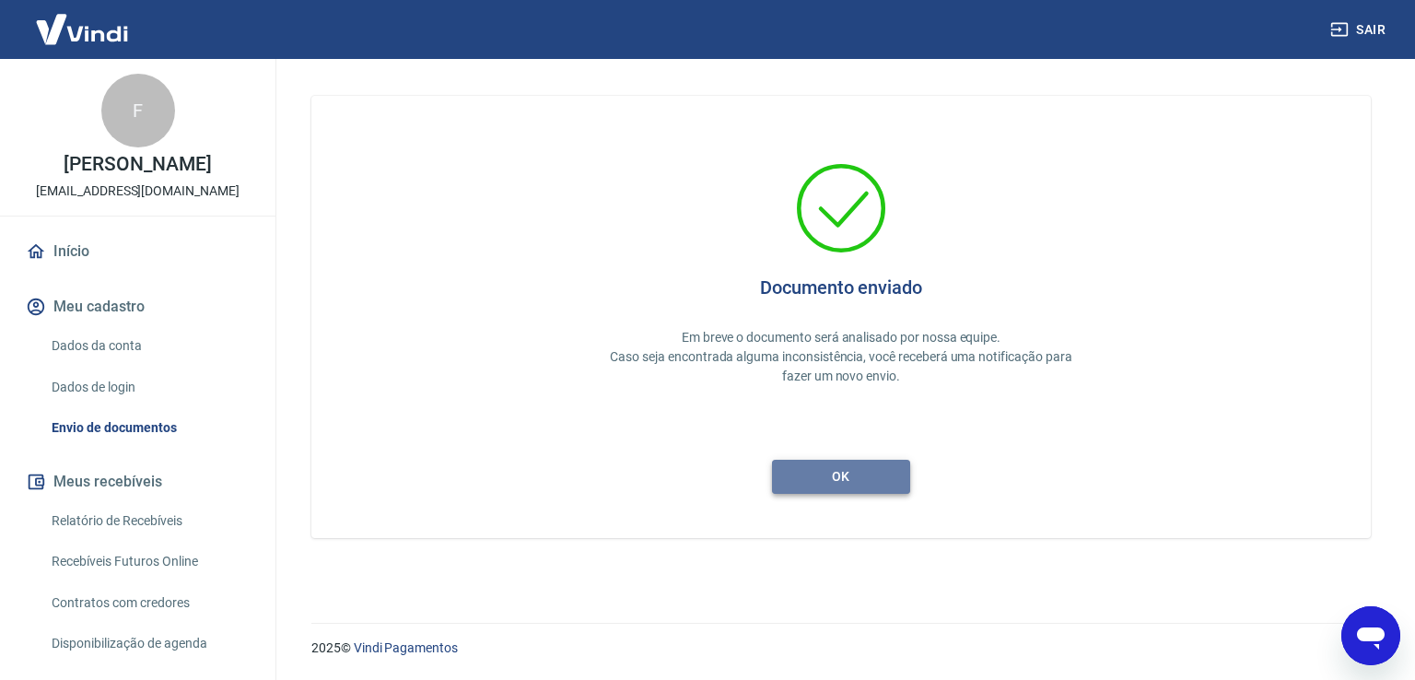
click at [848, 487] on button "ok" at bounding box center [841, 477] width 138 height 34
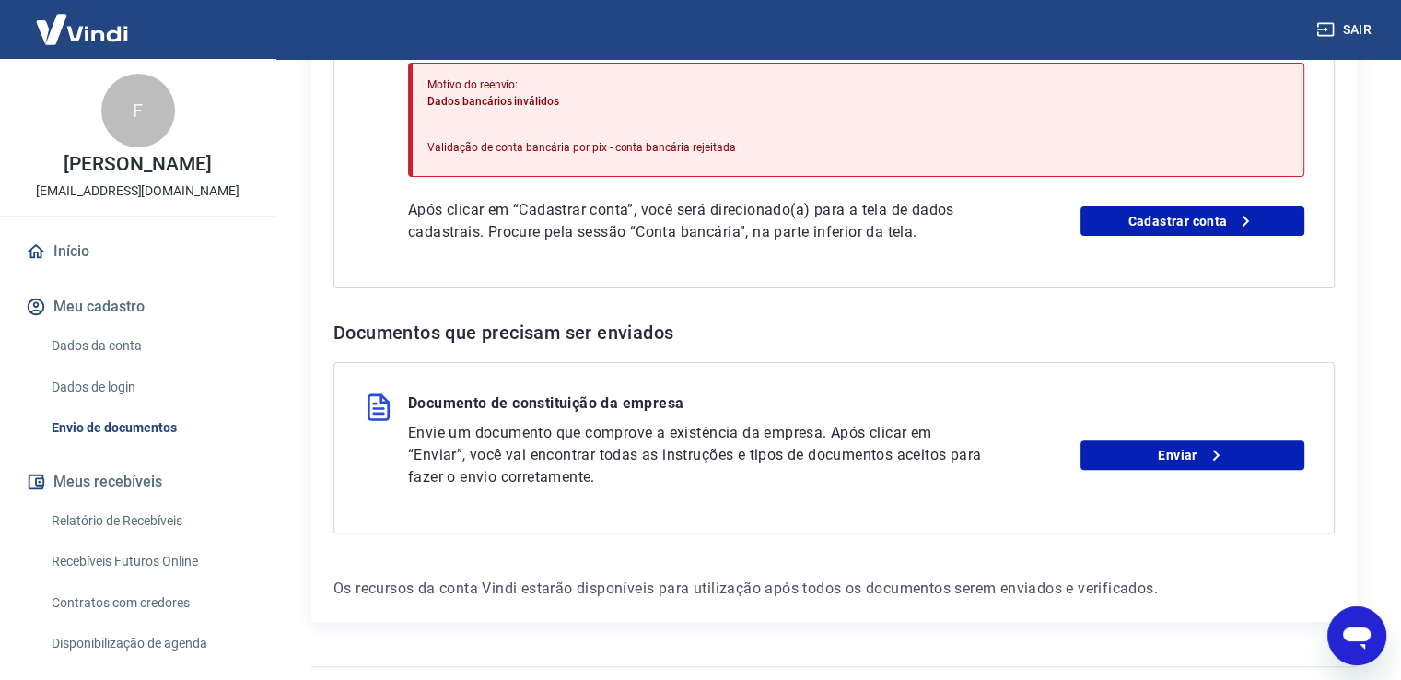
scroll to position [545, 0]
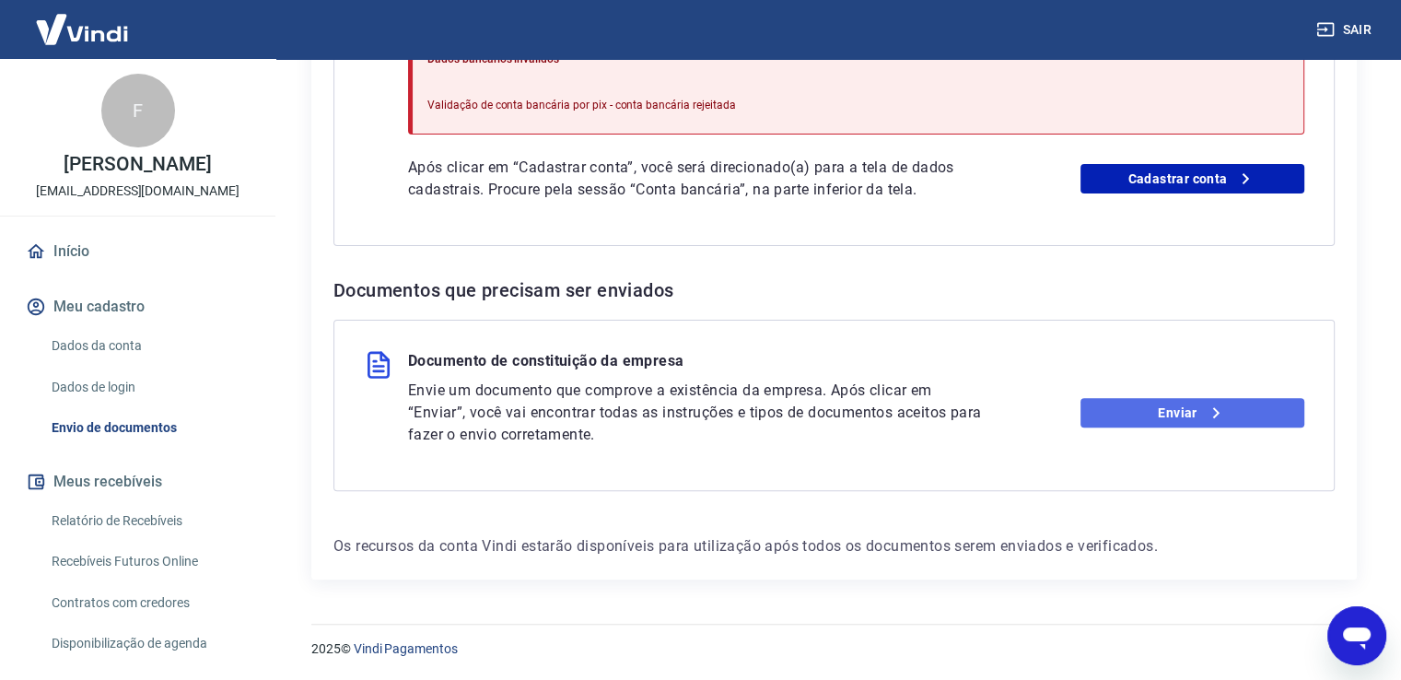
click at [1210, 414] on icon at bounding box center [1216, 413] width 22 height 22
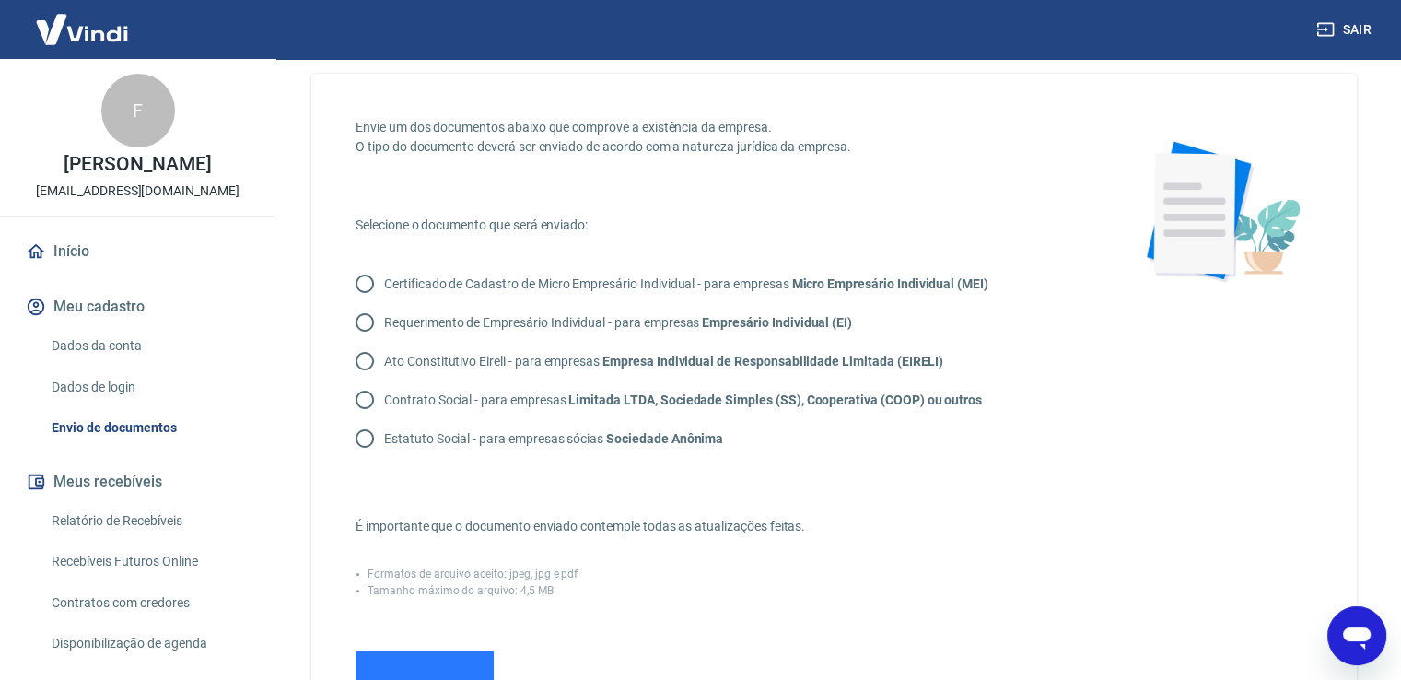
scroll to position [53, 0]
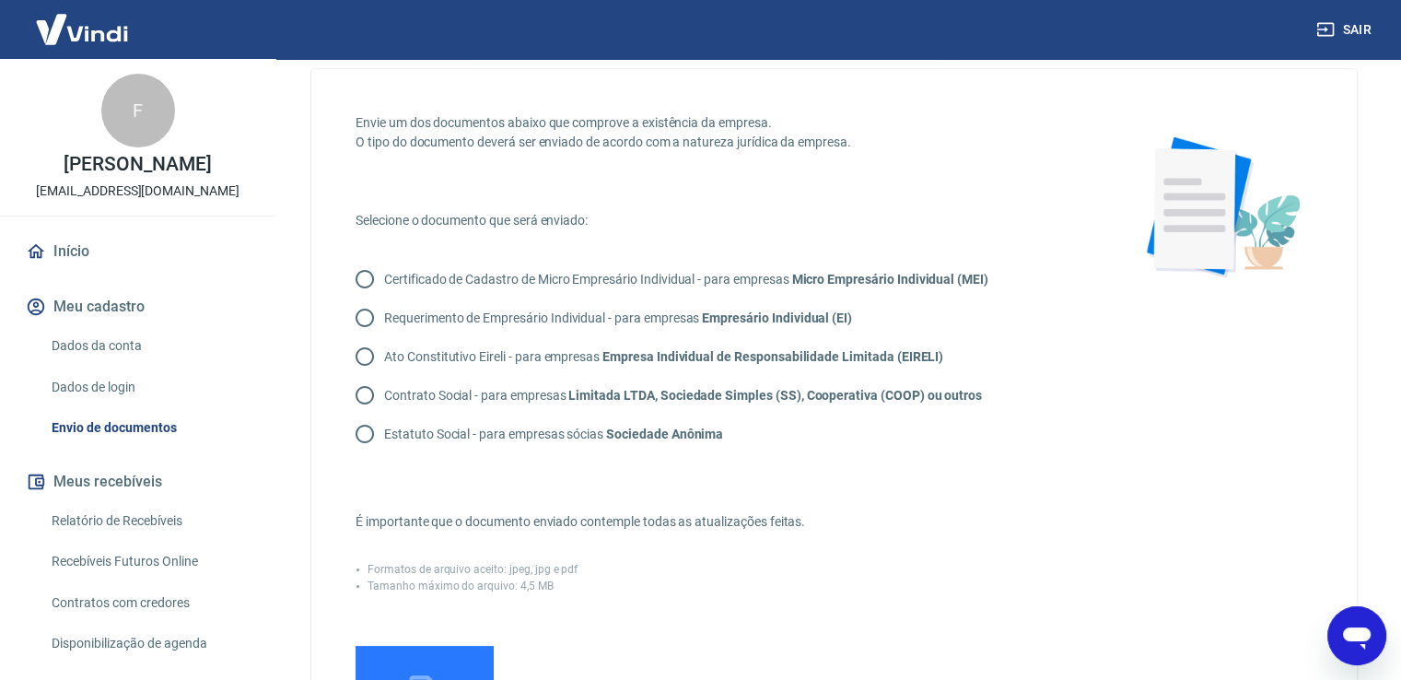
click at [459, 330] on label "Requerimento de Empresário Individual - para empresas Empresário Individual (EI)" at bounding box center [598, 317] width 507 height 39
click at [384, 330] on input "Requerimento de Empresário Individual - para empresas Empresário Individual (EI)" at bounding box center [364, 317] width 39 height 39
radio input "true"
click at [0, 0] on input "Adicionar documento" at bounding box center [0, 0] width 0 height 0
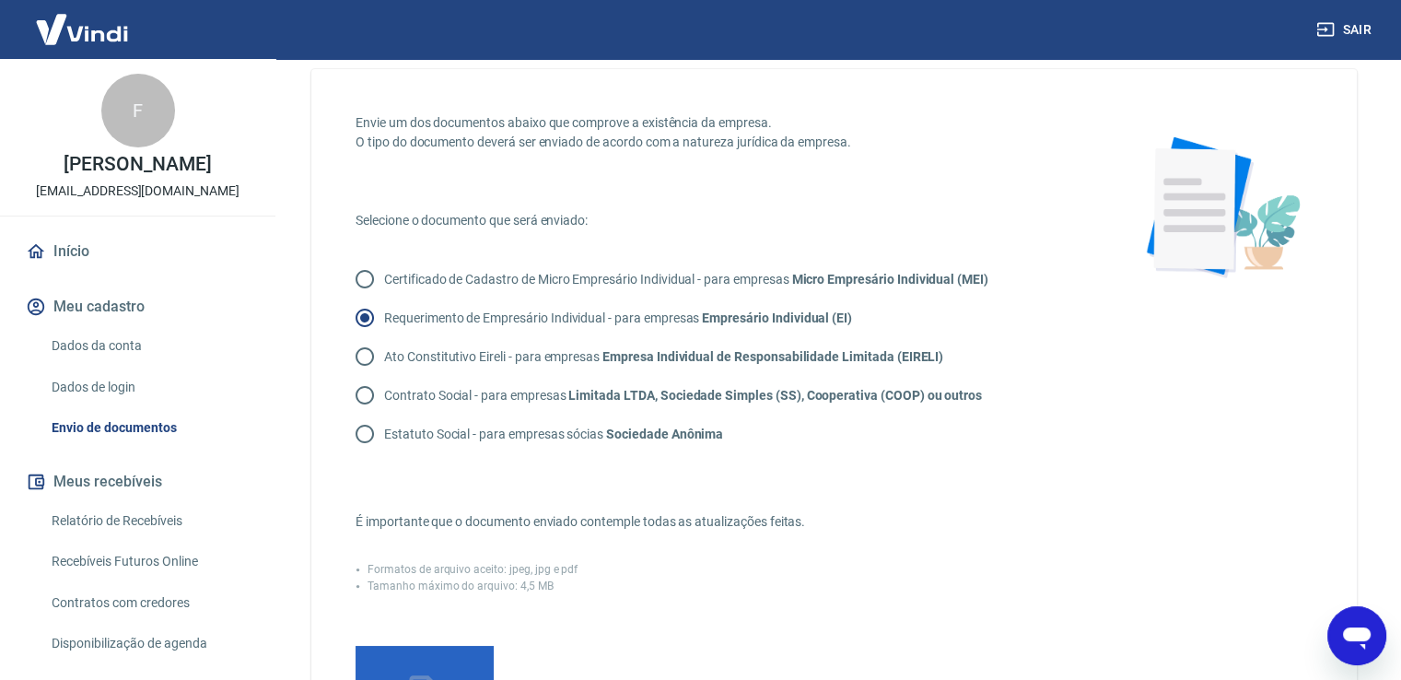
click at [0, 0] on input "Adicionar documento" at bounding box center [0, 0] width 0 height 0
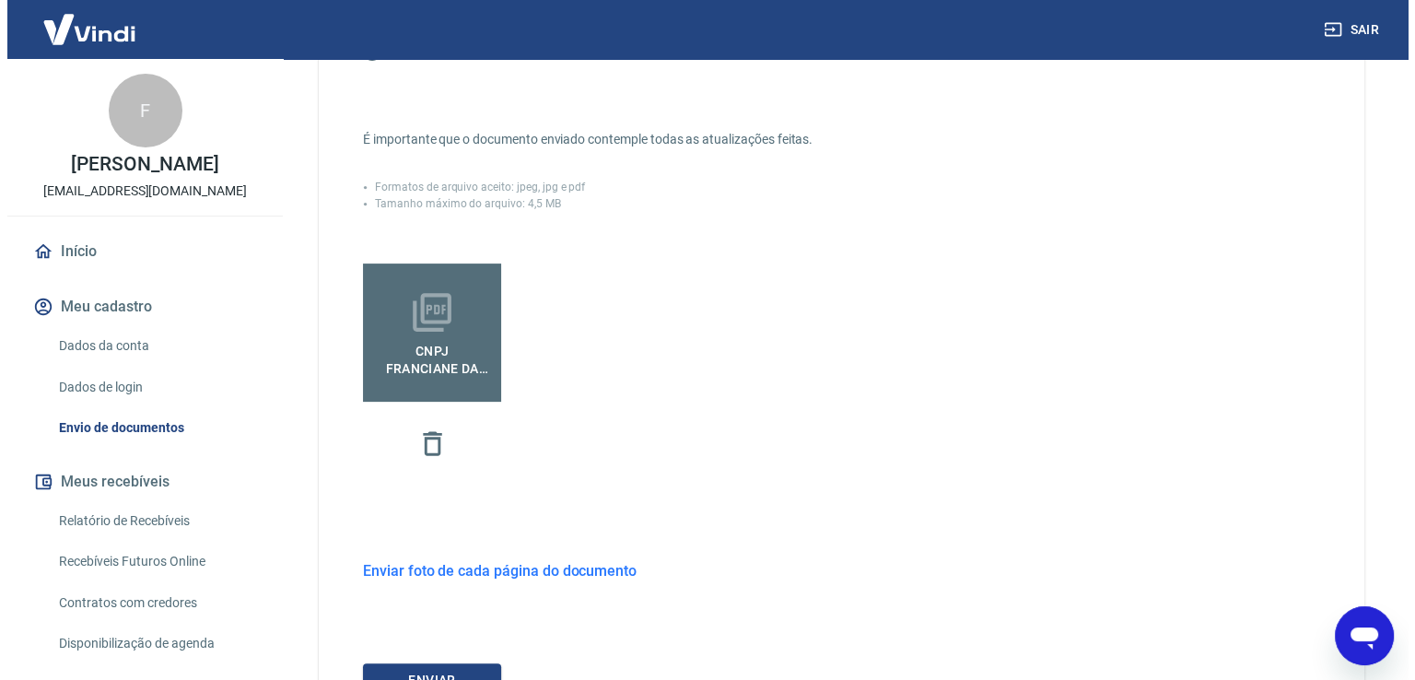
scroll to position [468, 0]
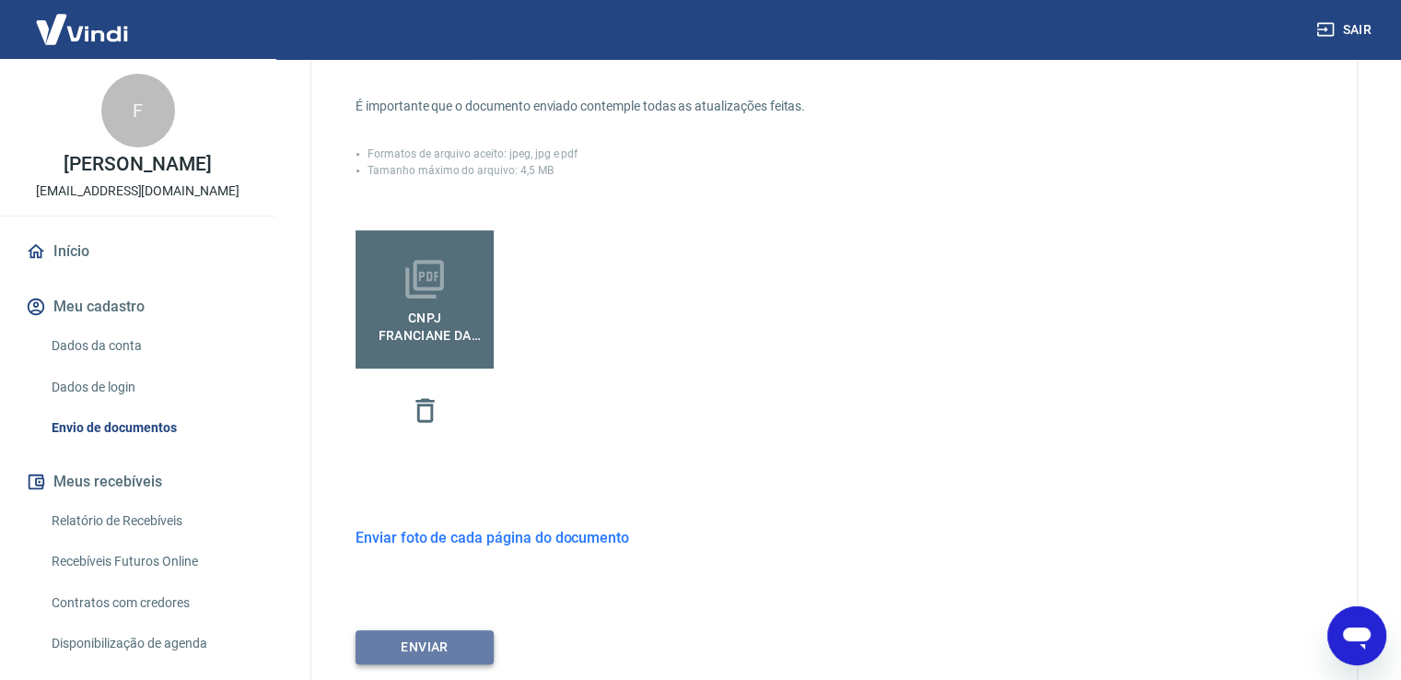
click at [432, 649] on button "ENVIAR" at bounding box center [425, 647] width 138 height 34
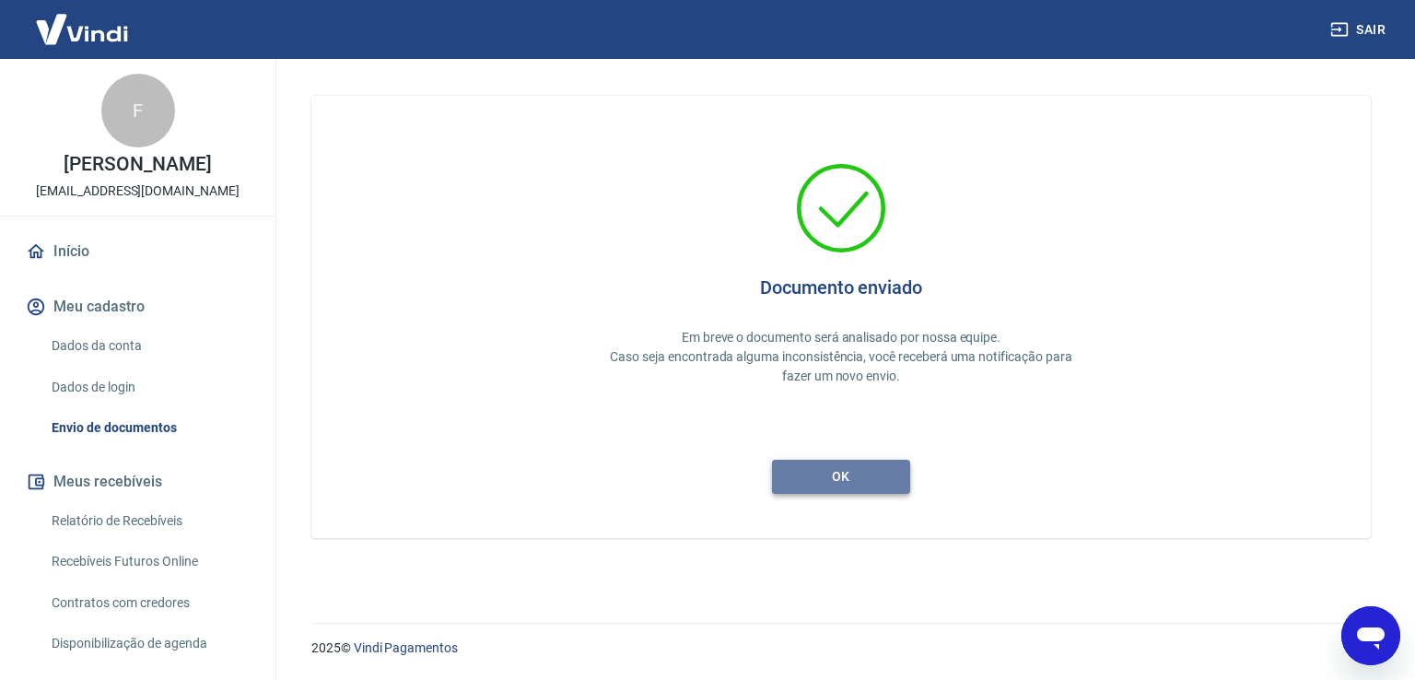
click at [856, 473] on button "ok" at bounding box center [841, 477] width 138 height 34
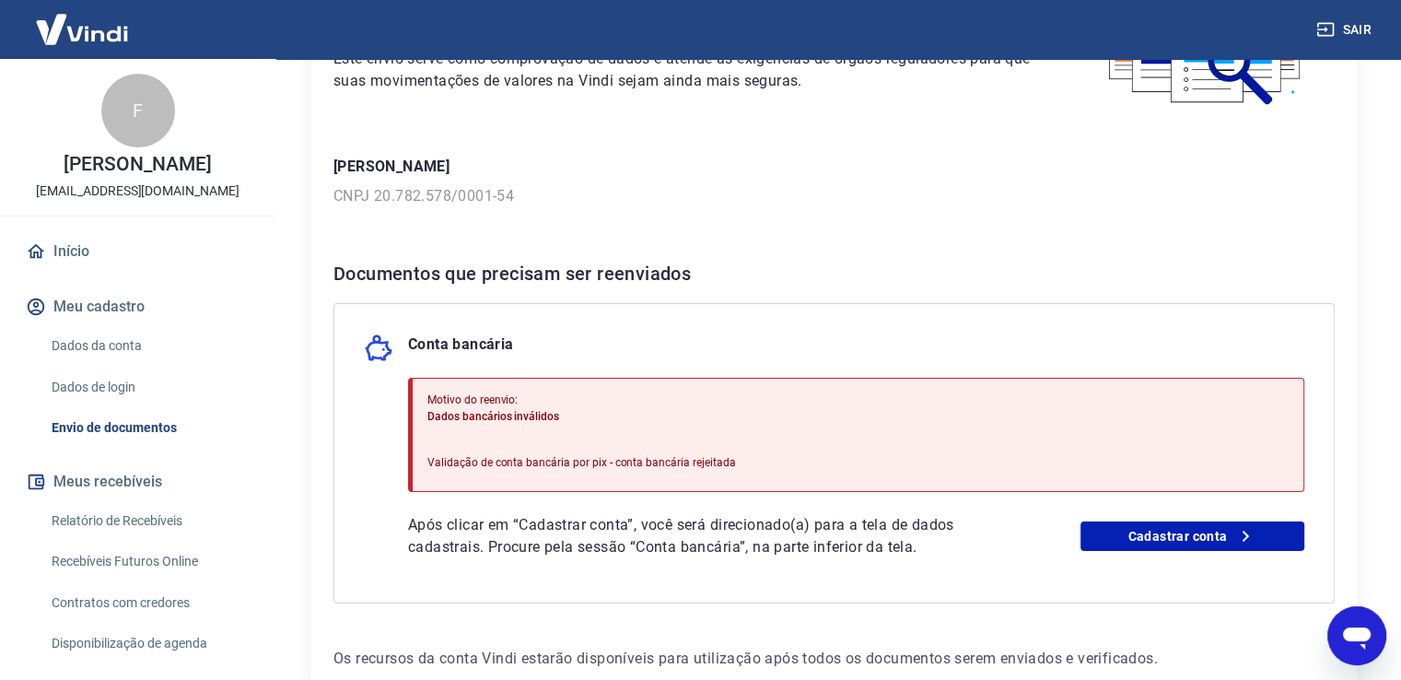
scroll to position [300, 0]
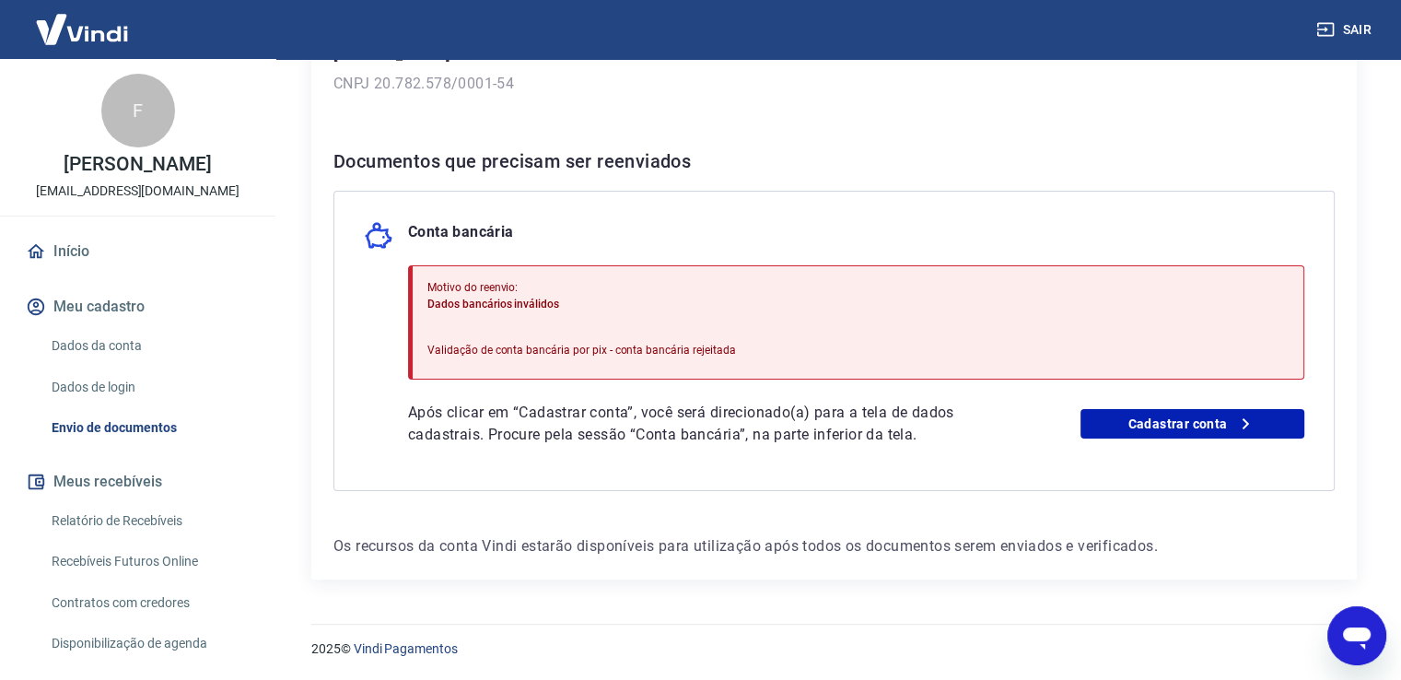
click at [1361, 629] on icon "Abrir janela de mensagens" at bounding box center [1357, 638] width 28 height 22
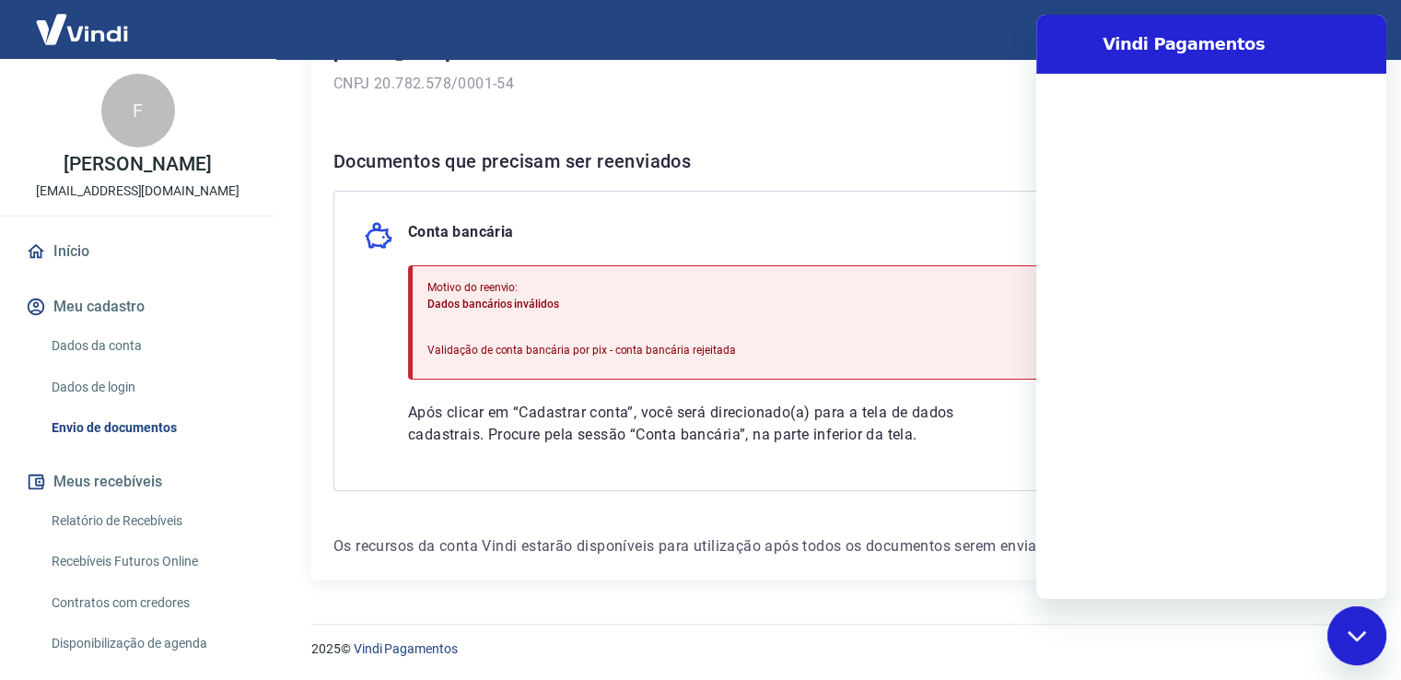
scroll to position [0, 0]
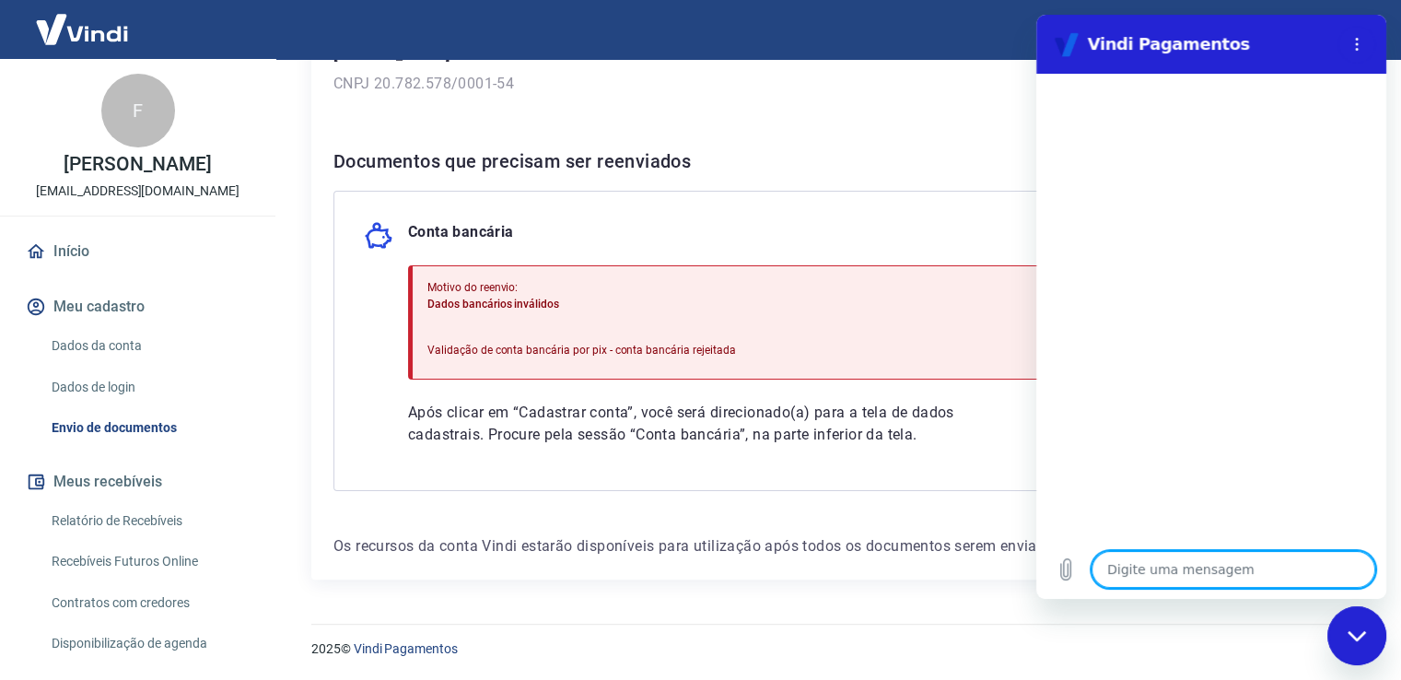
type textarea "b"
type textarea "x"
type textarea "bo"
type textarea "x"
type textarea "bom"
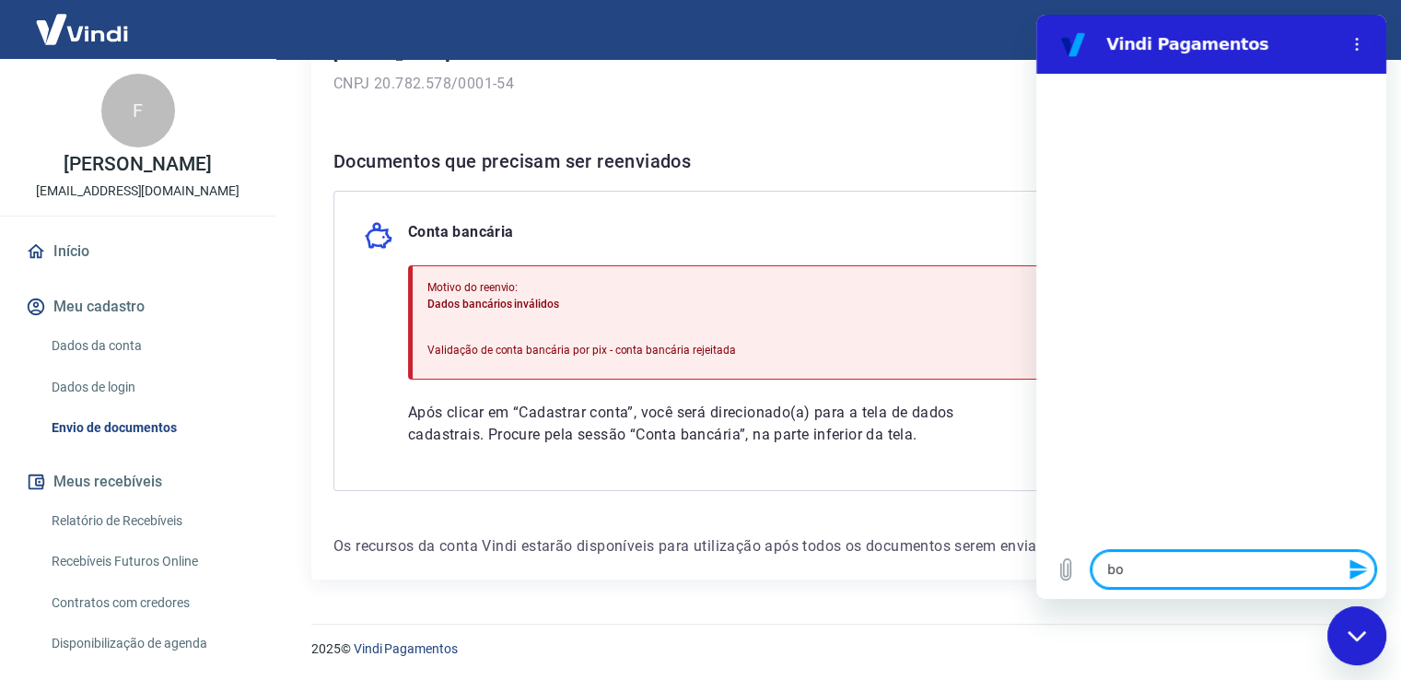
type textarea "x"
type textarea "bom"
type textarea "x"
type textarea "bom d"
type textarea "x"
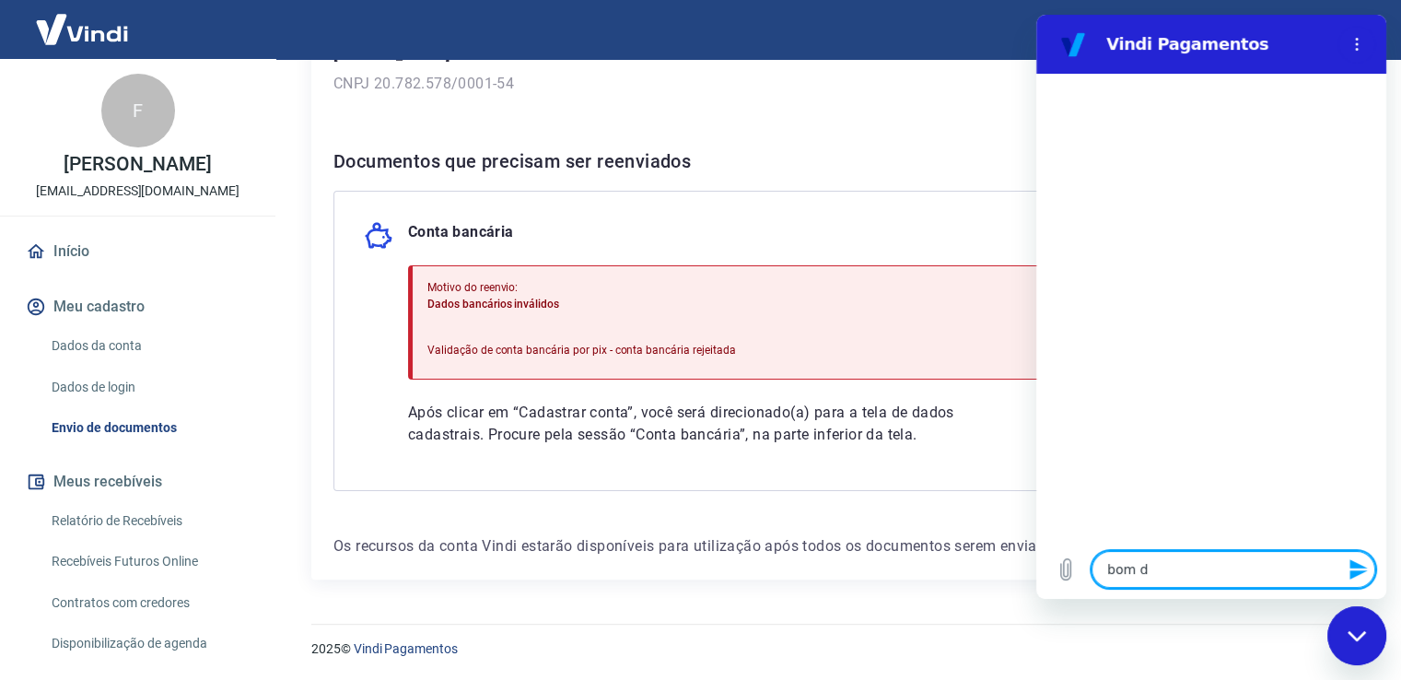
type textarea "bom di"
type textarea "x"
type textarea "bom dia"
type textarea "x"
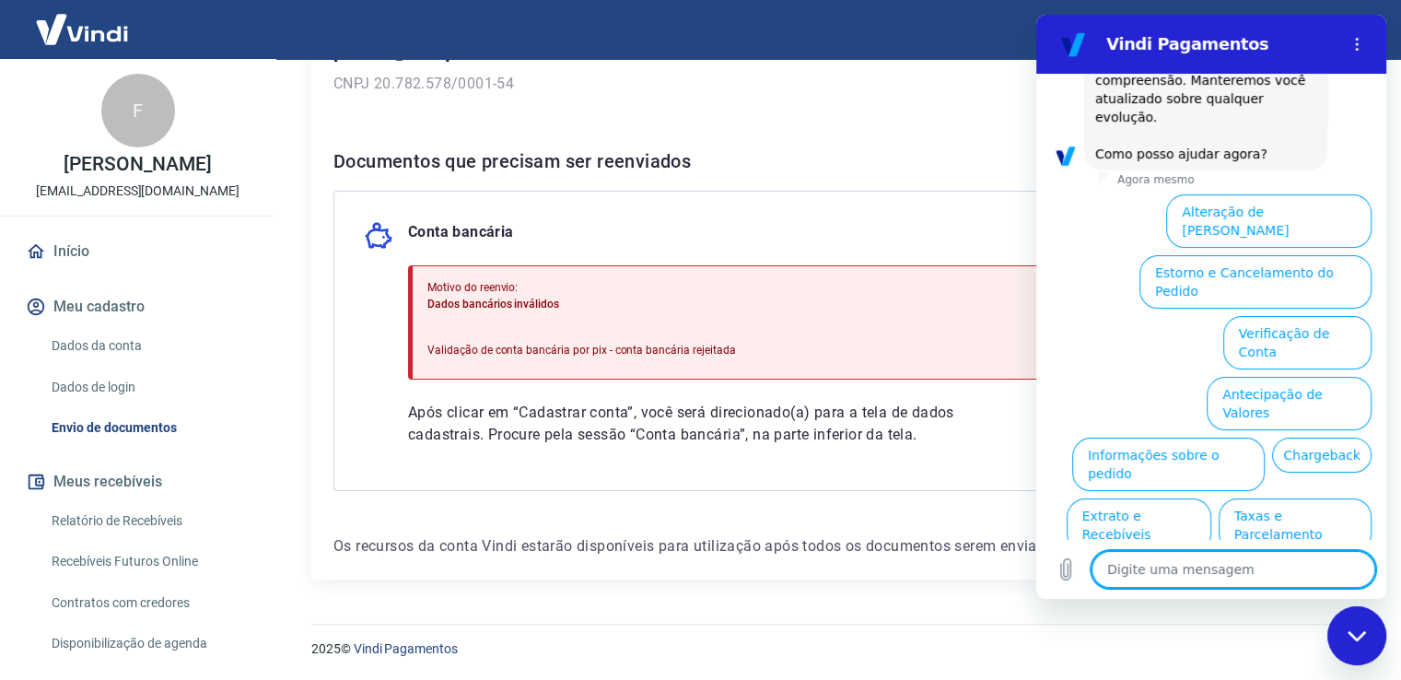
scroll to position [509, 0]
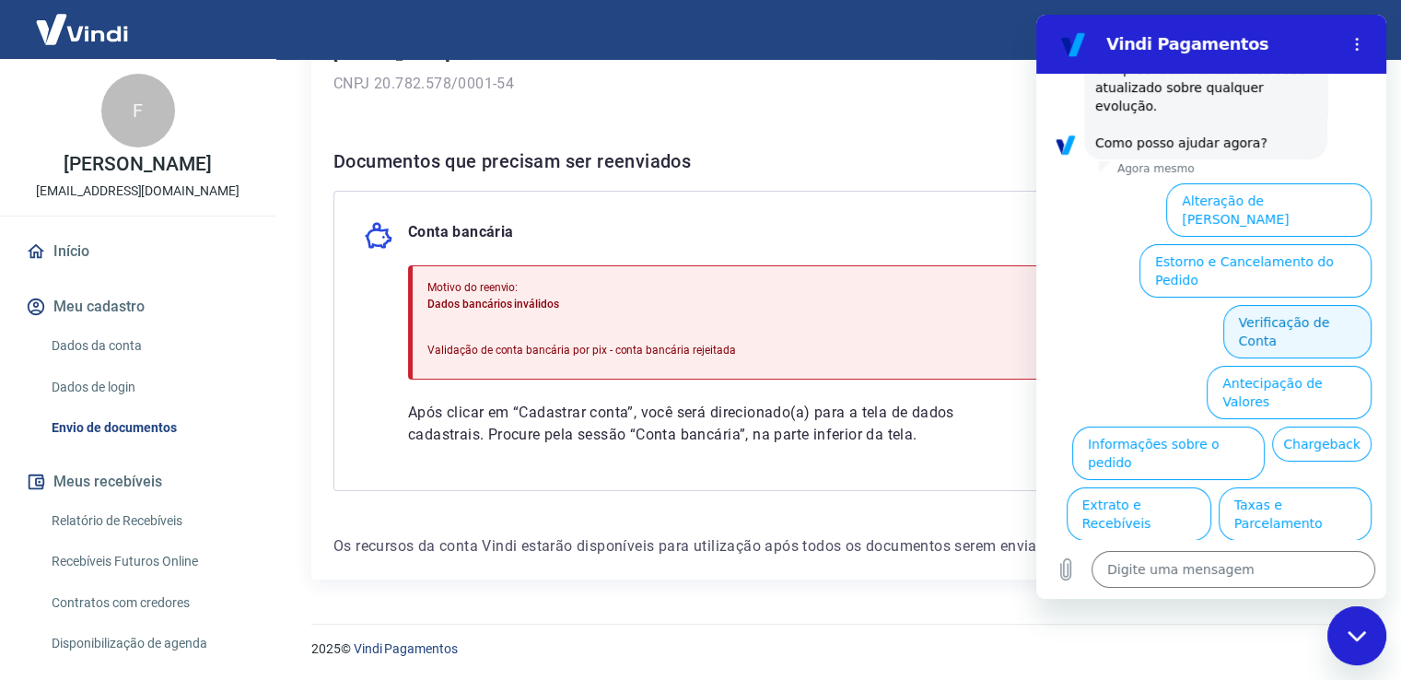
click at [1300, 305] on button "Verificação de Conta" at bounding box center [1297, 331] width 148 height 53
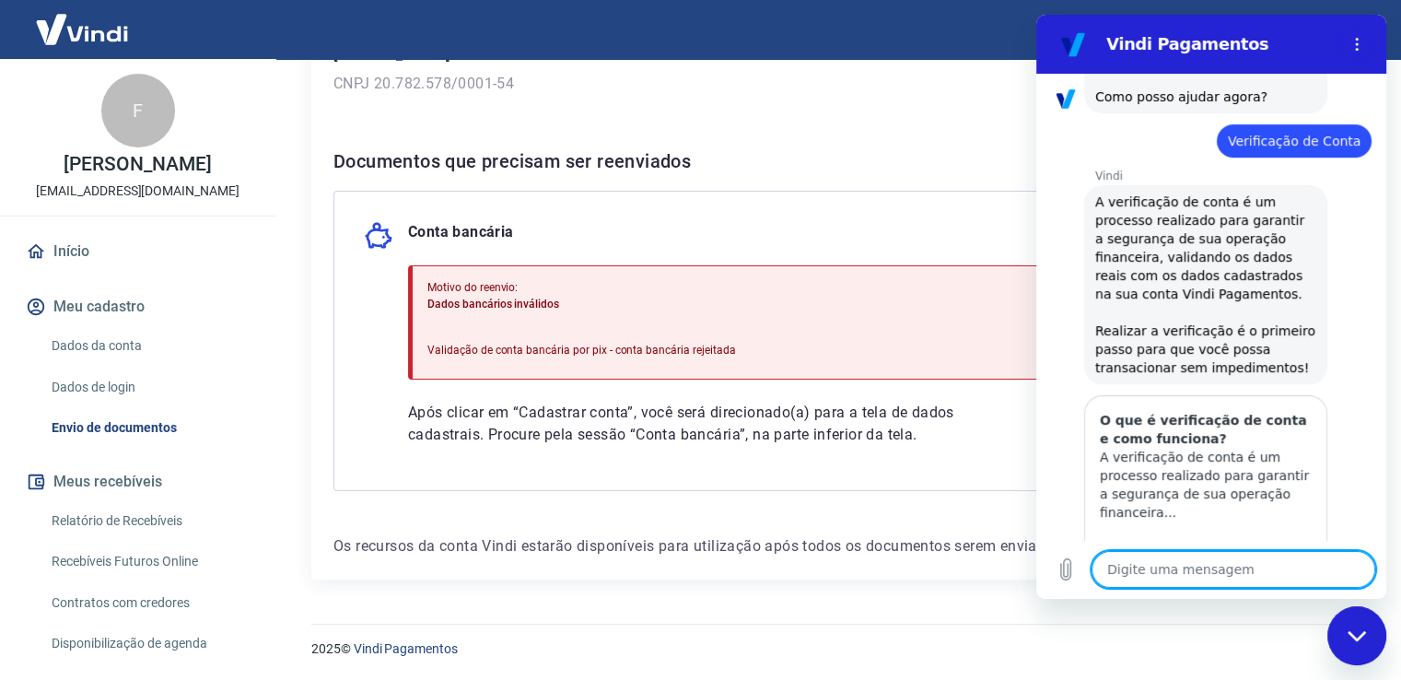
scroll to position [695, 0]
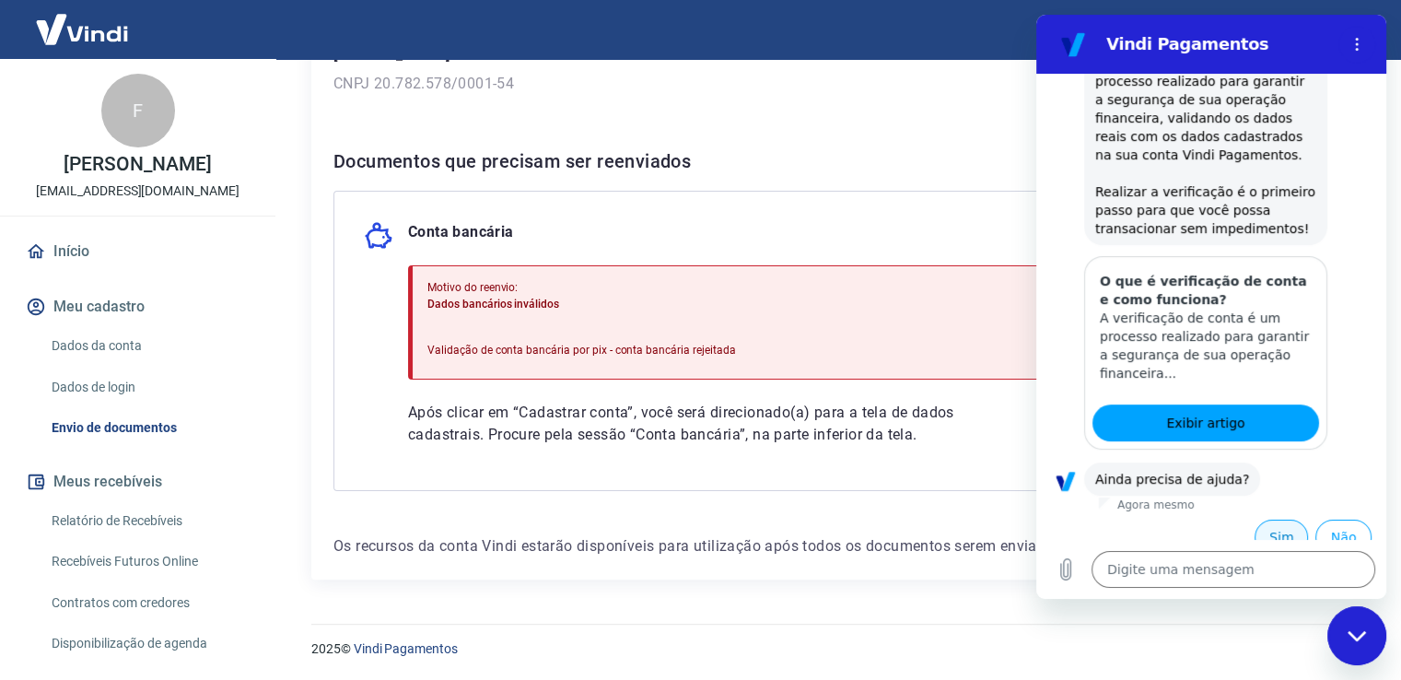
click at [1271, 527] on button "Sim" at bounding box center [1281, 537] width 53 height 35
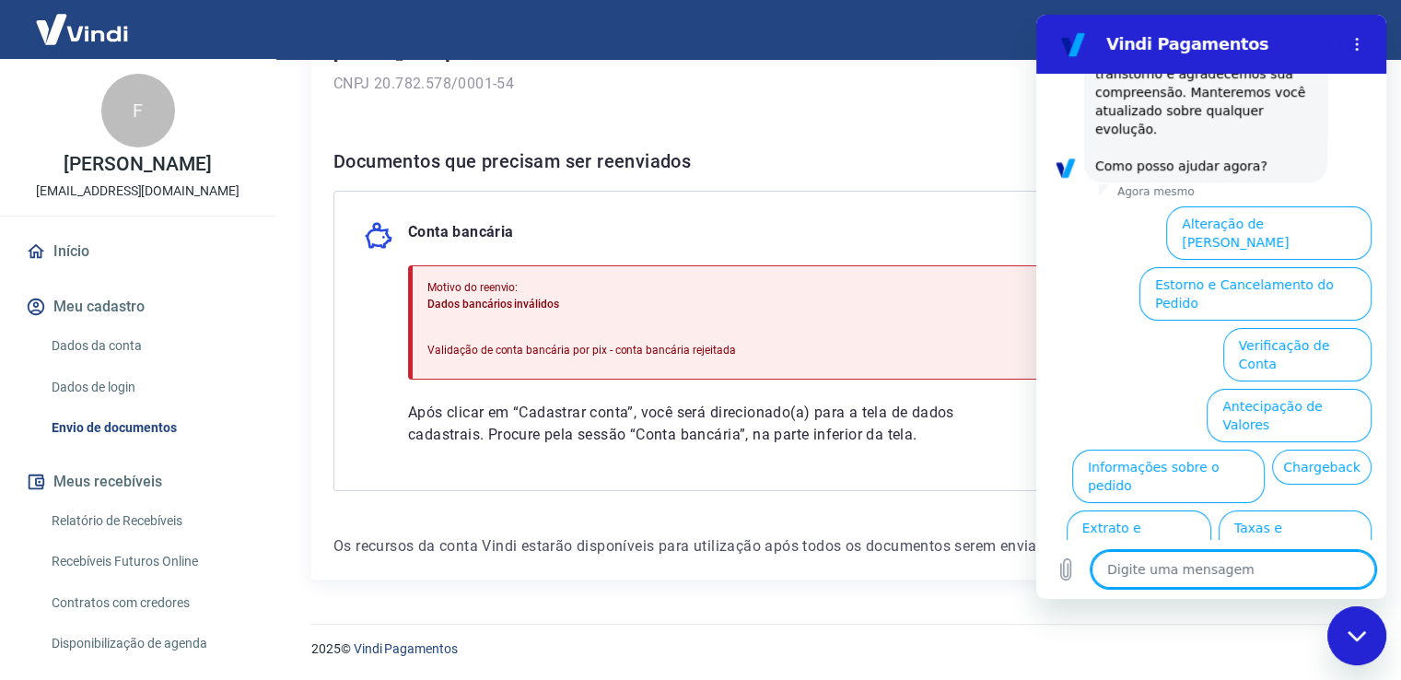
scroll to position [1597, 0]
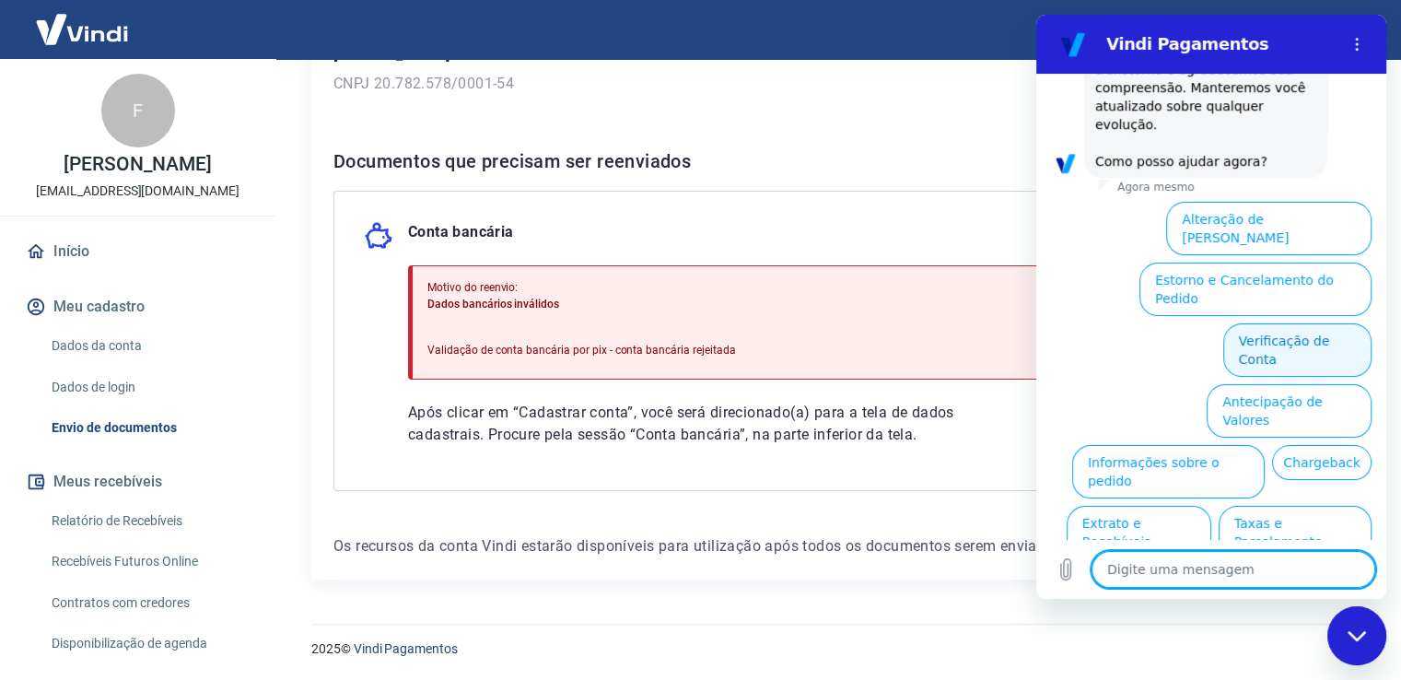
click at [1312, 323] on button "Verificação de Conta" at bounding box center [1297, 349] width 148 height 53
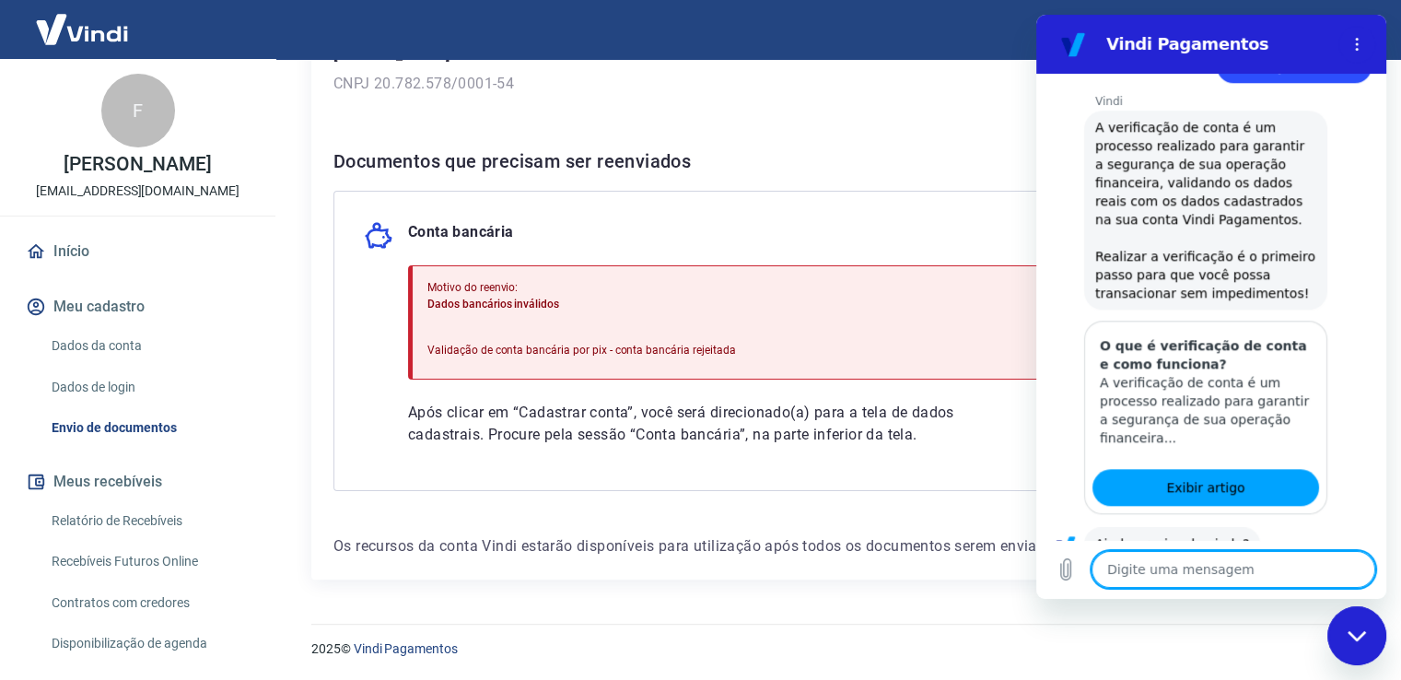
scroll to position [1782, 0]
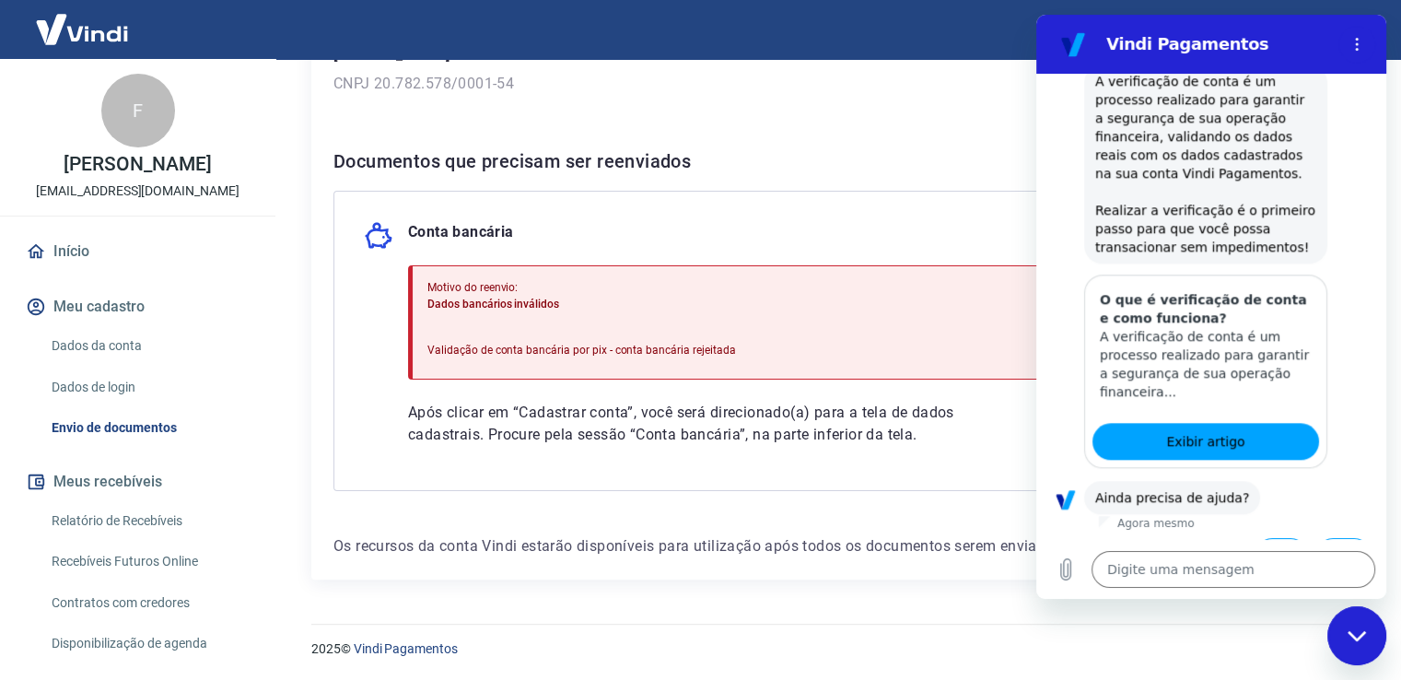
click at [1272, 538] on button "Sim" at bounding box center [1281, 555] width 53 height 35
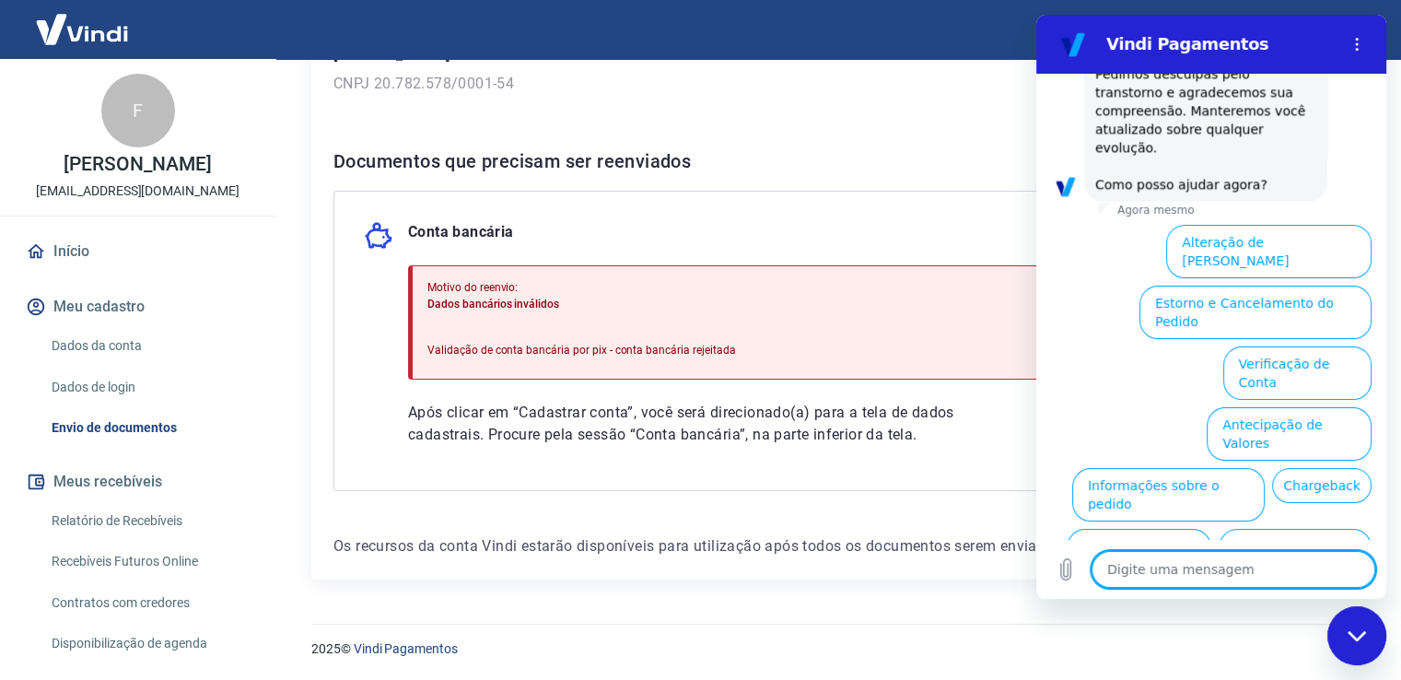
scroll to position [2683, 0]
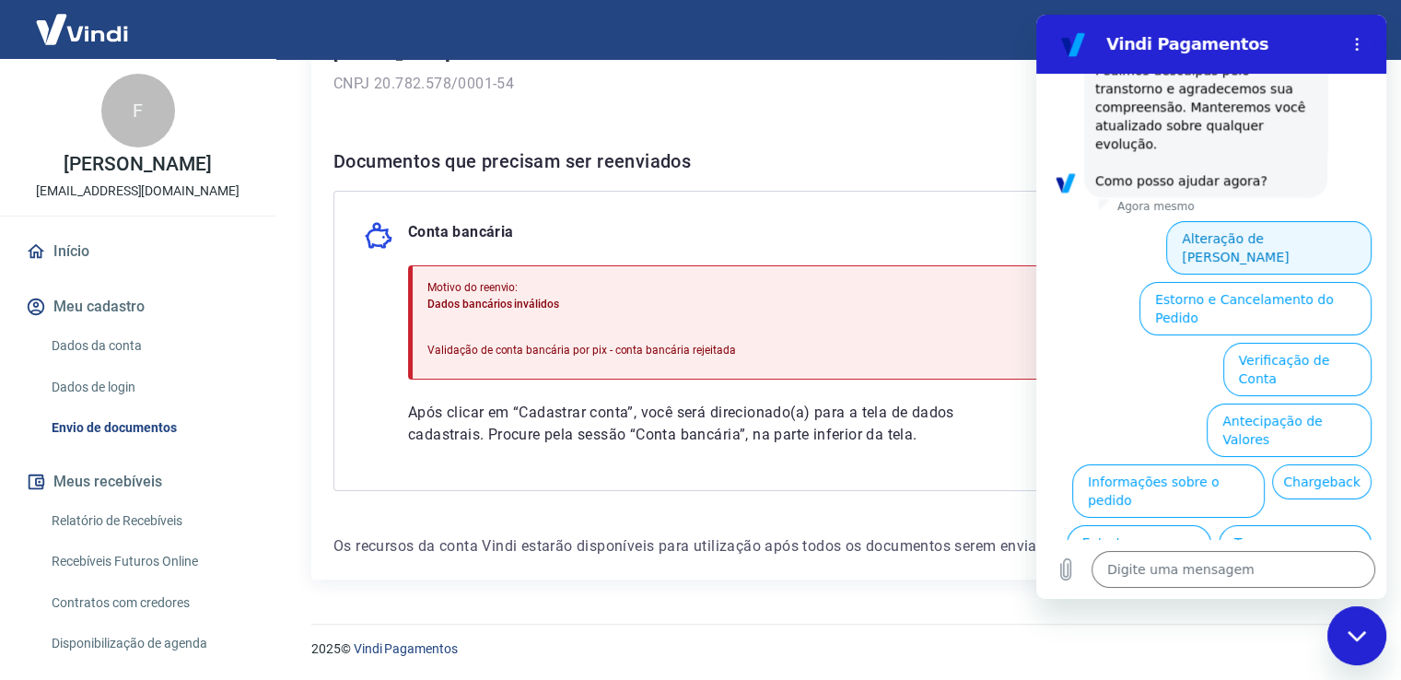
click at [1309, 221] on button "Alteração de [PERSON_NAME]" at bounding box center [1268, 247] width 205 height 53
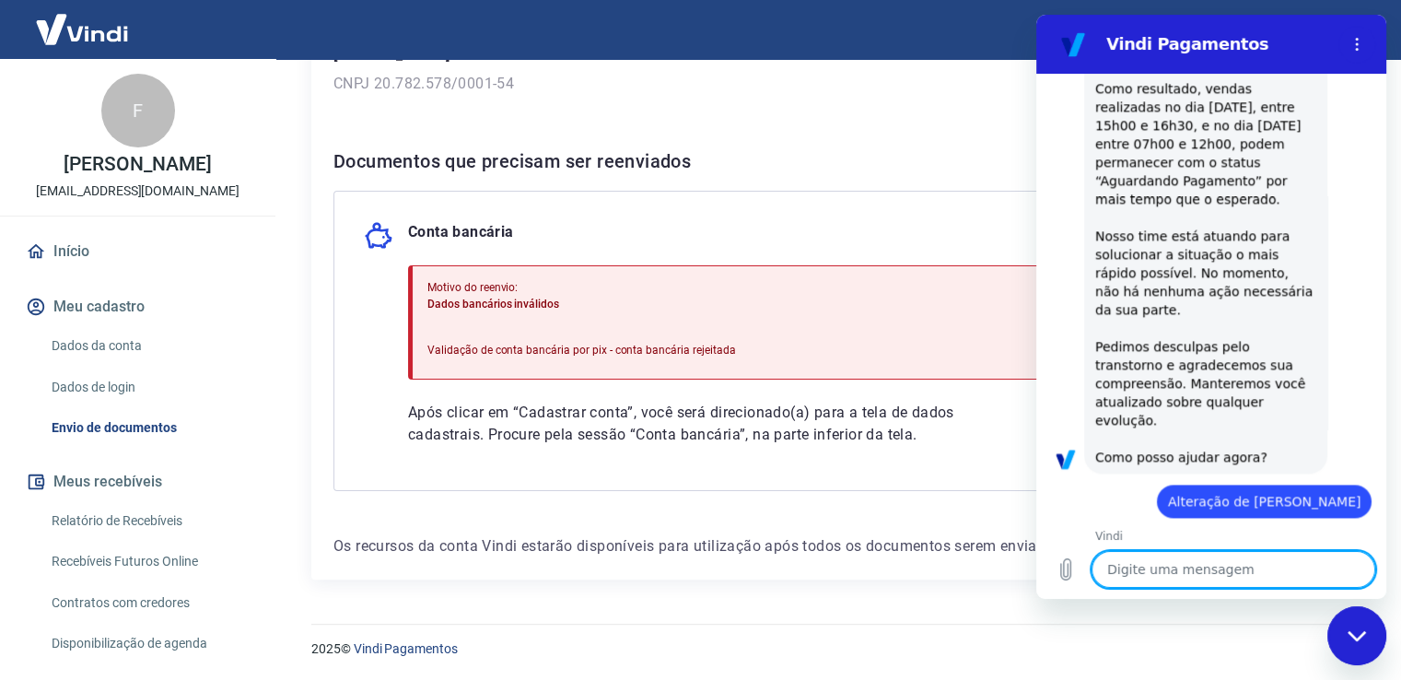
scroll to position [2579, 0]
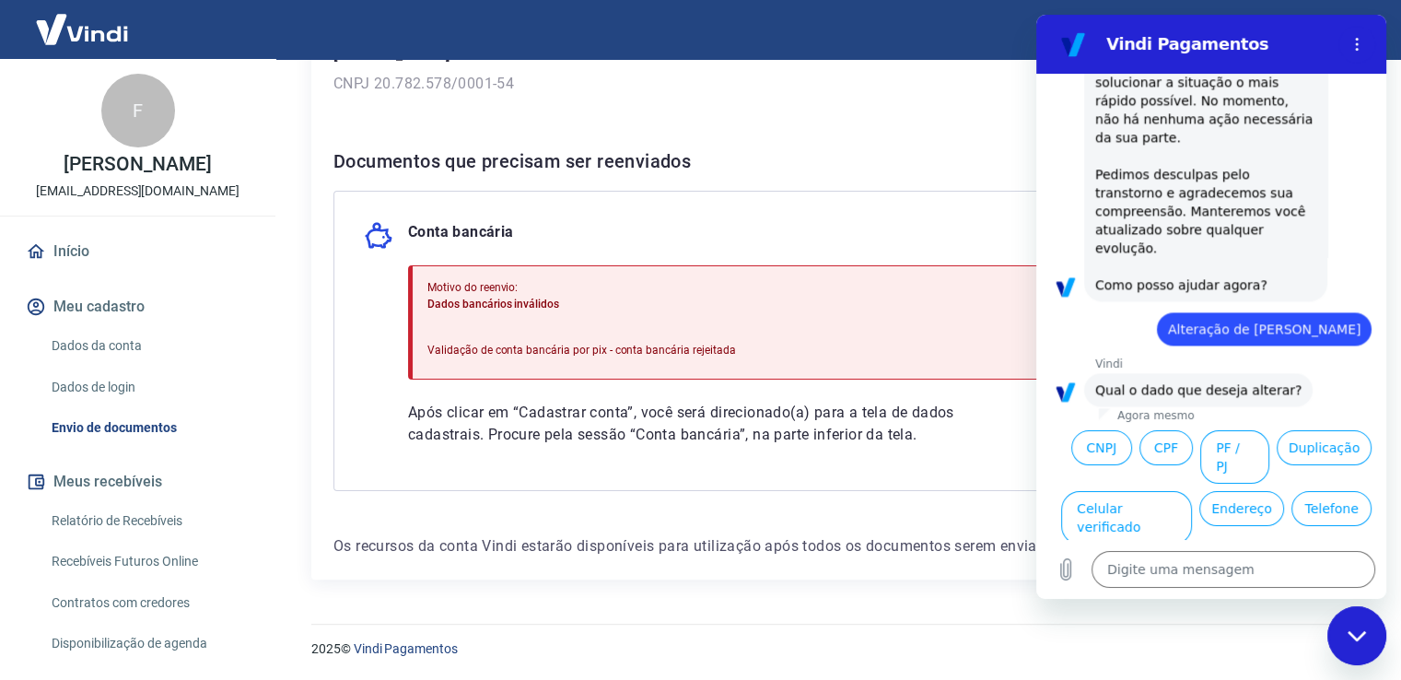
click at [1225, 552] on button "Dados bancários" at bounding box center [1233, 578] width 126 height 53
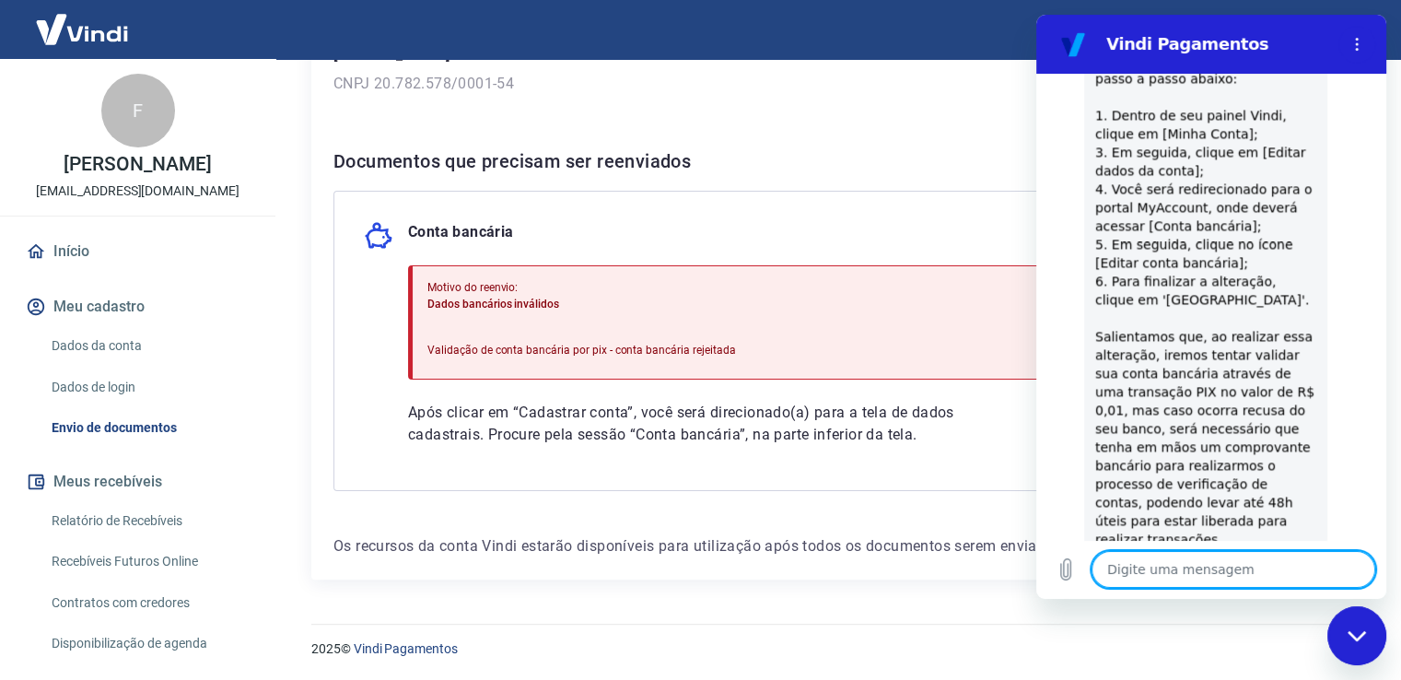
scroll to position [3090, 0]
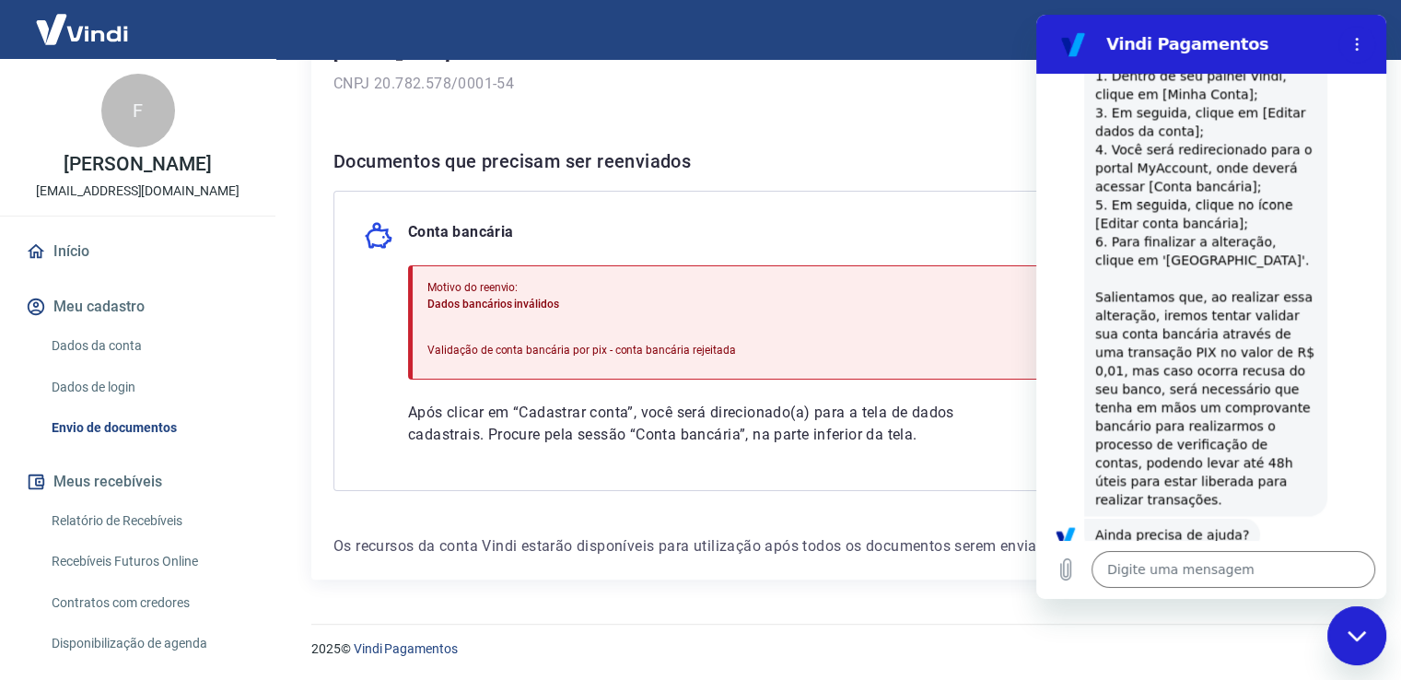
click at [1280, 575] on button "Sim" at bounding box center [1281, 592] width 53 height 35
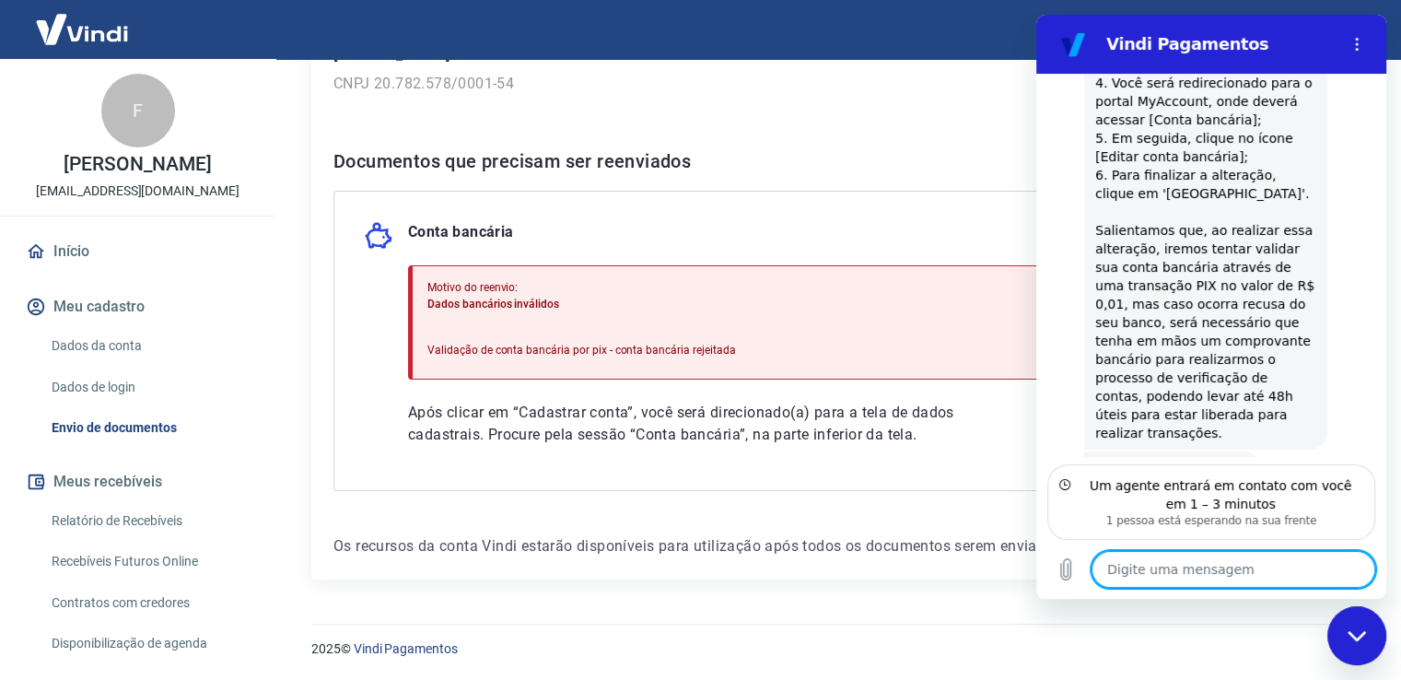
scroll to position [3239, 0]
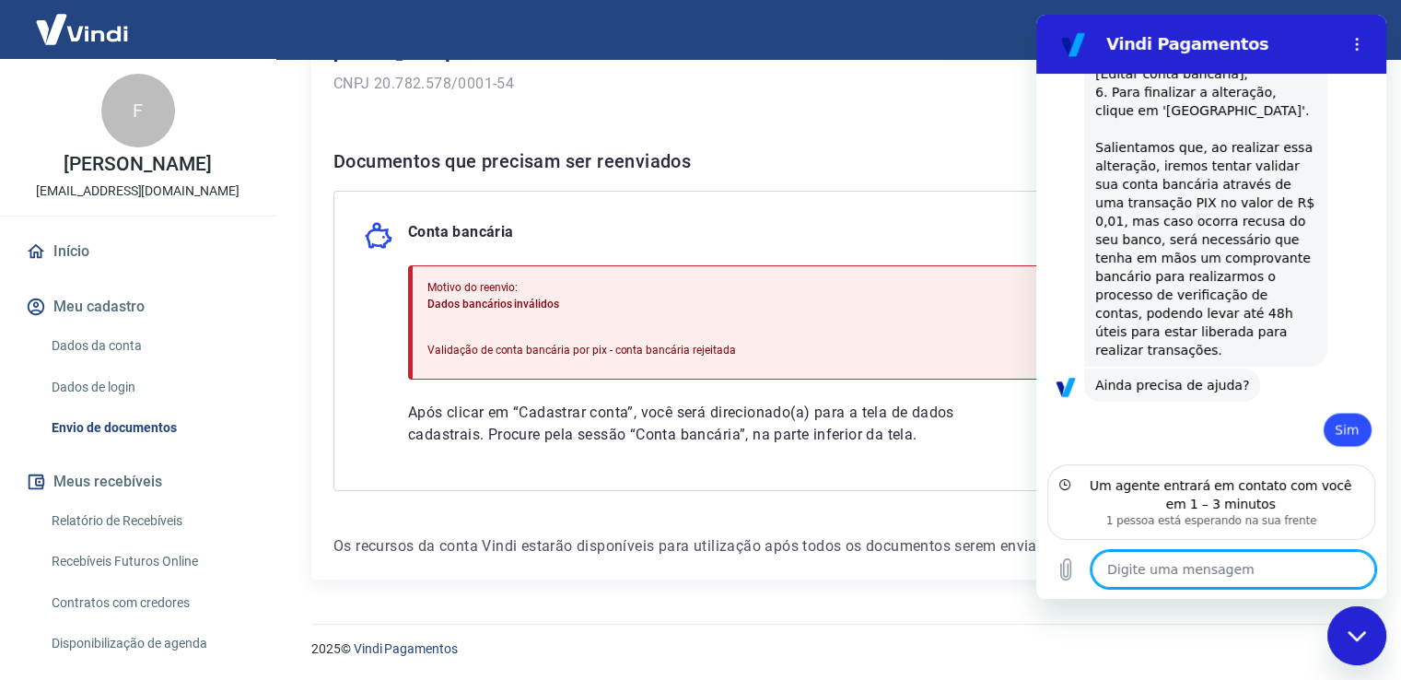
click at [1233, 568] on textarea at bounding box center [1234, 569] width 284 height 37
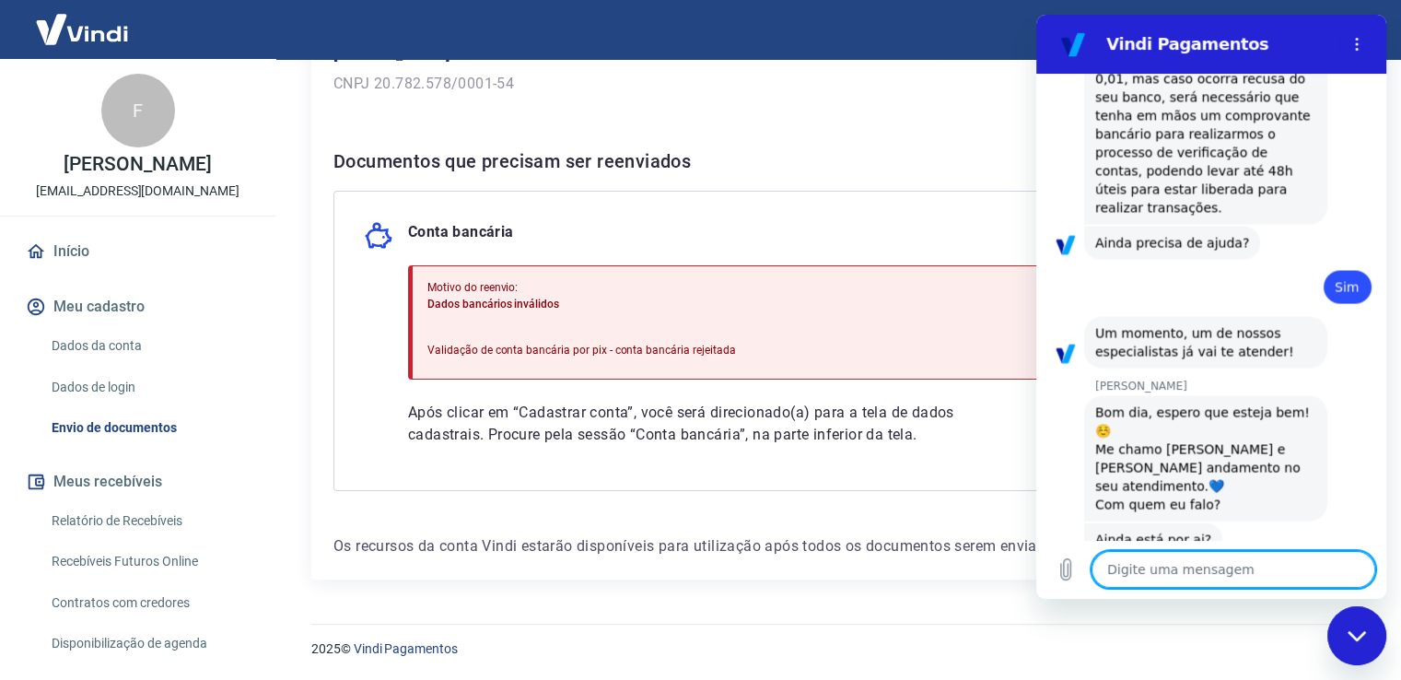
scroll to position [3453, 0]
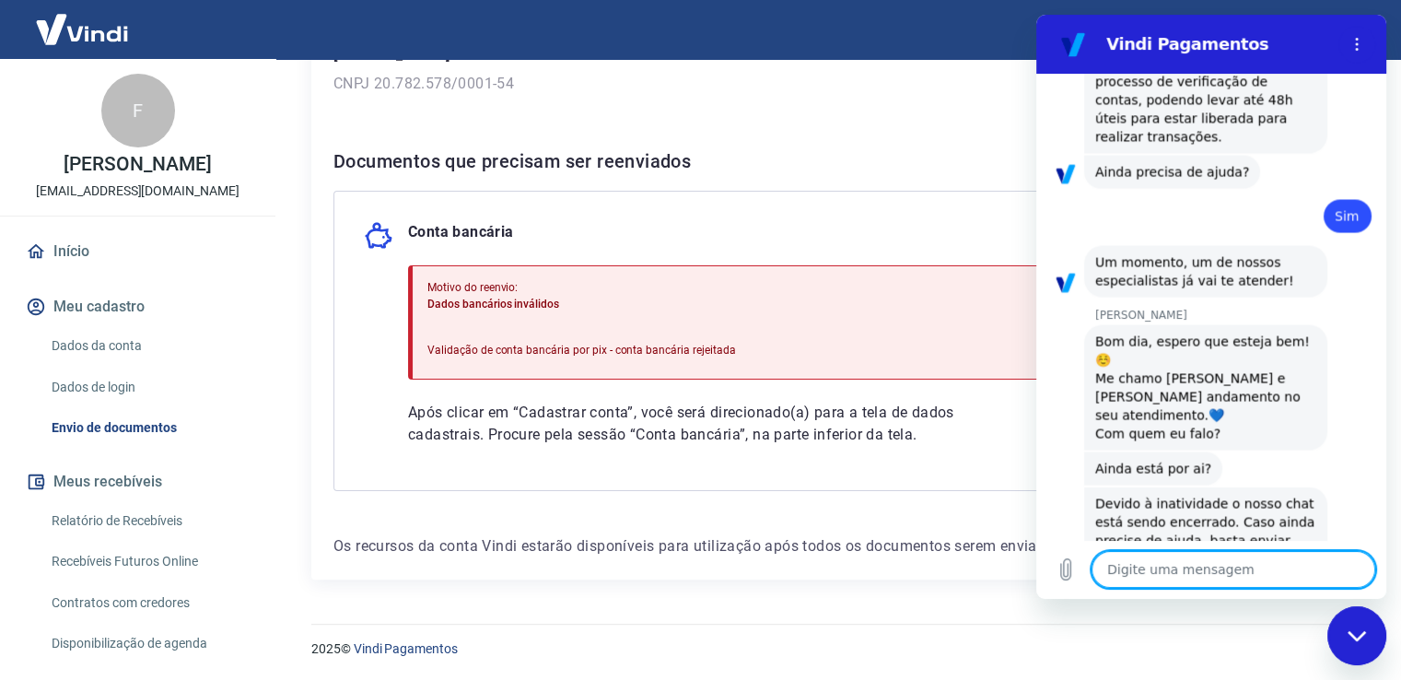
type textarea "x"
type textarea "o"
type textarea "x"
type textarea "ol"
type textarea "x"
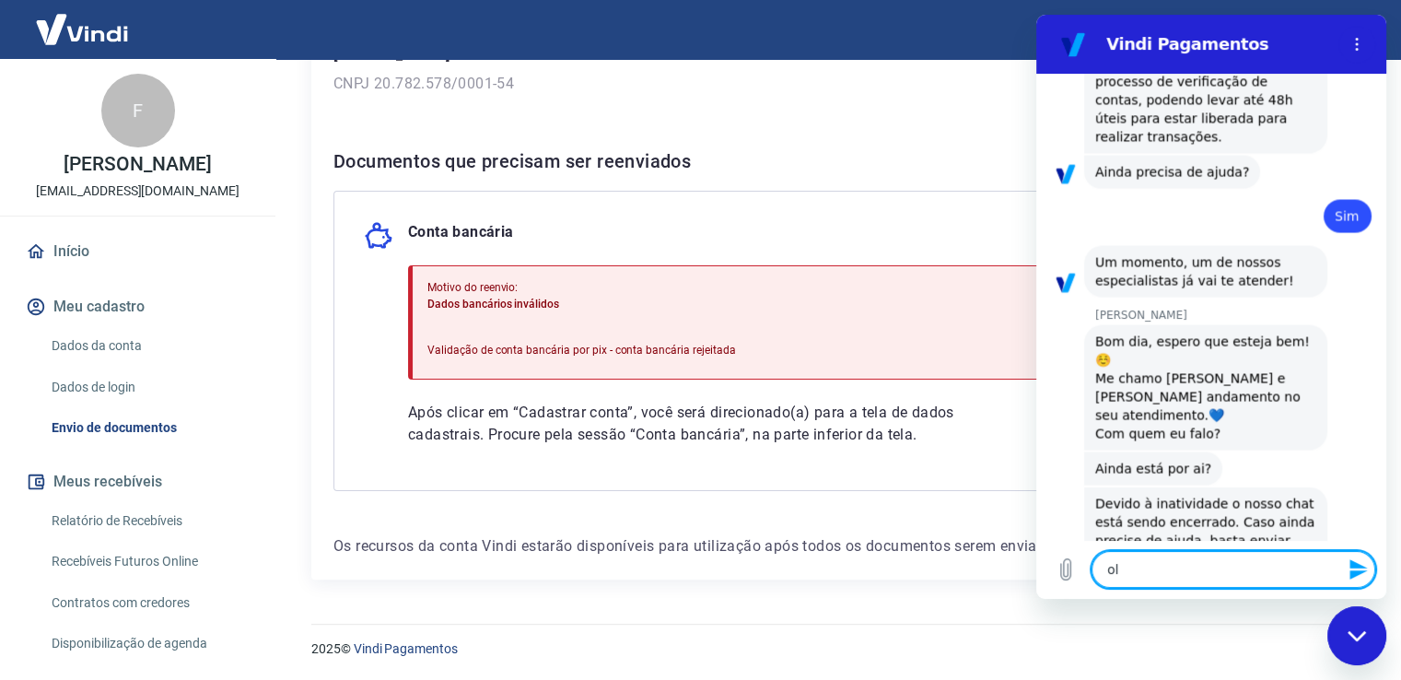
type textarea "ola"
type textarea "x"
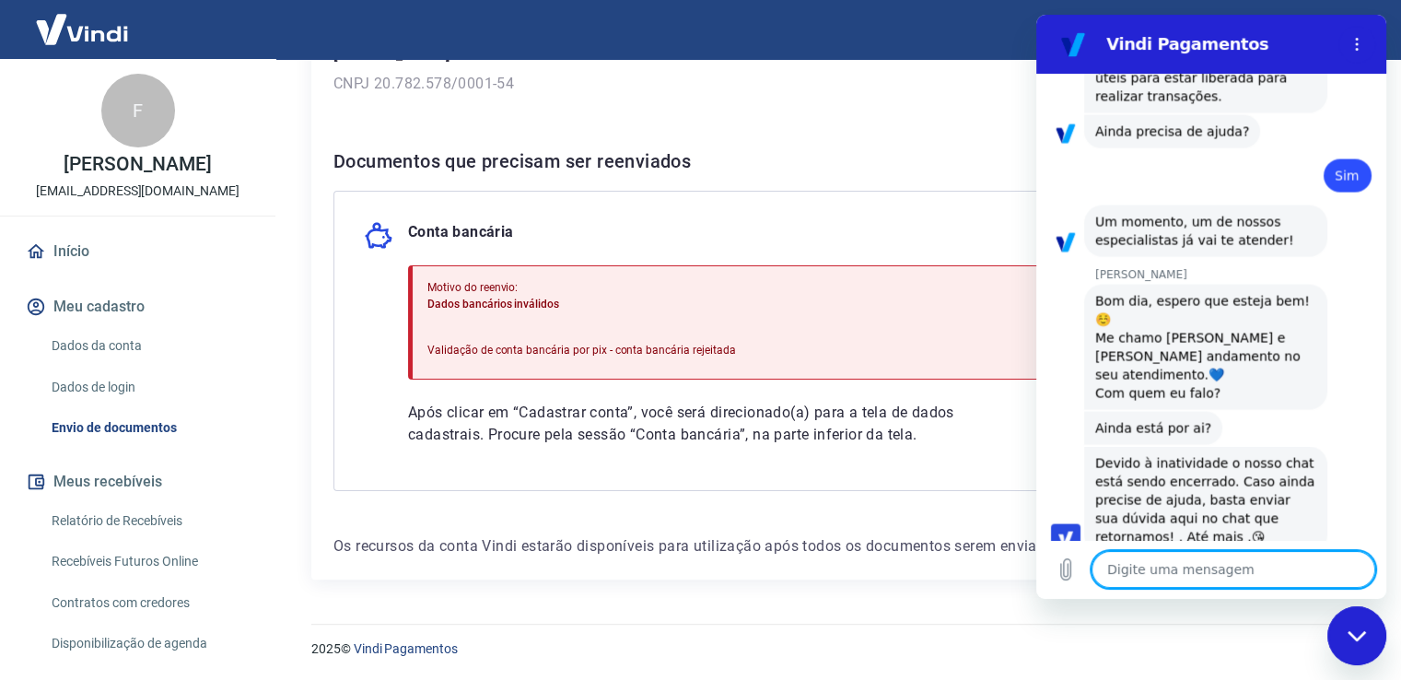
type textarea "x"
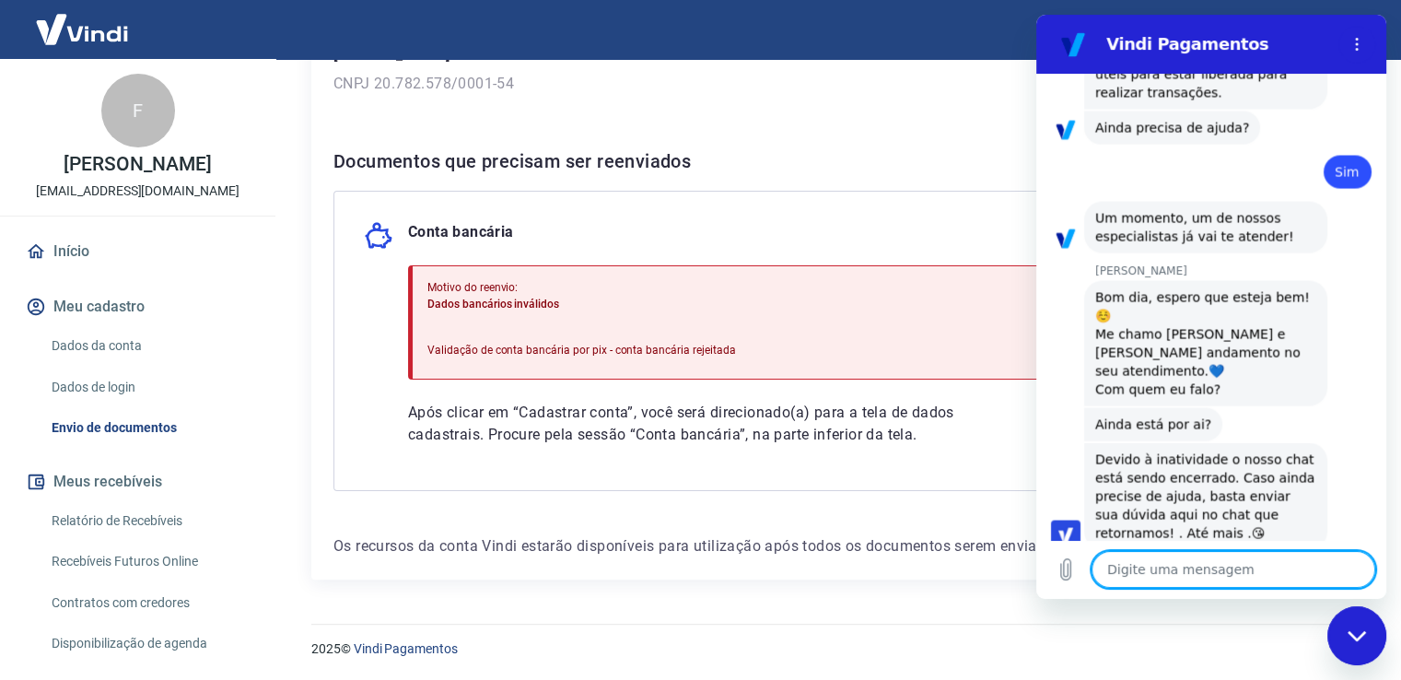
type textarea "b"
type textarea "x"
type textarea "bo"
type textarea "x"
type textarea "bom"
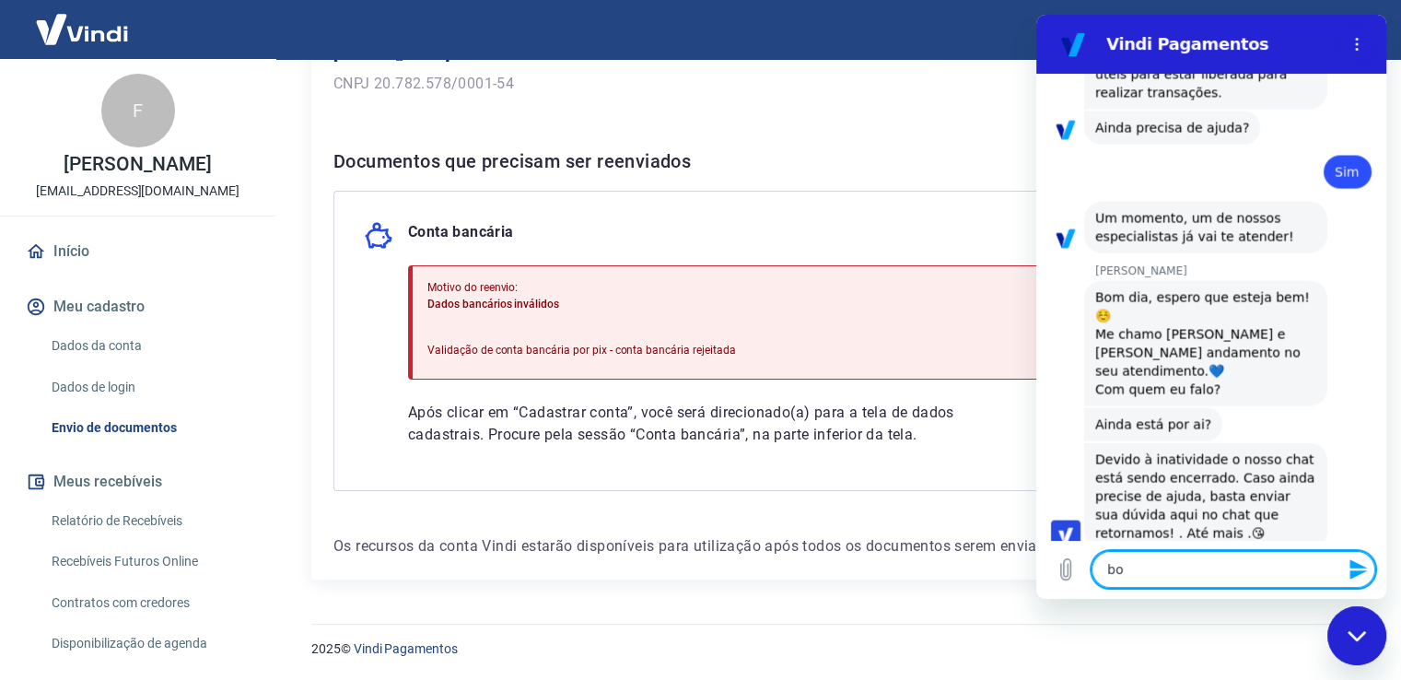
type textarea "x"
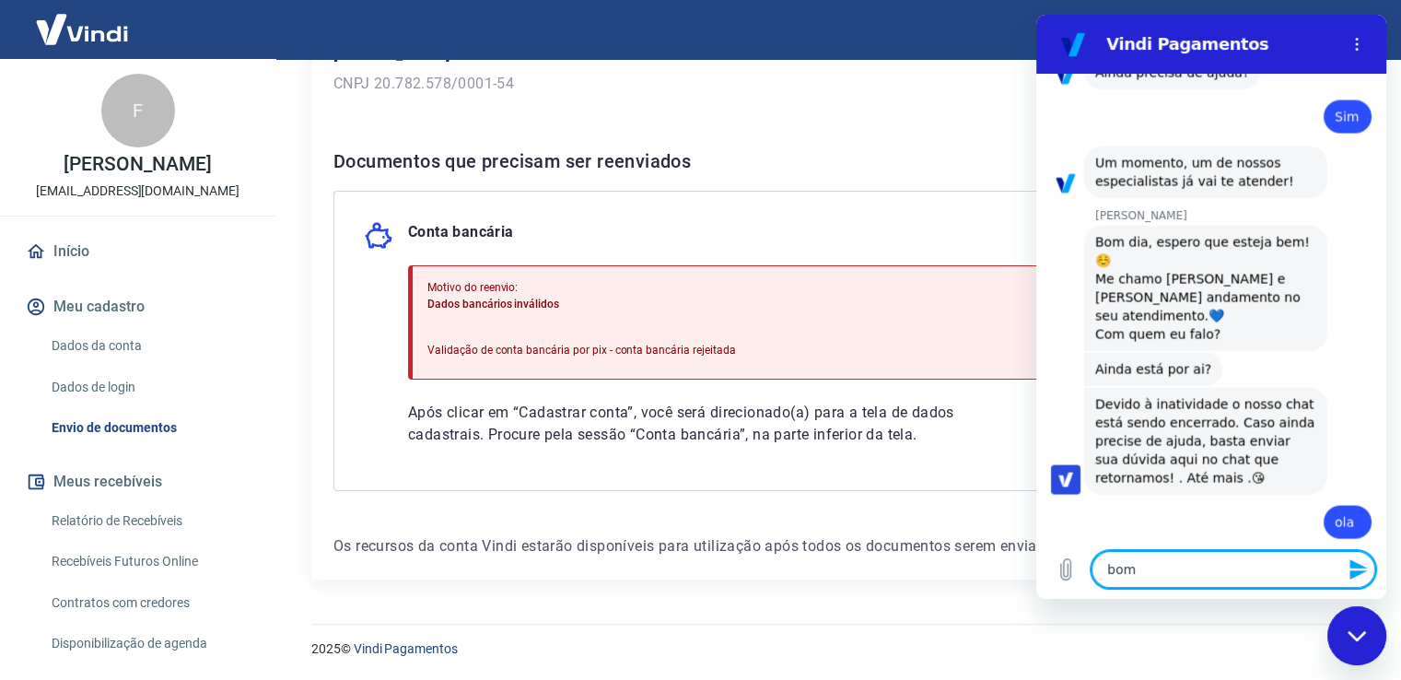
type textarea "bom"
type textarea "x"
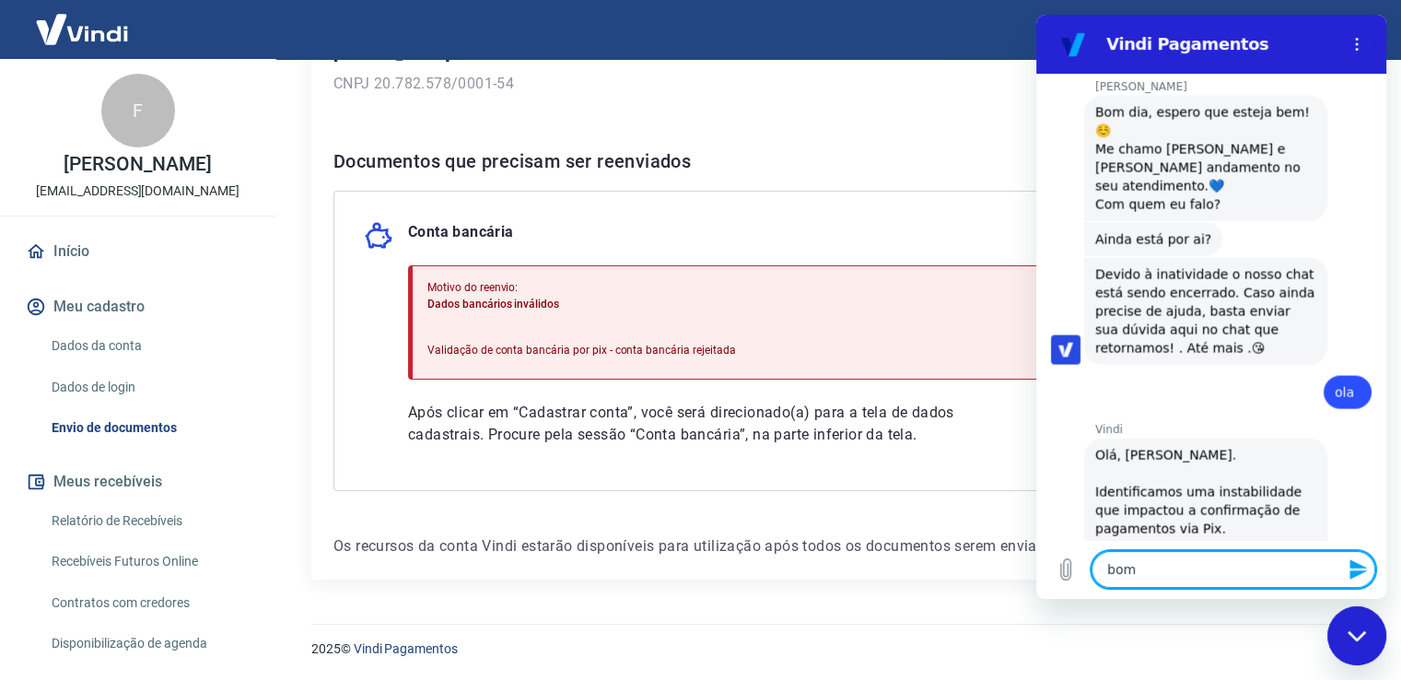
type textarea "bom d"
type textarea "x"
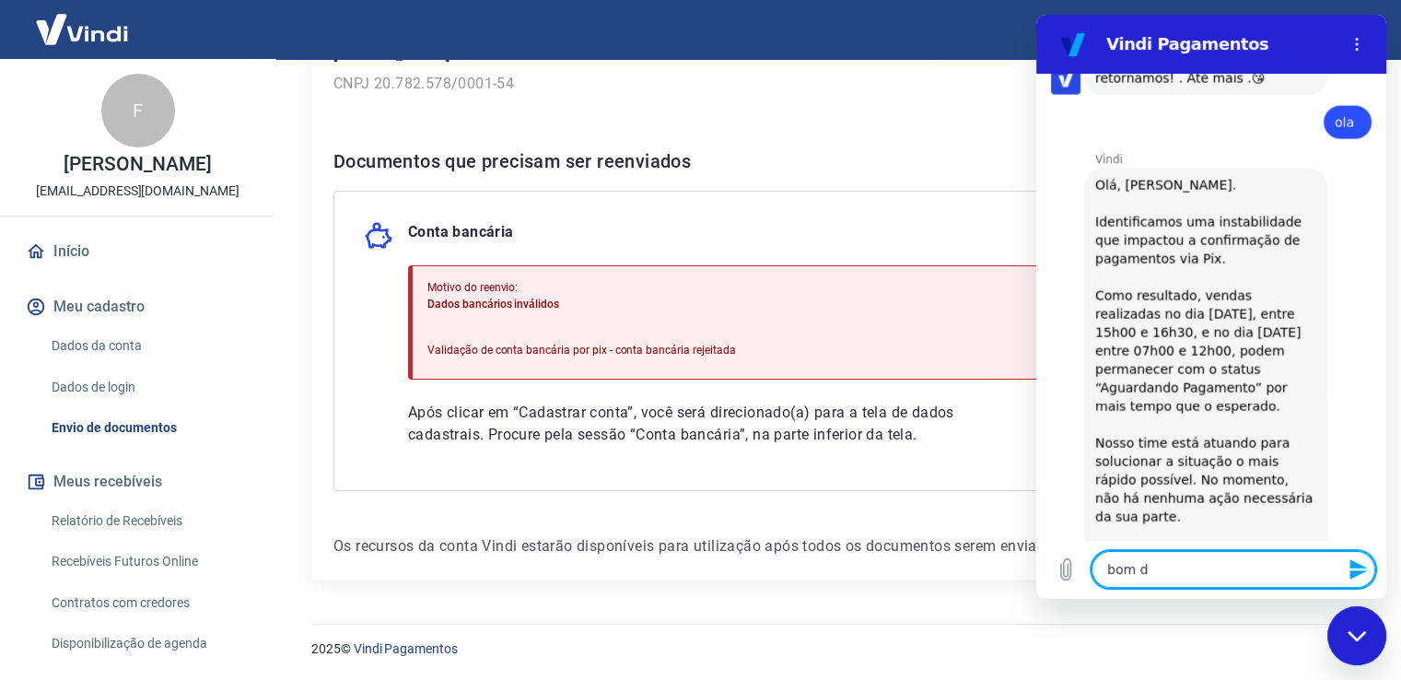
type textarea "bom di"
type textarea "x"
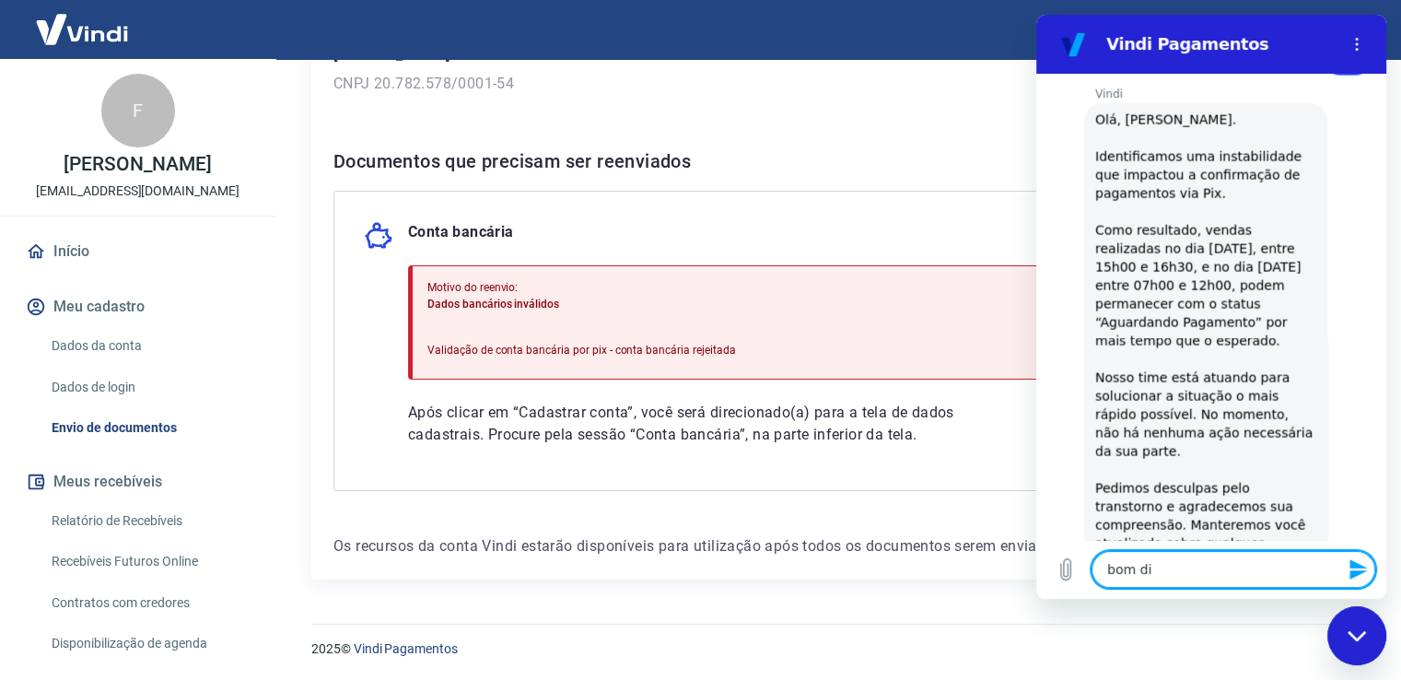
type textarea "bom dia"
type textarea "x"
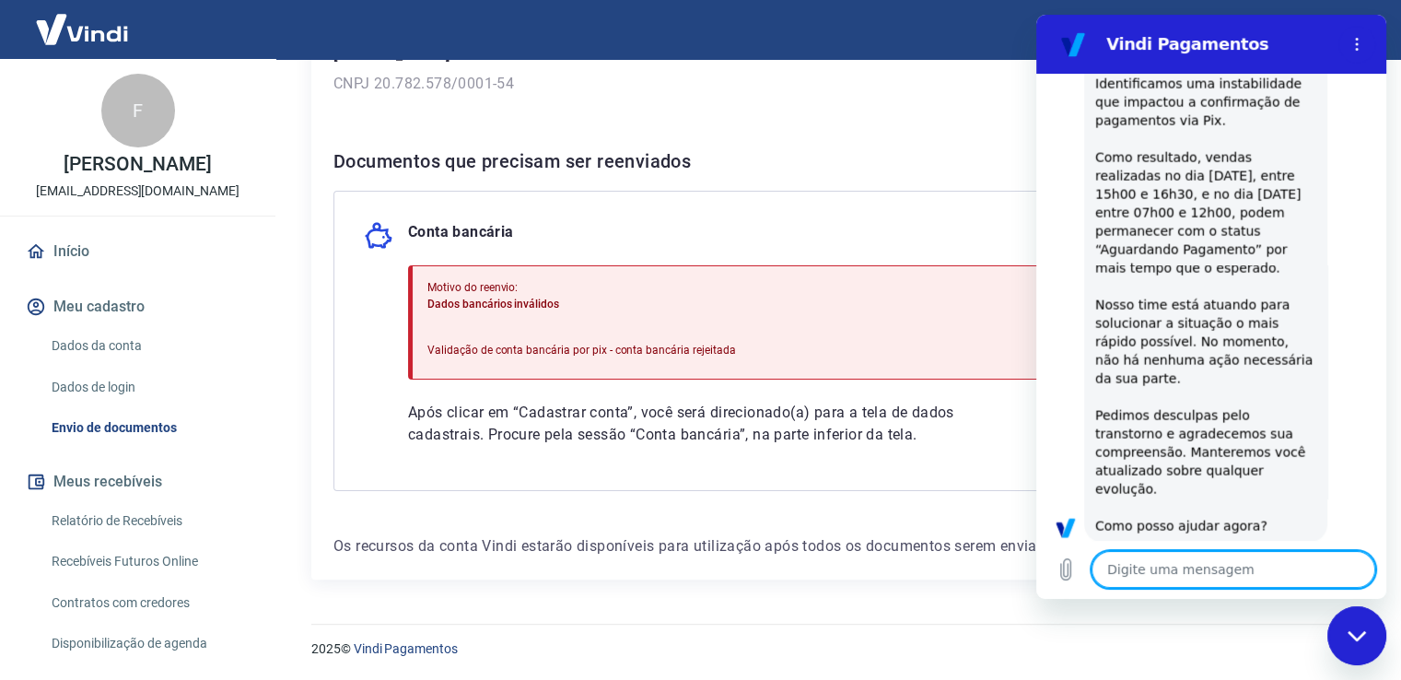
scroll to position [4048, 0]
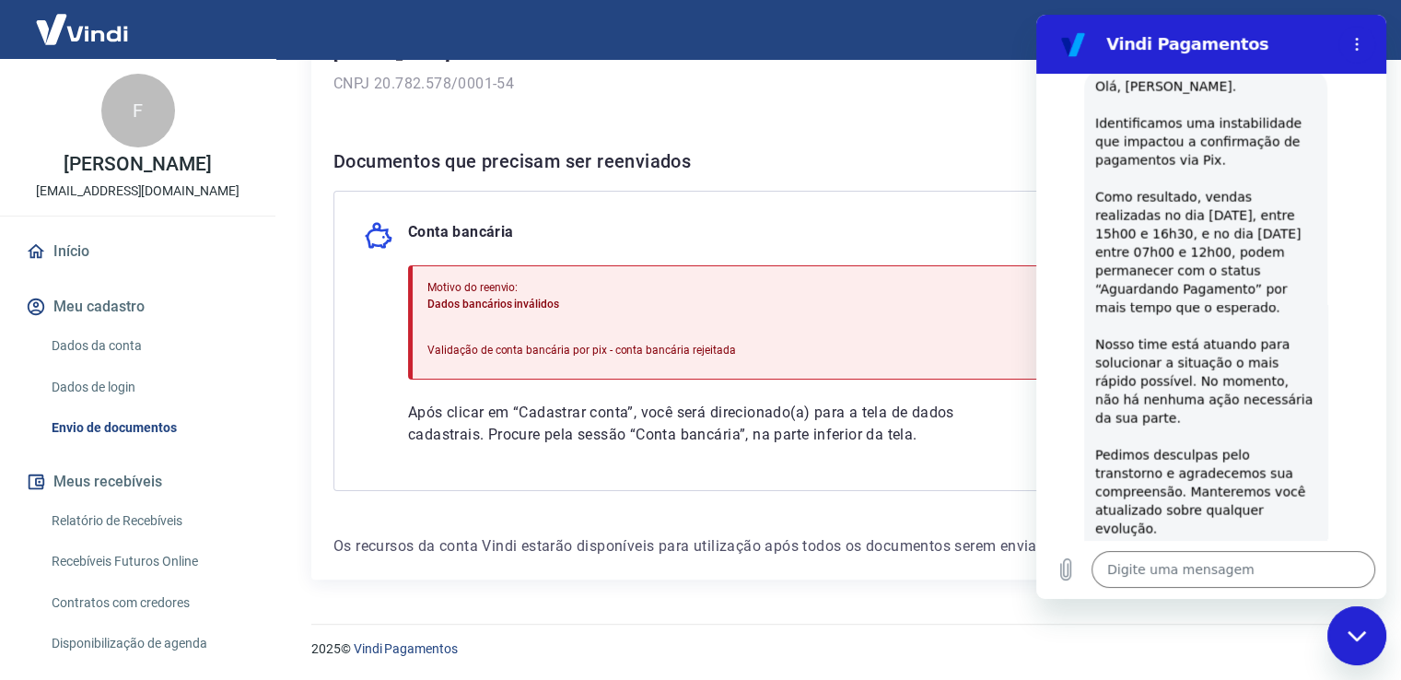
click at [826, 450] on div "Conta bancária Motivo do reenvio: Dados bancários inválidos Validação de conta …" at bounding box center [833, 341] width 1001 height 300
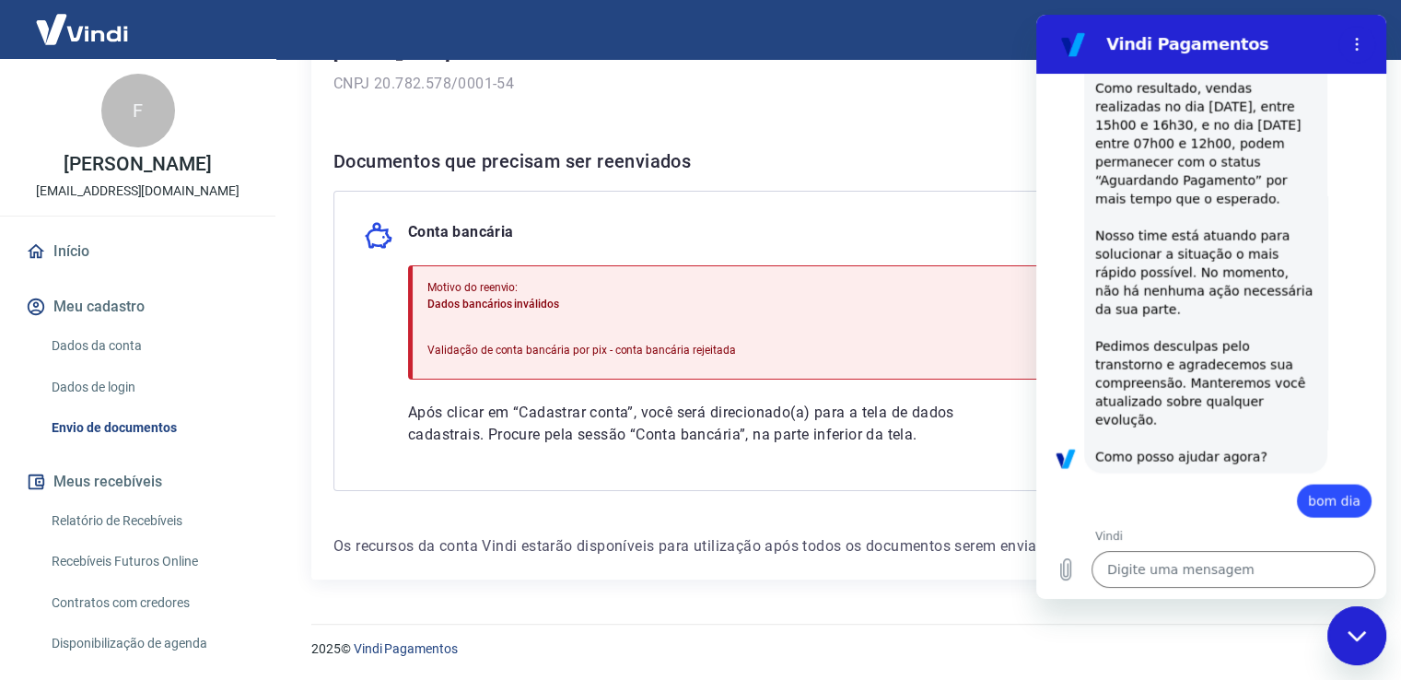
scroll to position [4160, 0]
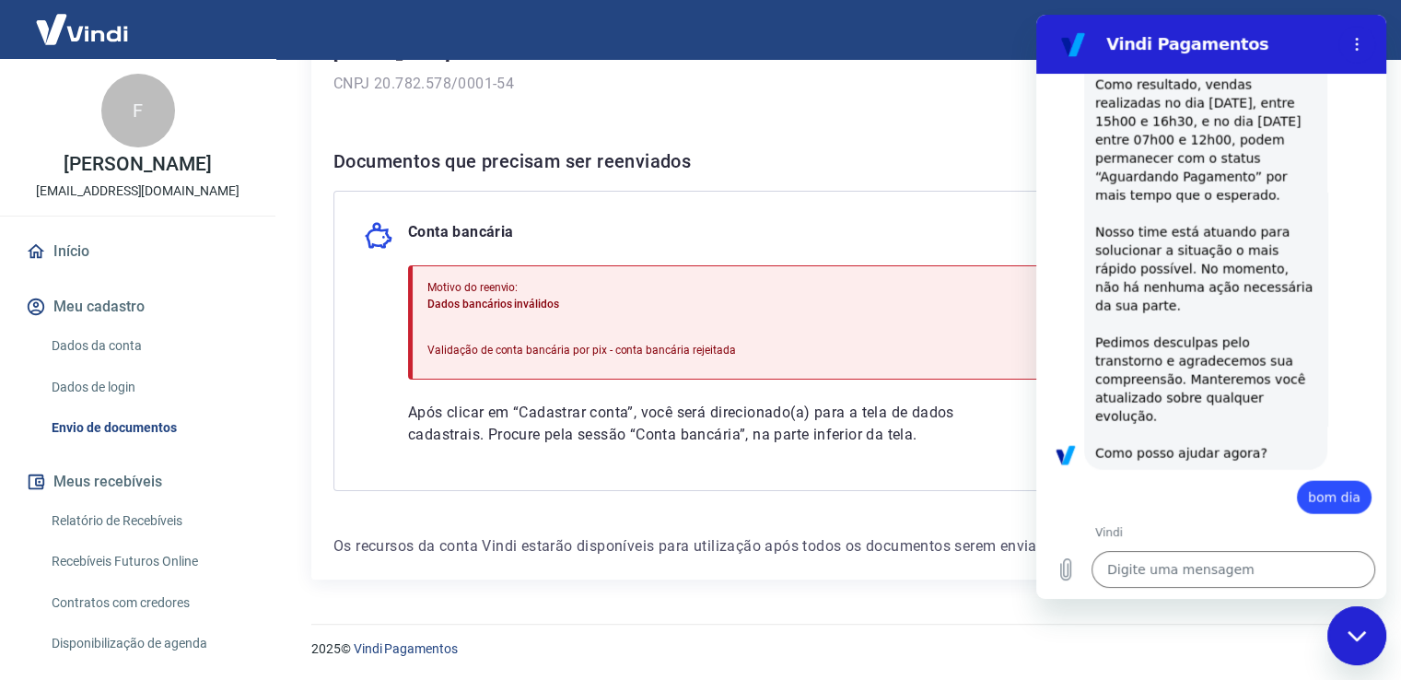
type textarea "x"
